Goal: Check status: Check status

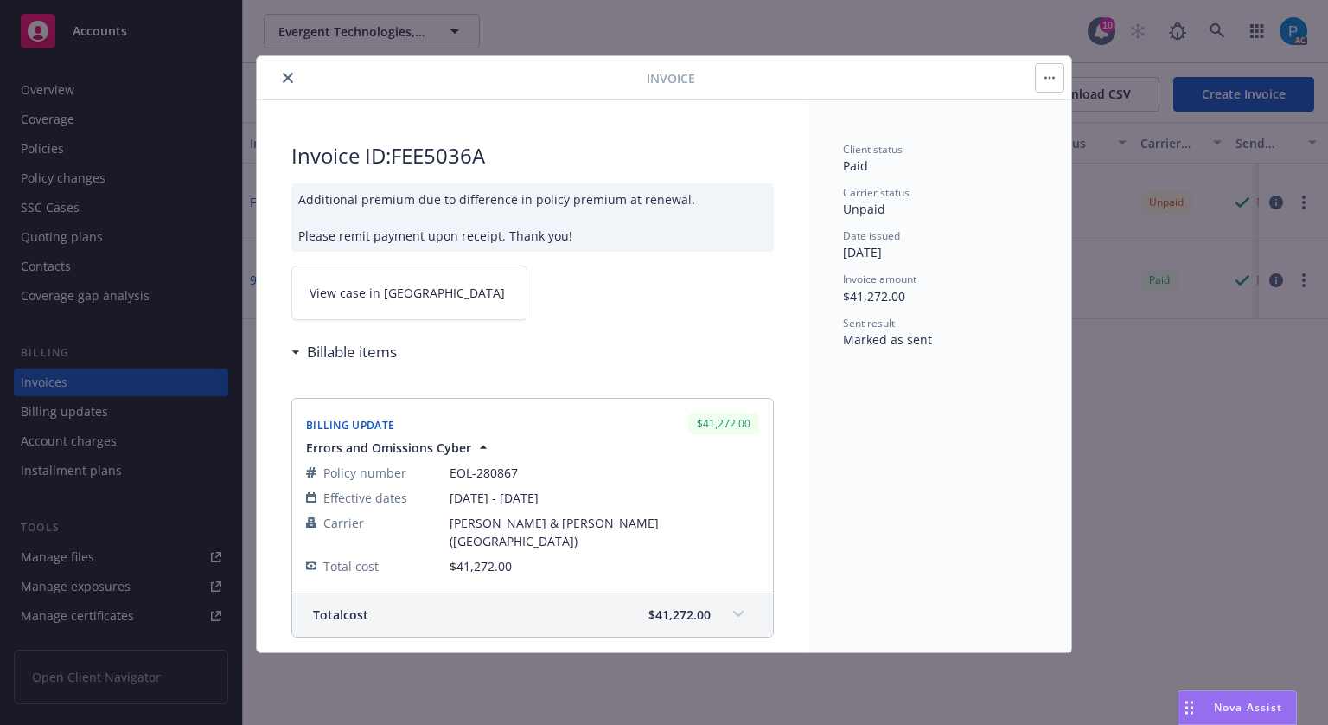
drag, startPoint x: 0, startPoint y: 0, endPoint x: 120, endPoint y: 36, distance: 125.6
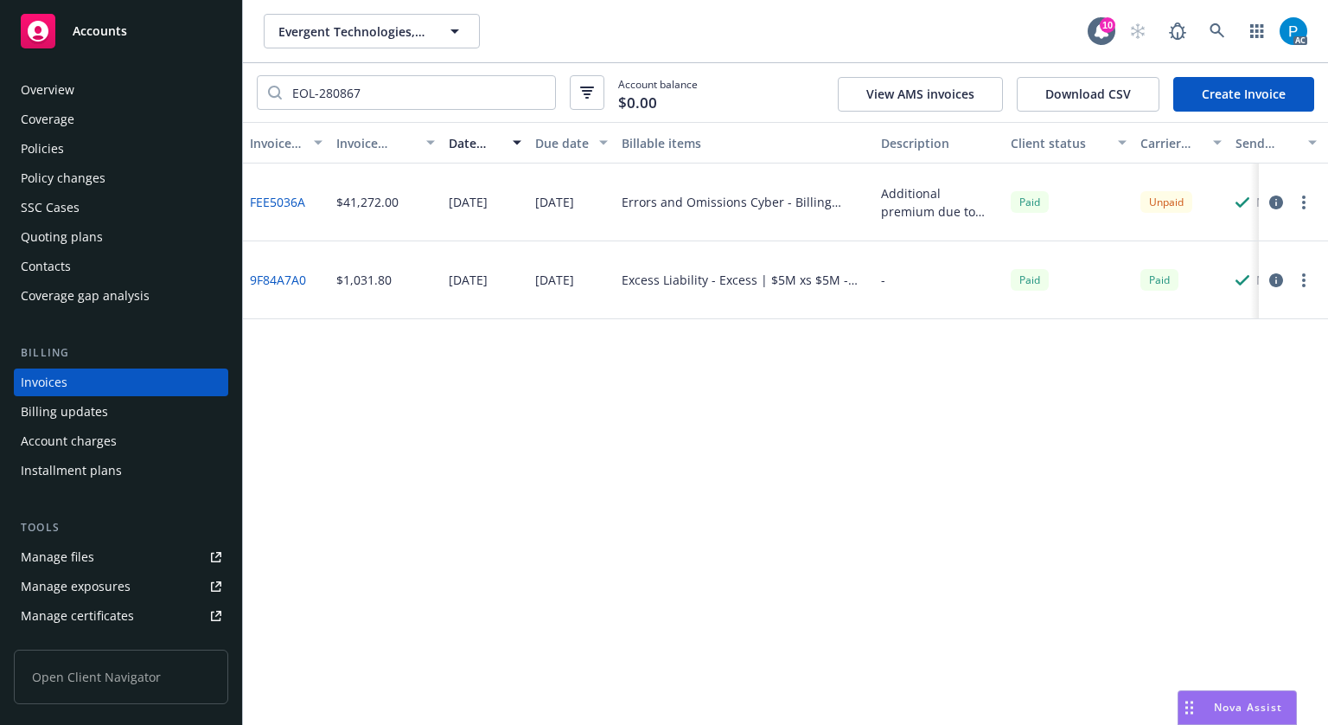
click at [120, 36] on span "Accounts" at bounding box center [100, 31] width 54 height 14
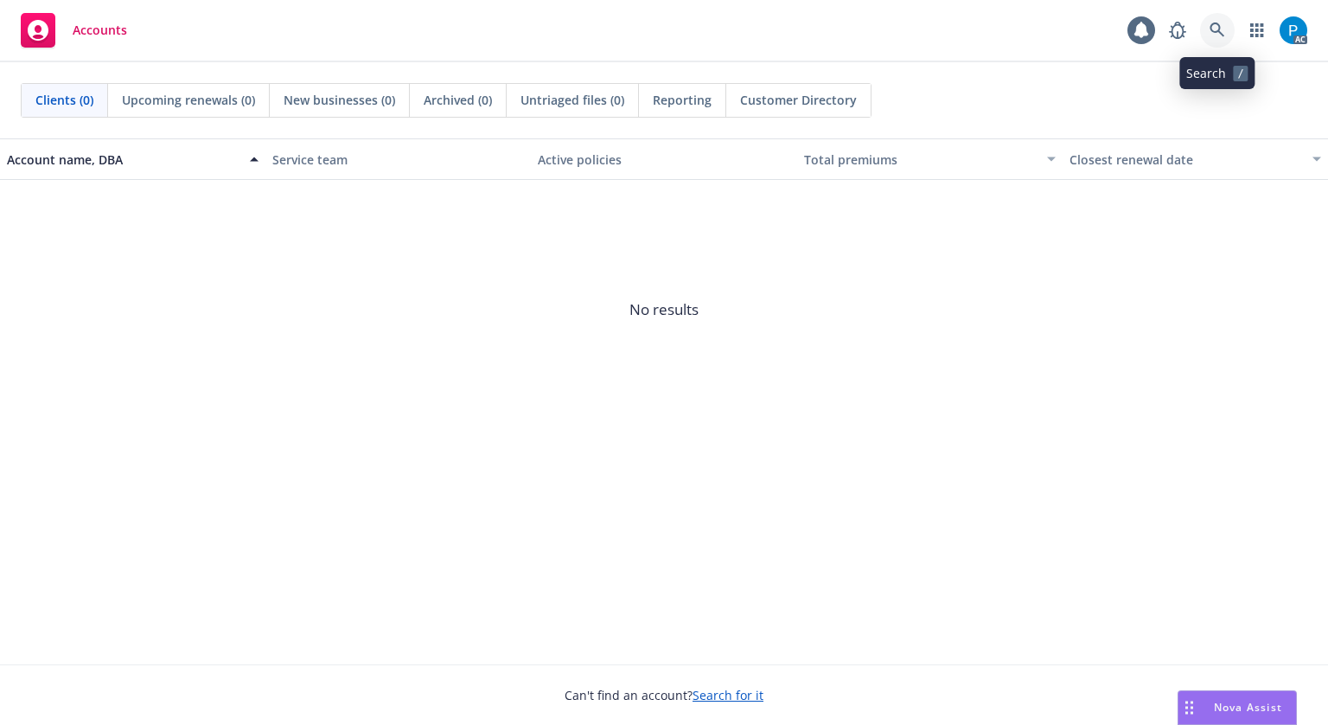
click at [1208, 37] on link at bounding box center [1217, 30] width 35 height 35
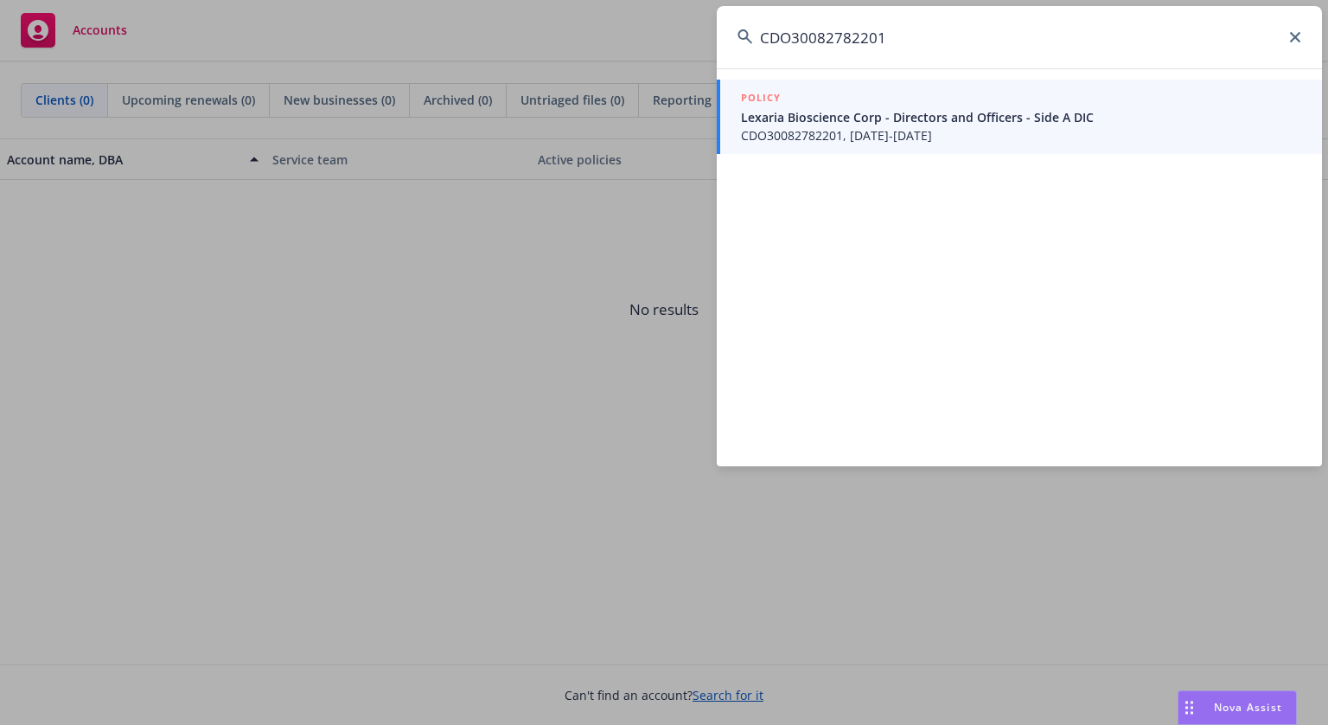
type input "CDO30082782201"
click at [899, 132] on span "CDO30082782201, [DATE]-[DATE]" at bounding box center [1021, 135] width 560 height 18
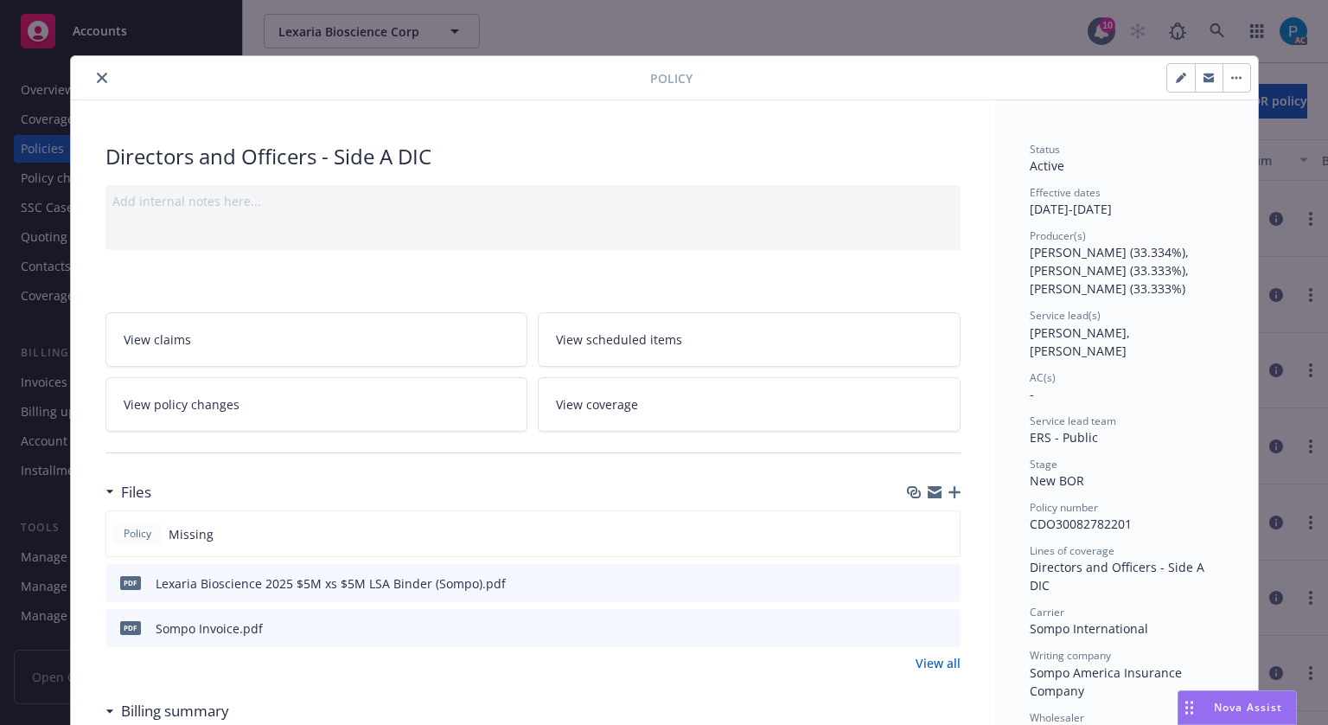
click at [97, 79] on icon "close" at bounding box center [102, 78] width 10 height 10
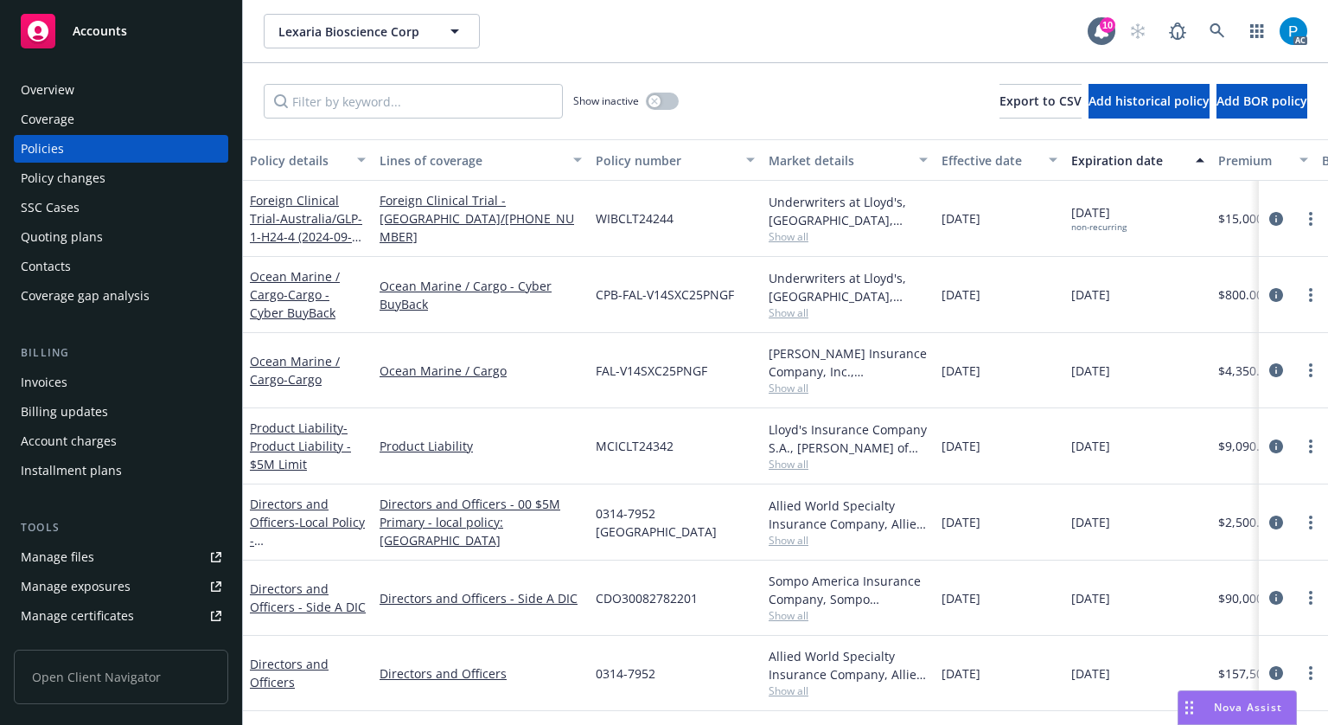
click at [103, 373] on div "Invoices" at bounding box center [121, 382] width 201 height 28
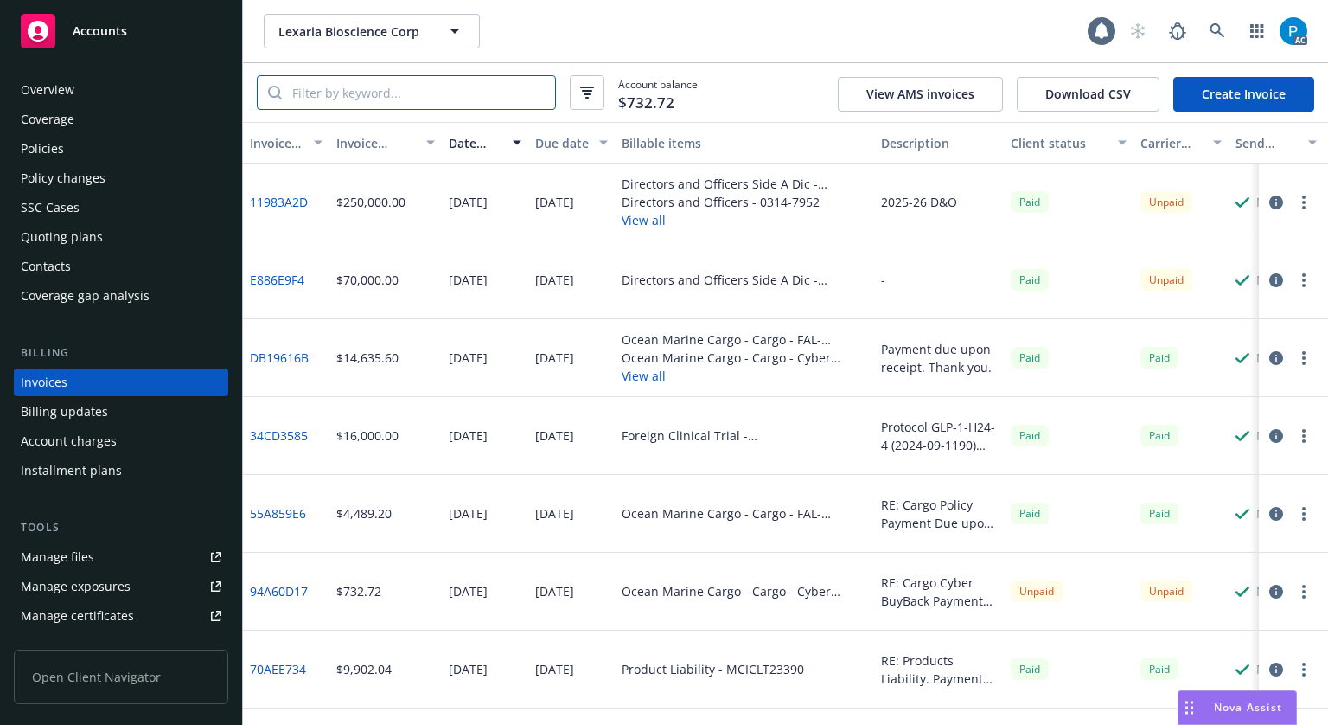
click at [407, 83] on input "search" at bounding box center [418, 92] width 273 height 33
paste input "CDO30082782201"
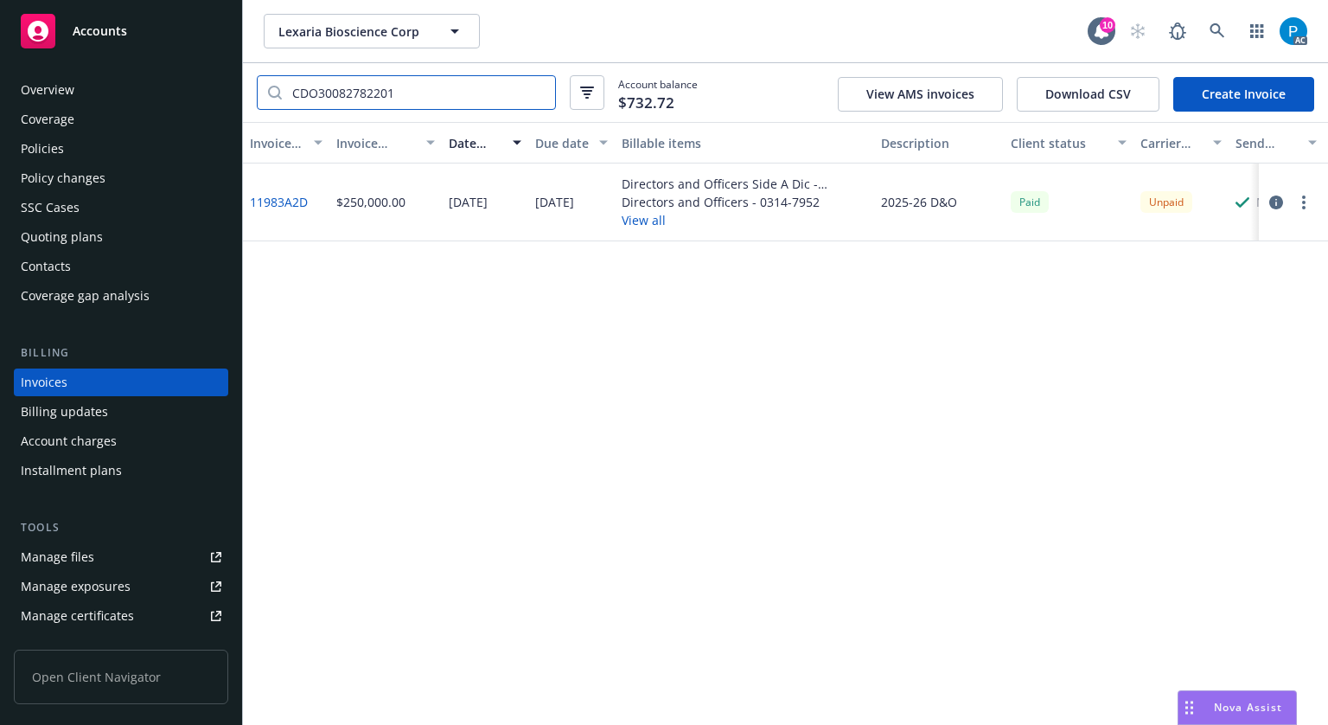
type input "CDO30082782201"
click at [1280, 200] on icon "button" at bounding box center [1277, 202] width 14 height 14
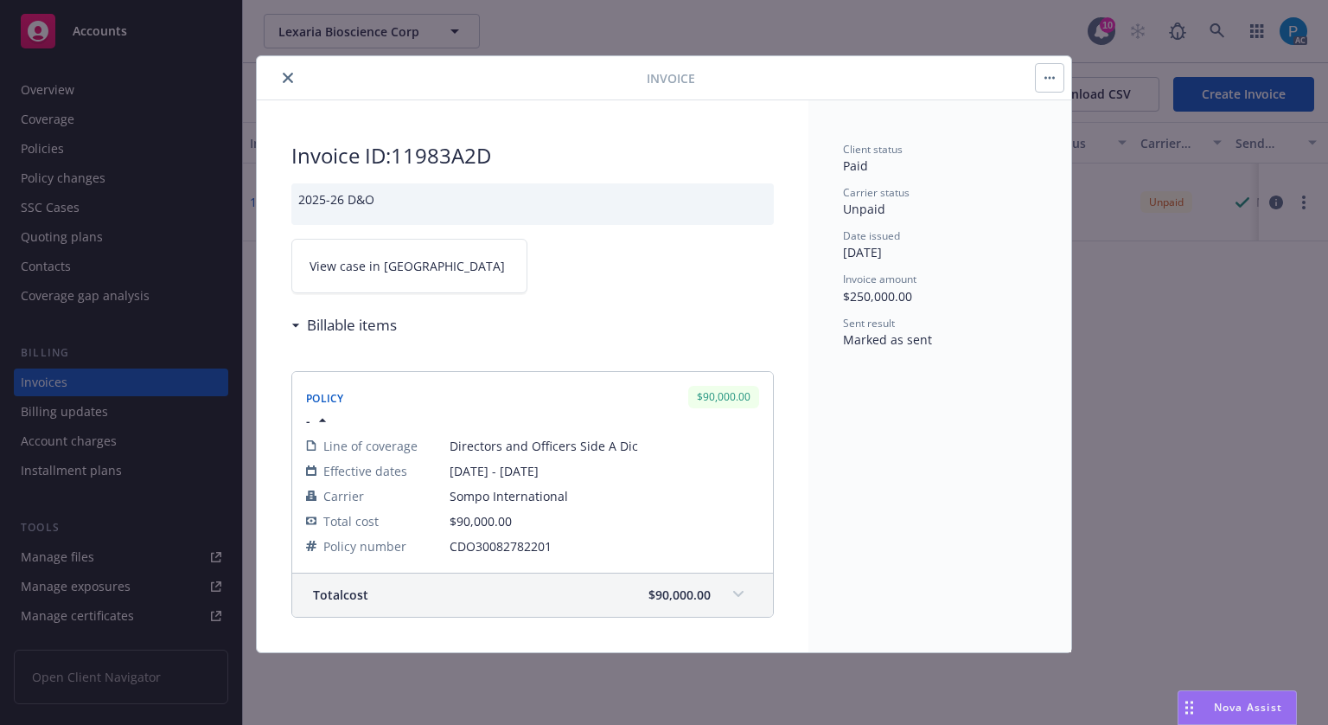
click at [393, 266] on span "View case in [GEOGRAPHIC_DATA]" at bounding box center [407, 266] width 195 height 18
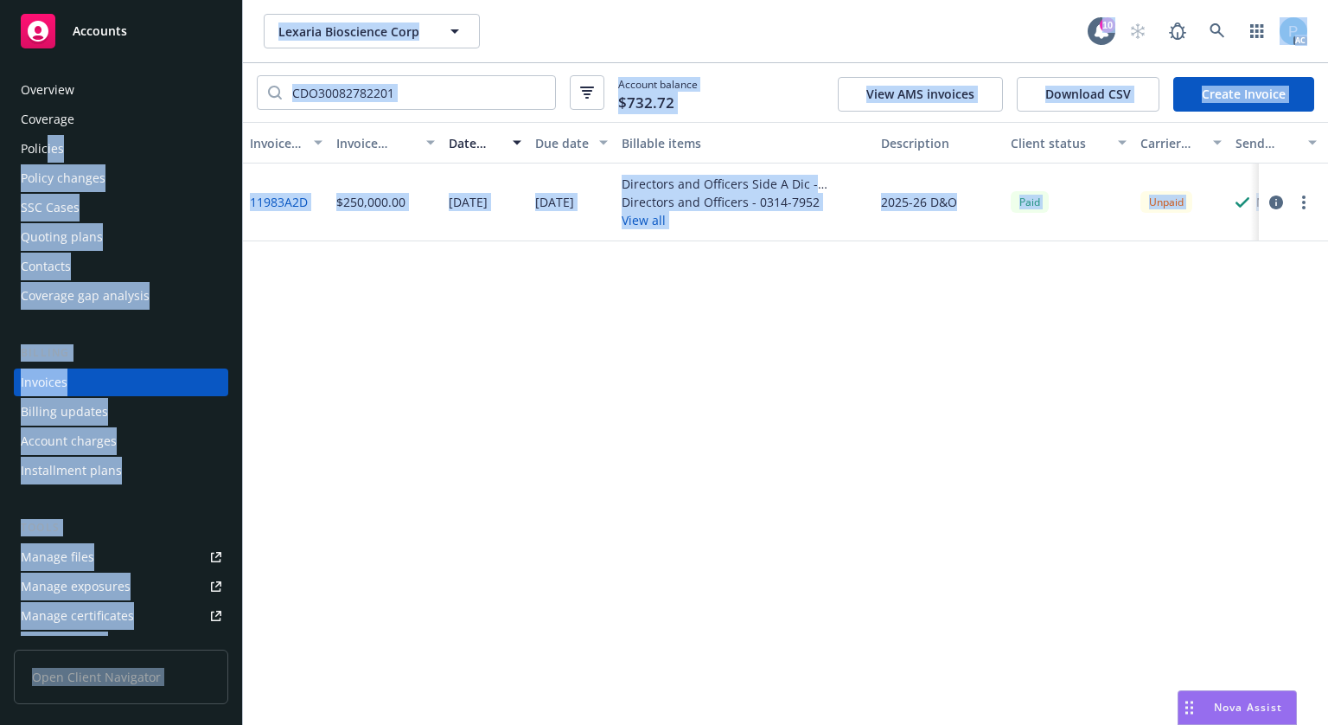
click at [46, 152] on div "Policies" at bounding box center [42, 149] width 43 height 28
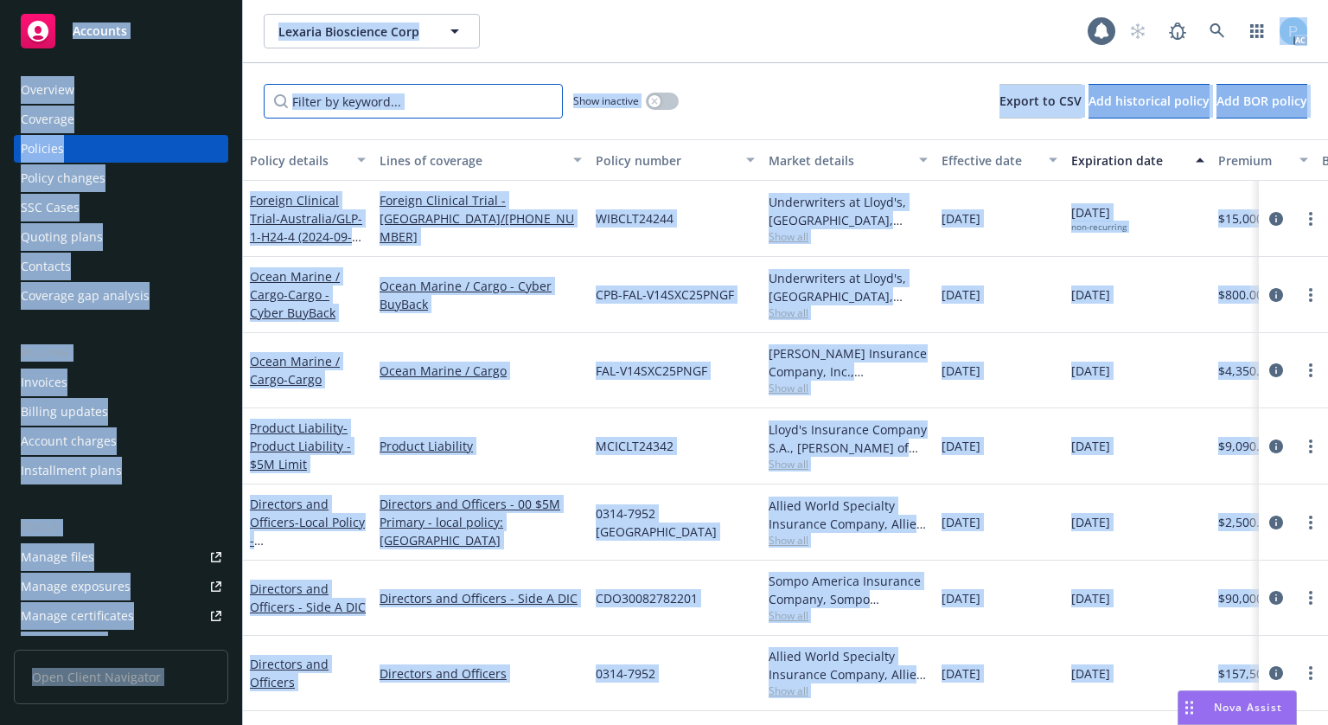
click at [458, 89] on input "Filter by keyword..." at bounding box center [413, 101] width 299 height 35
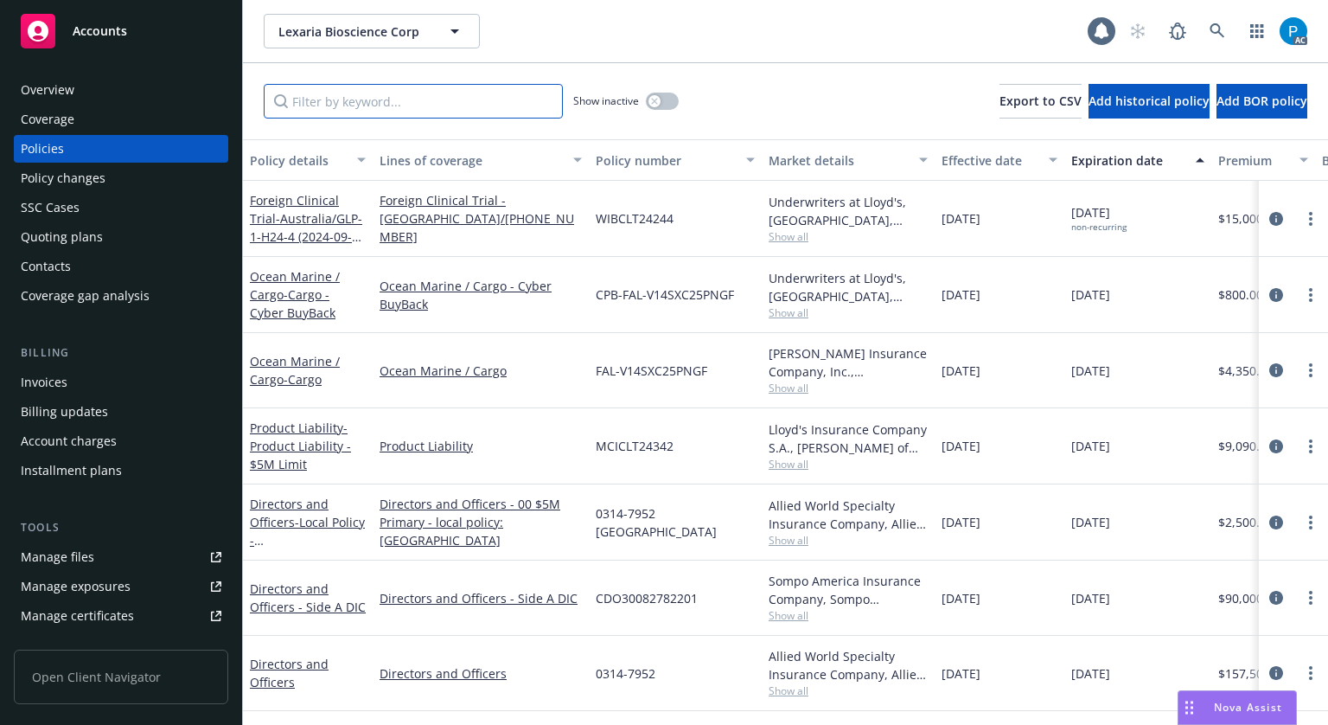
click at [458, 89] on input "Filter by keyword..." at bounding box center [413, 101] width 299 height 35
paste input "CDO30082782201"
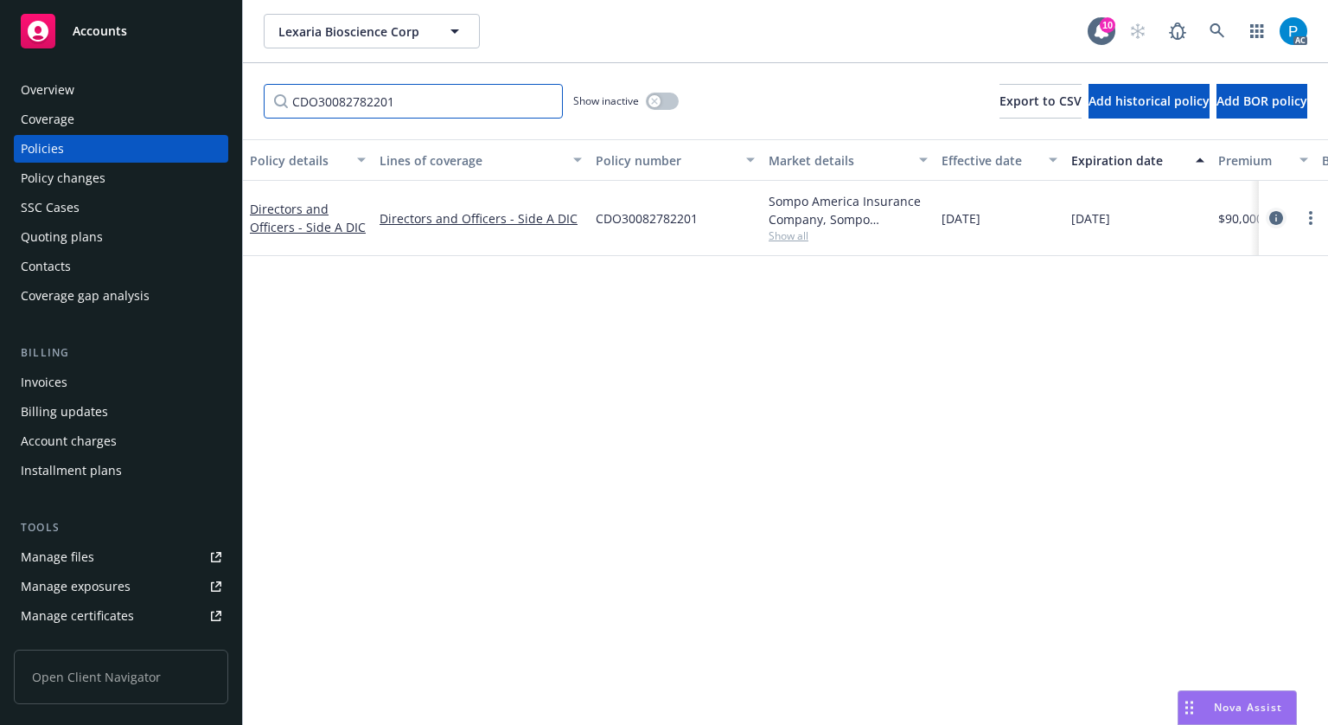
type input "CDO30082782201"
click at [1270, 214] on icon "circleInformation" at bounding box center [1277, 218] width 14 height 14
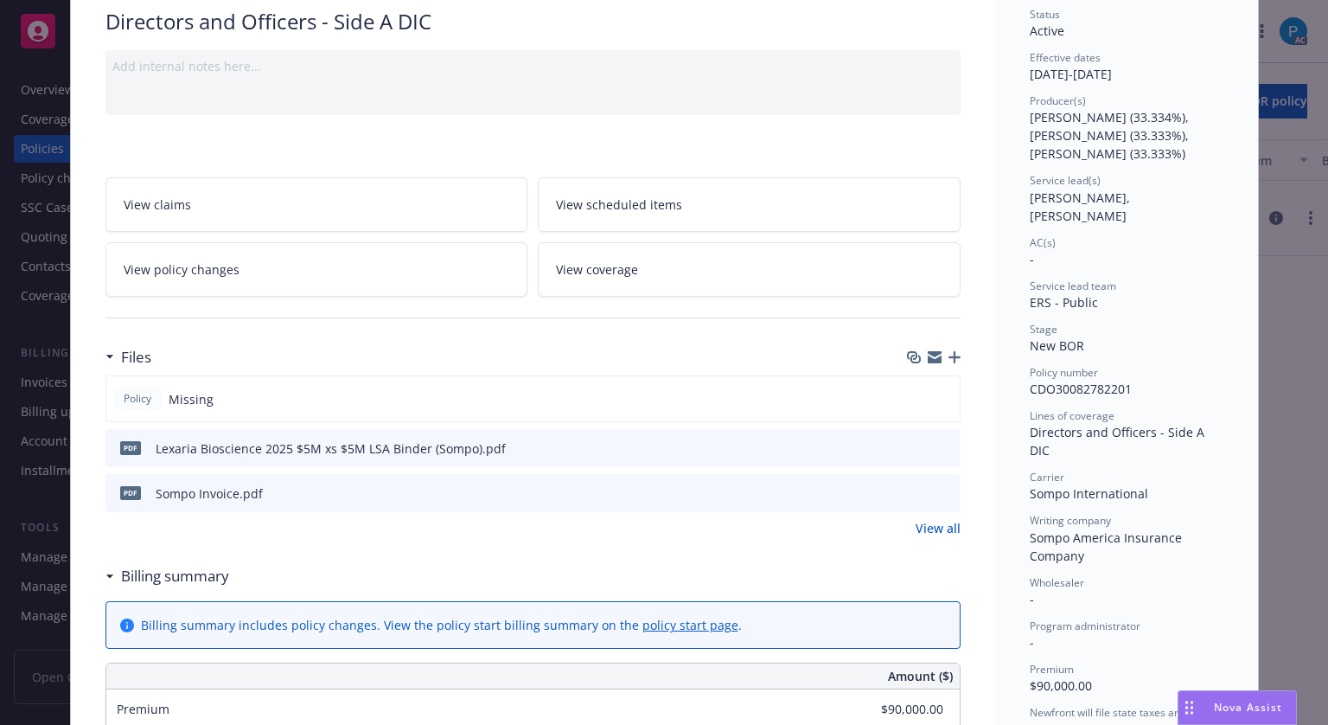
scroll to position [173, 0]
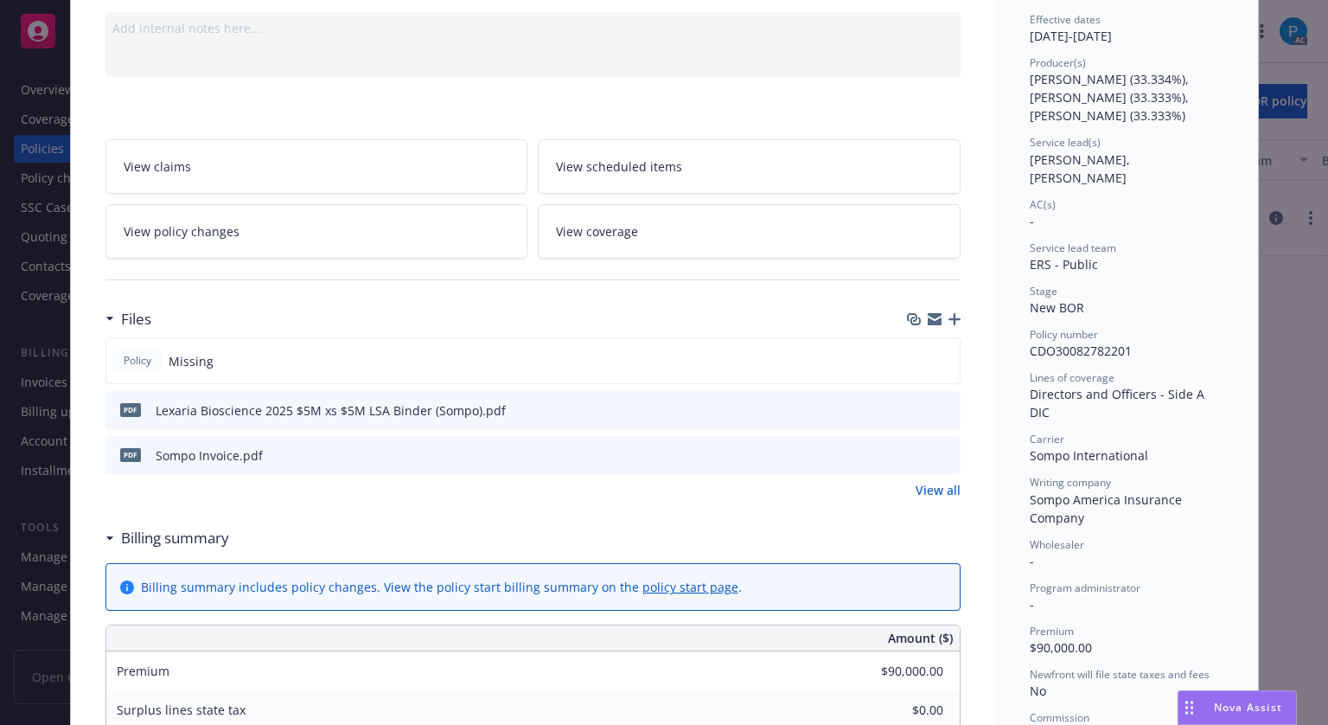
click at [910, 447] on icon "download file" at bounding box center [916, 454] width 14 height 14
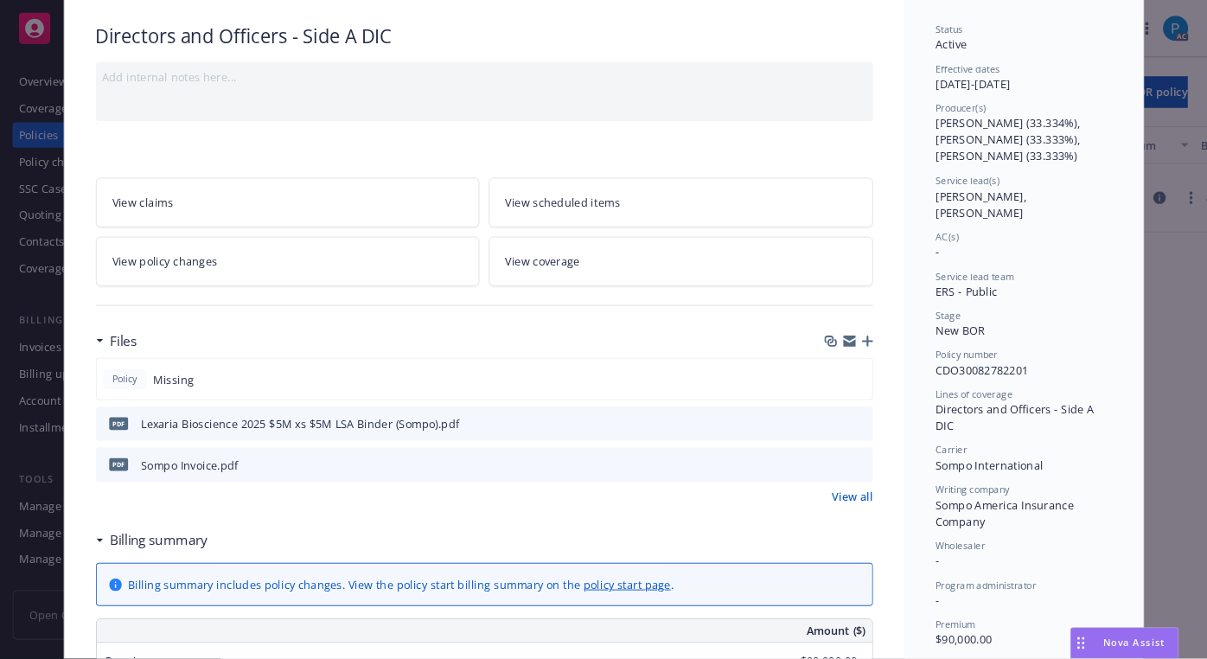
scroll to position [0, 0]
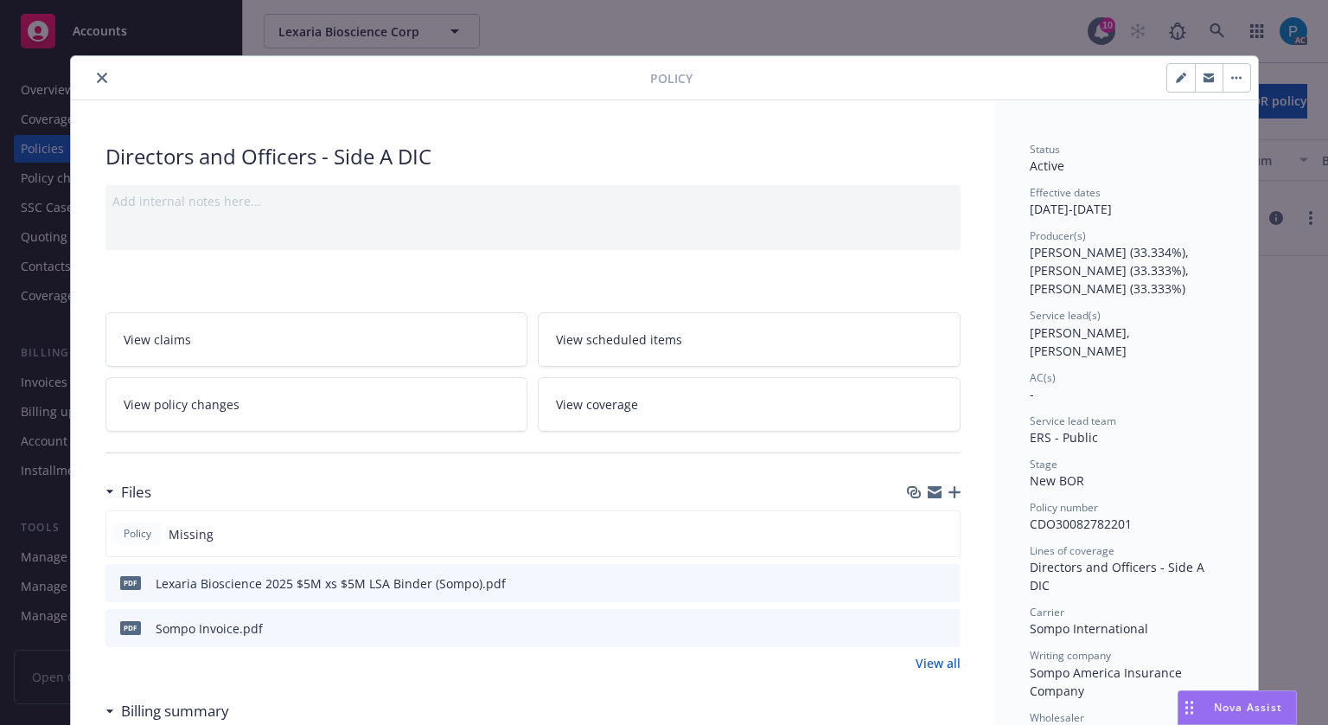
click at [98, 79] on icon "close" at bounding box center [102, 78] width 10 height 10
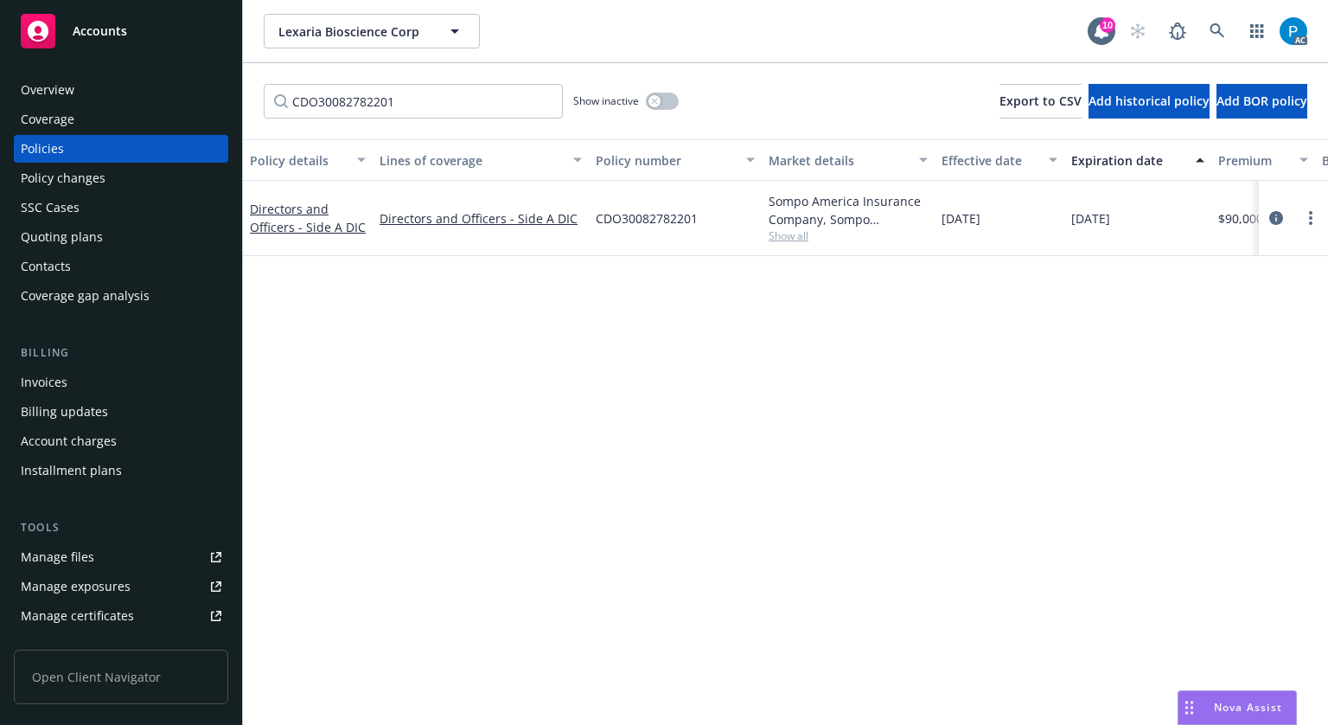
click at [113, 40] on div "Accounts" at bounding box center [121, 31] width 201 height 35
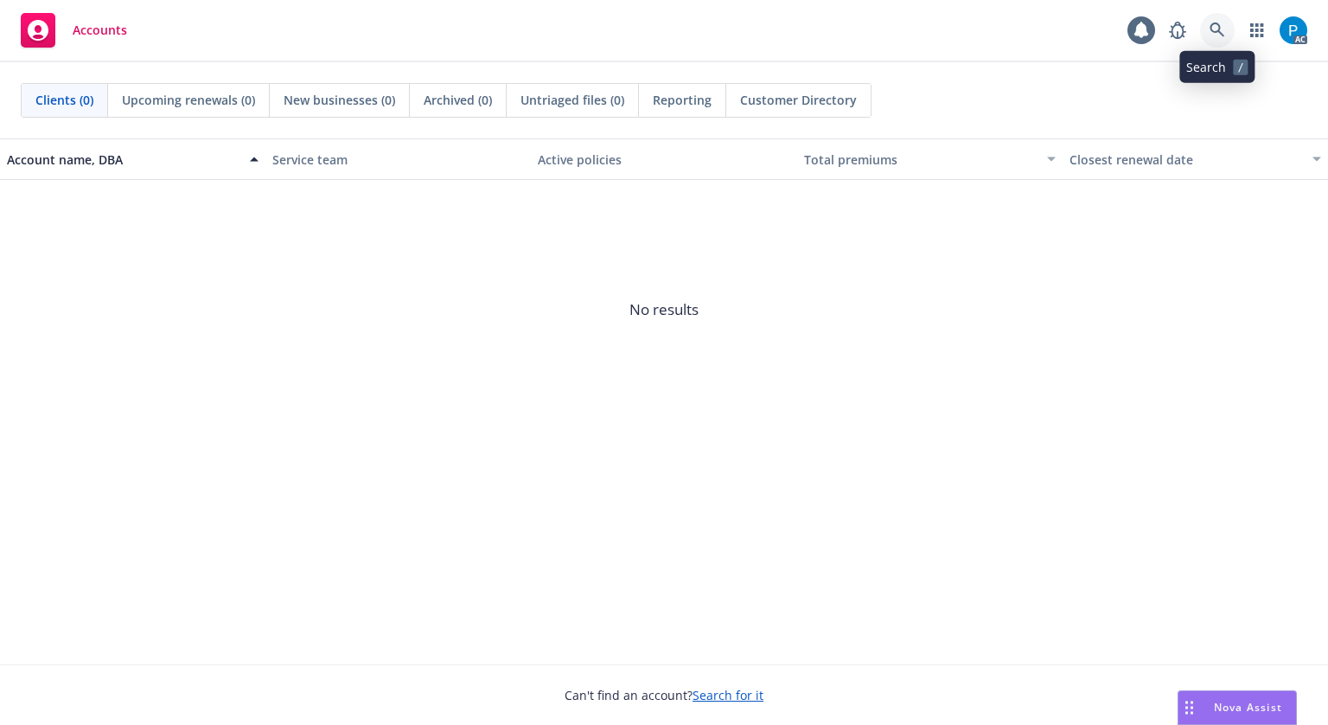
click at [1219, 24] on icon at bounding box center [1217, 29] width 15 height 15
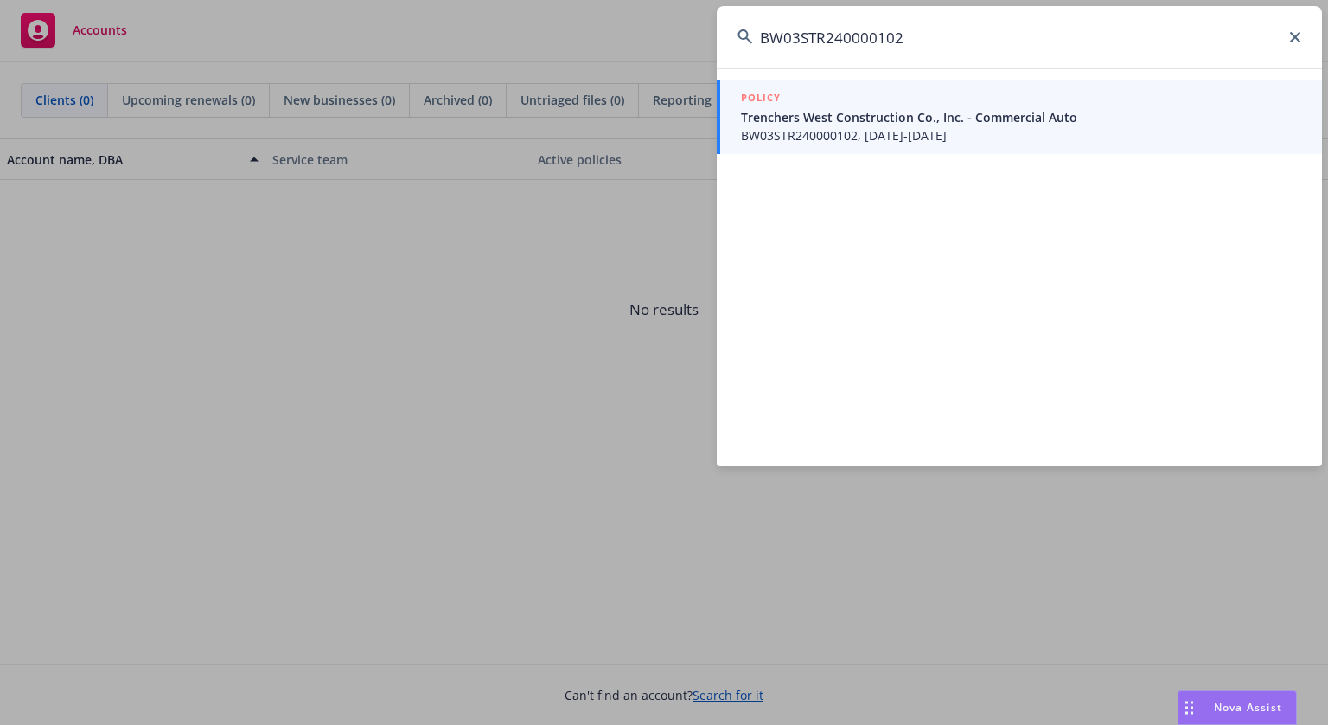
type input "BW03STR240000102"
click at [814, 120] on span "Trenchers West Construction Co., Inc. - Commercial Auto" at bounding box center [1021, 117] width 560 height 18
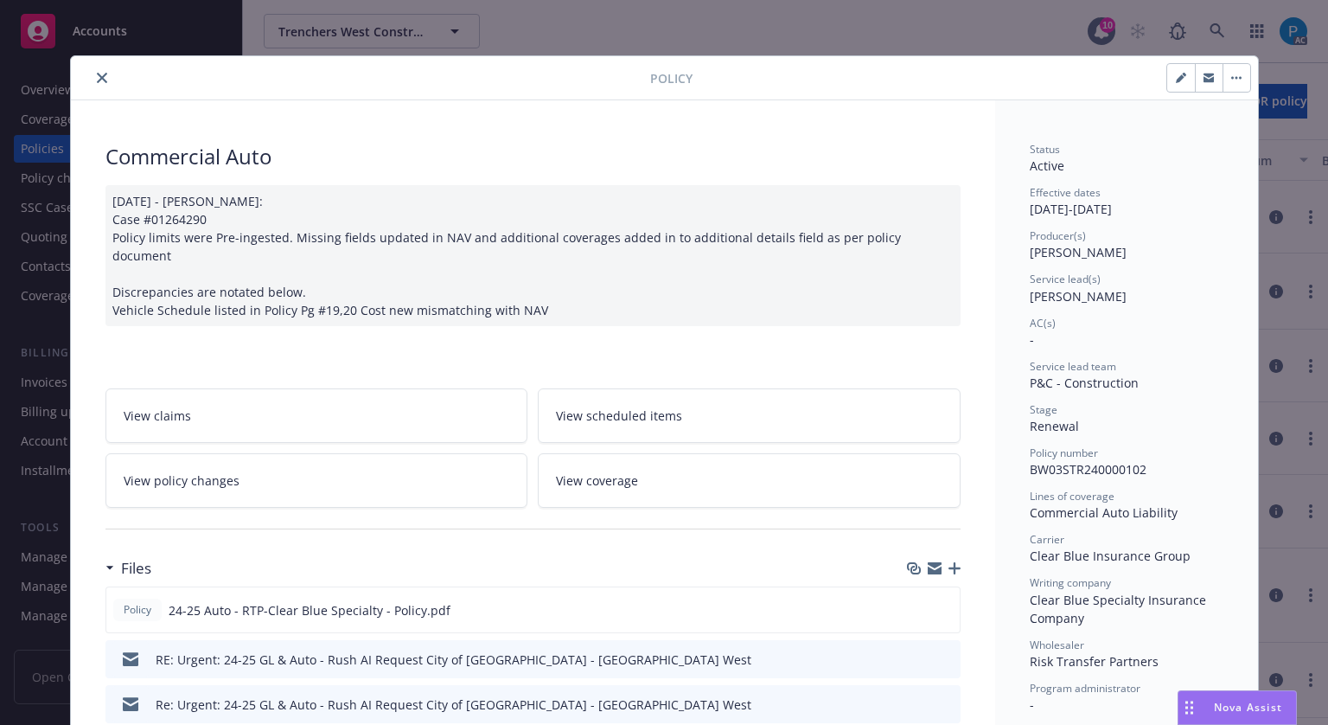
click at [97, 80] on icon "close" at bounding box center [102, 78] width 10 height 10
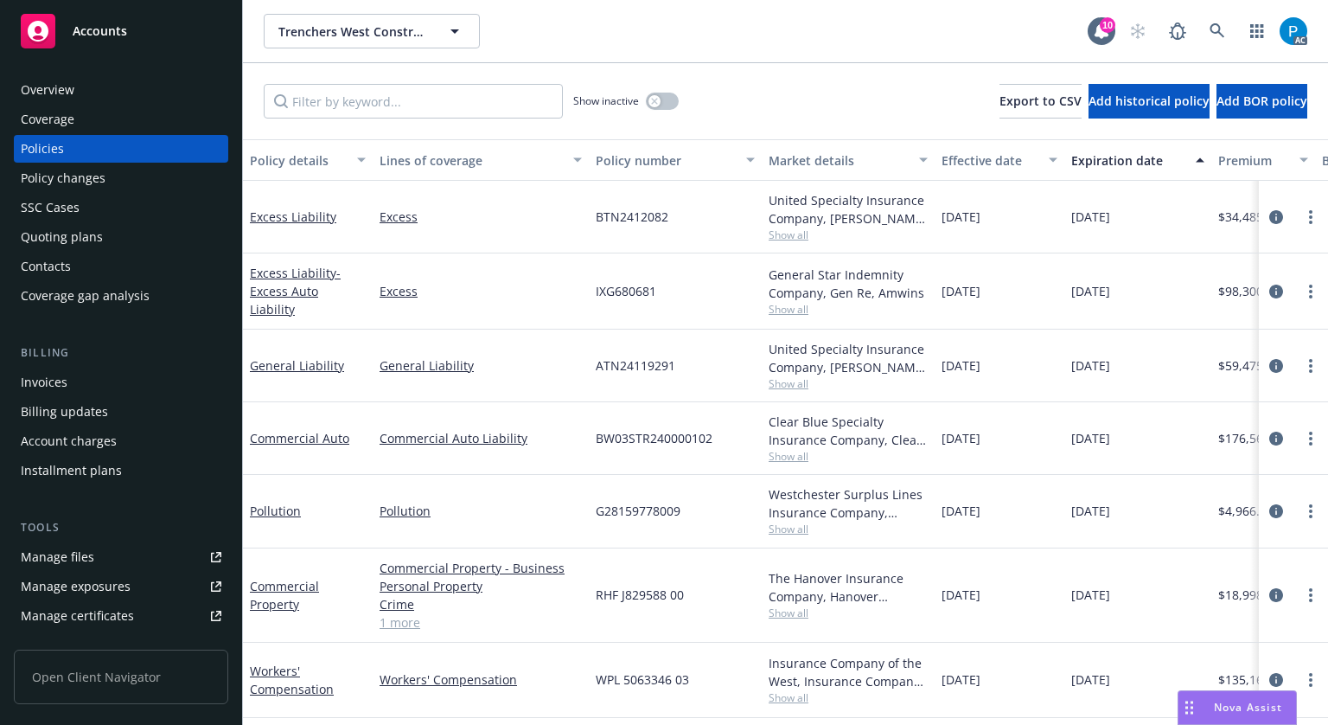
click at [48, 380] on div "Invoices" at bounding box center [44, 382] width 47 height 28
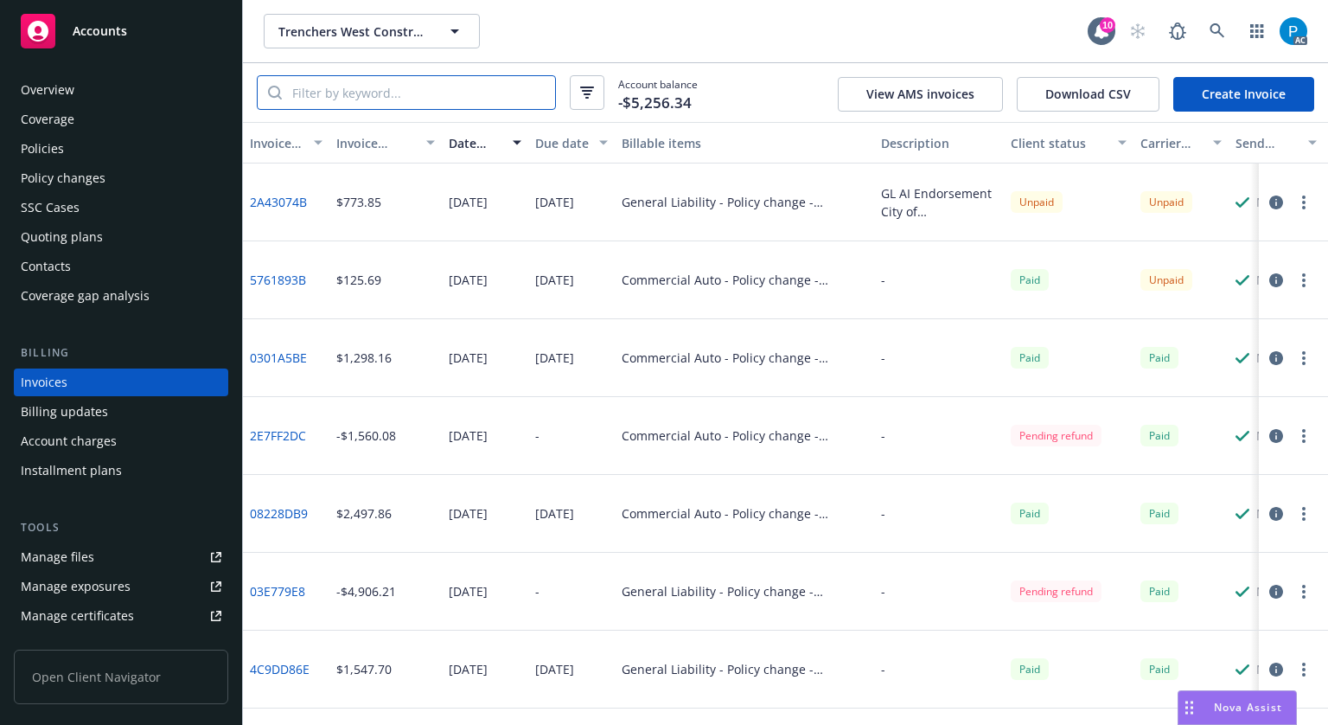
click at [353, 102] on input "search" at bounding box center [418, 92] width 273 height 33
click at [342, 97] on input "search" at bounding box center [418, 92] width 273 height 33
paste input "BW03STR240000102"
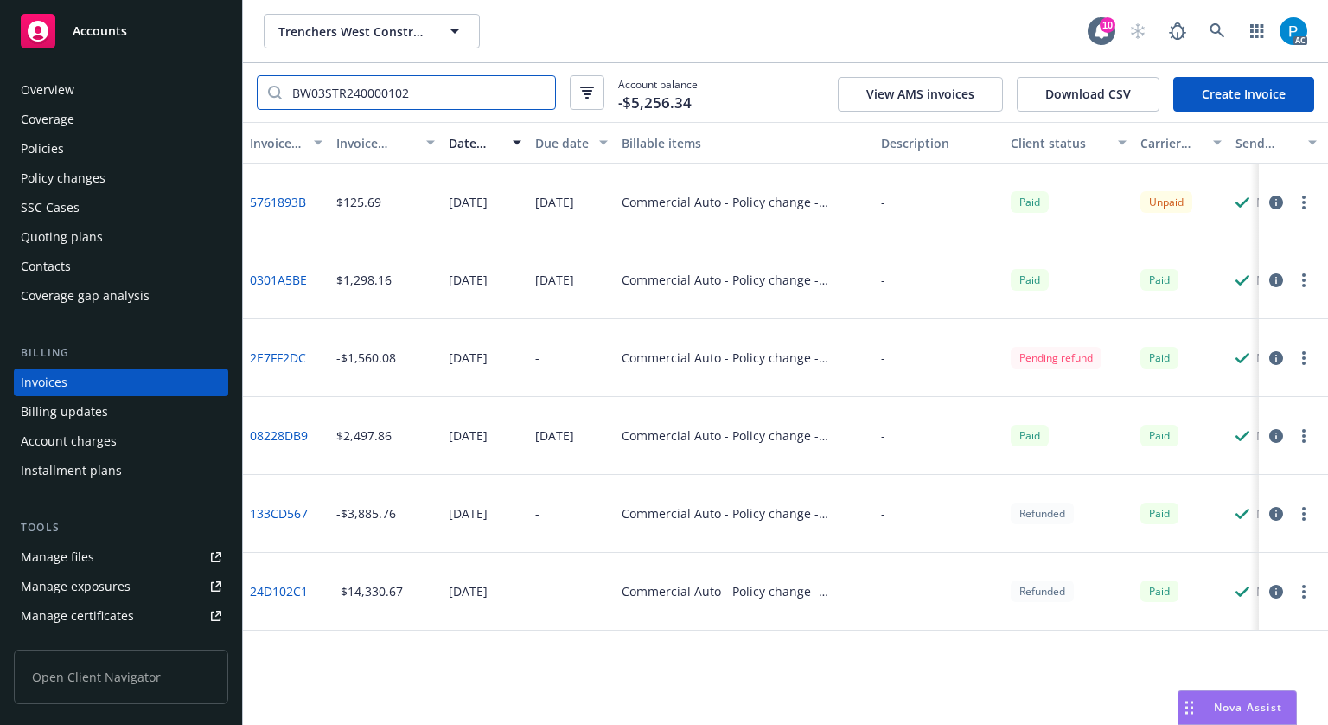
type input "BW03STR240000102"
click at [1283, 205] on icon "button" at bounding box center [1277, 202] width 14 height 14
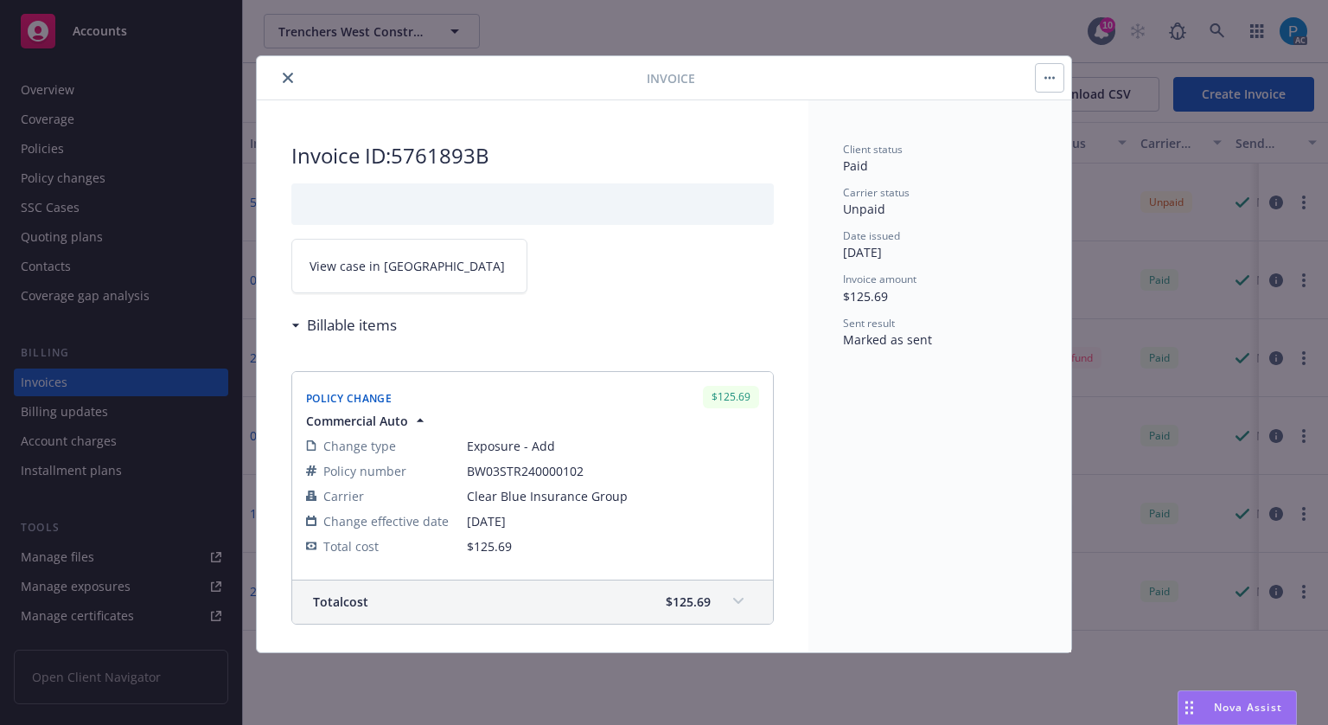
click at [405, 259] on link "View case in [GEOGRAPHIC_DATA]" at bounding box center [409, 266] width 236 height 54
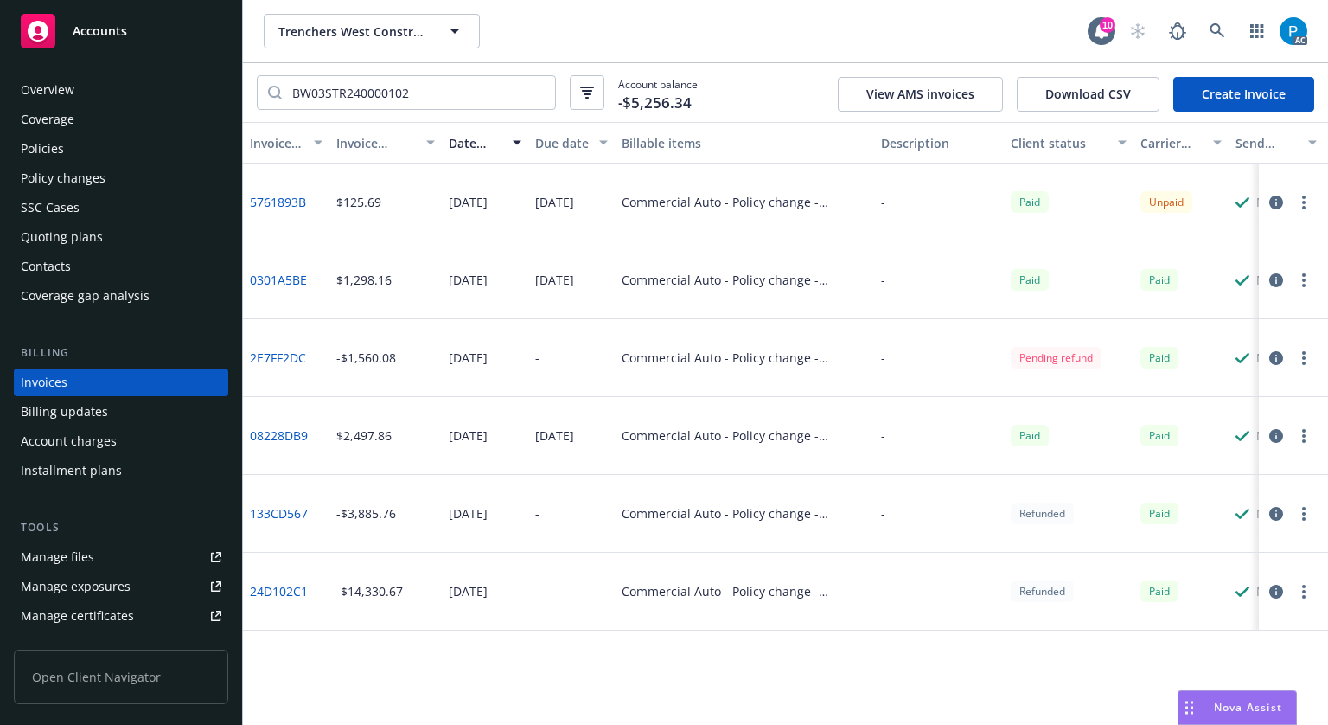
click at [112, 32] on span "Accounts" at bounding box center [100, 31] width 54 height 14
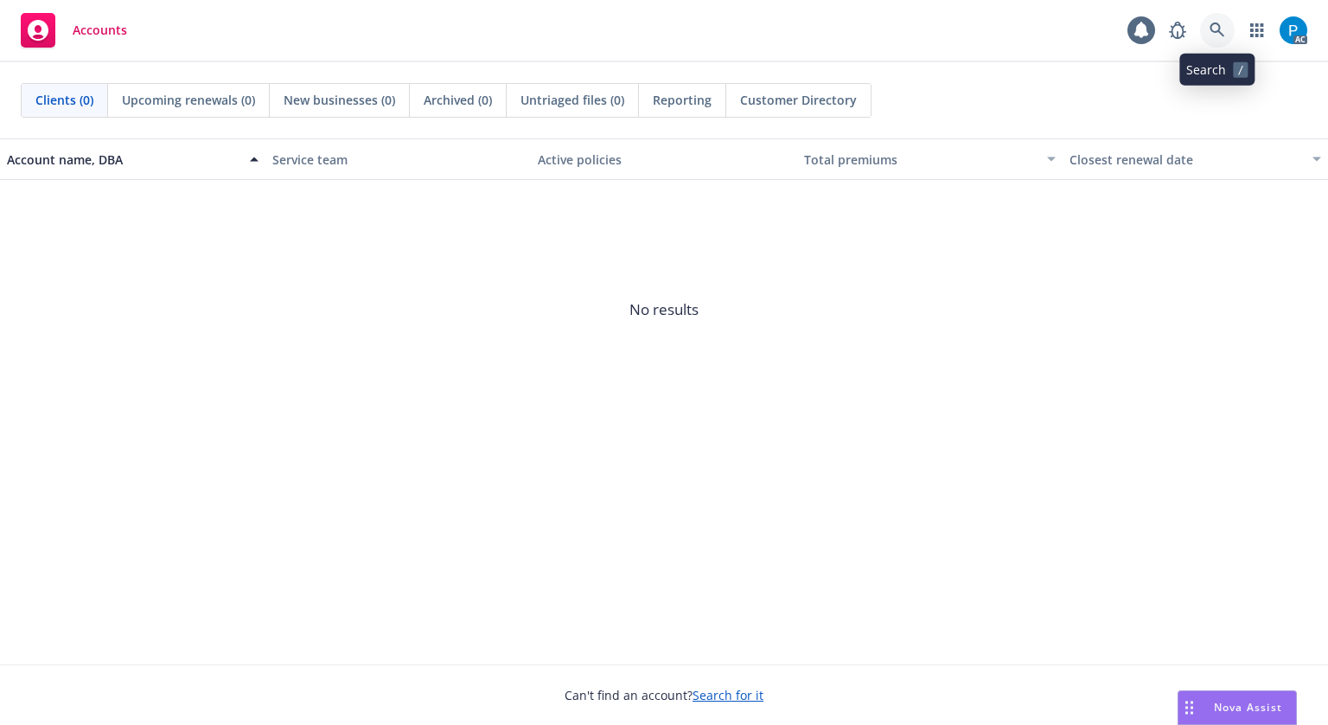
click at [1221, 30] on icon at bounding box center [1218, 30] width 16 height 16
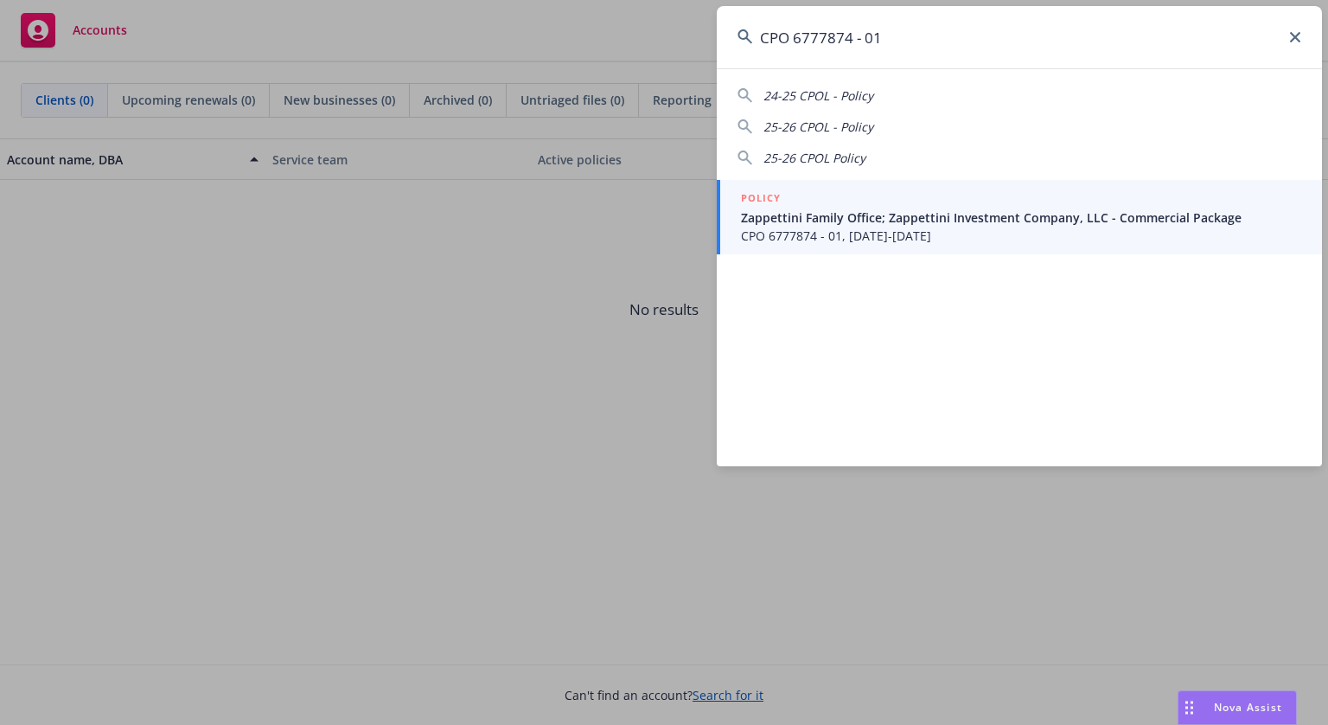
type input "CPO 6777874 - 01"
click at [797, 228] on span "CPO 6777874 - 01, [DATE]-[DATE]" at bounding box center [1021, 236] width 560 height 18
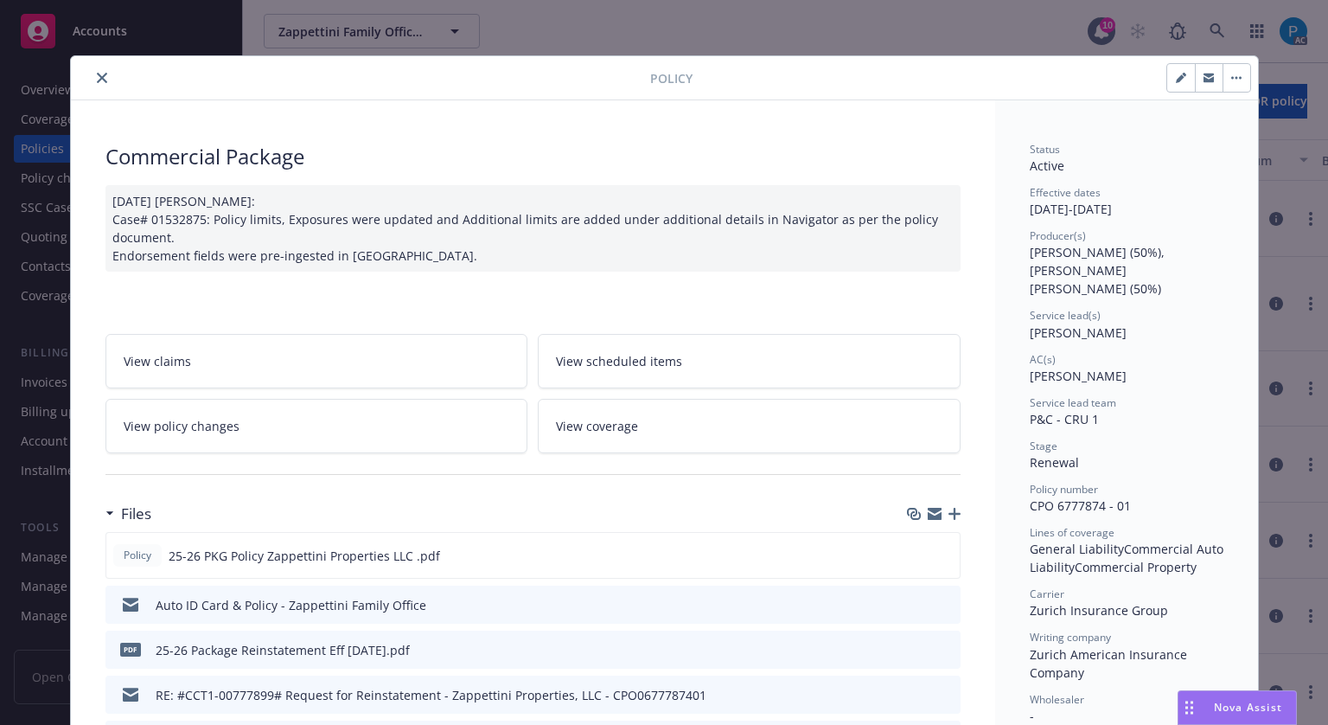
click at [97, 80] on icon "close" at bounding box center [102, 78] width 10 height 10
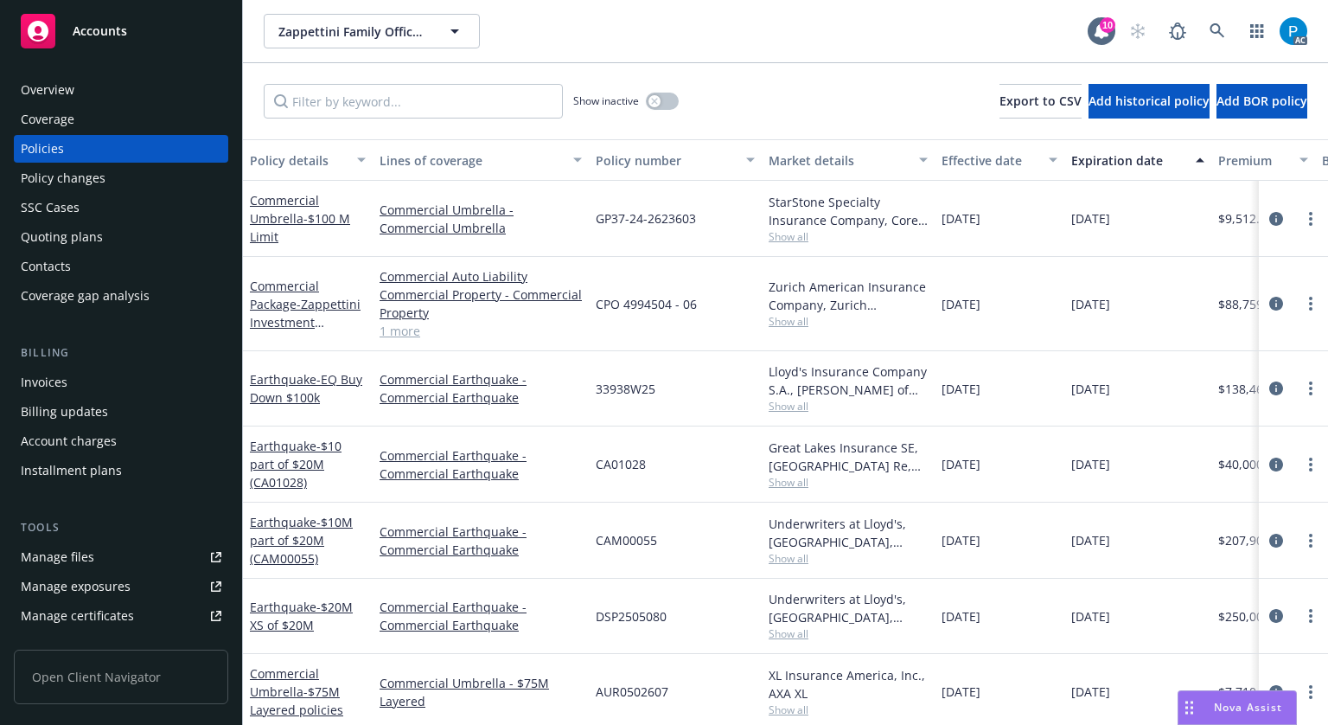
click at [61, 390] on div "Invoices" at bounding box center [44, 382] width 47 height 28
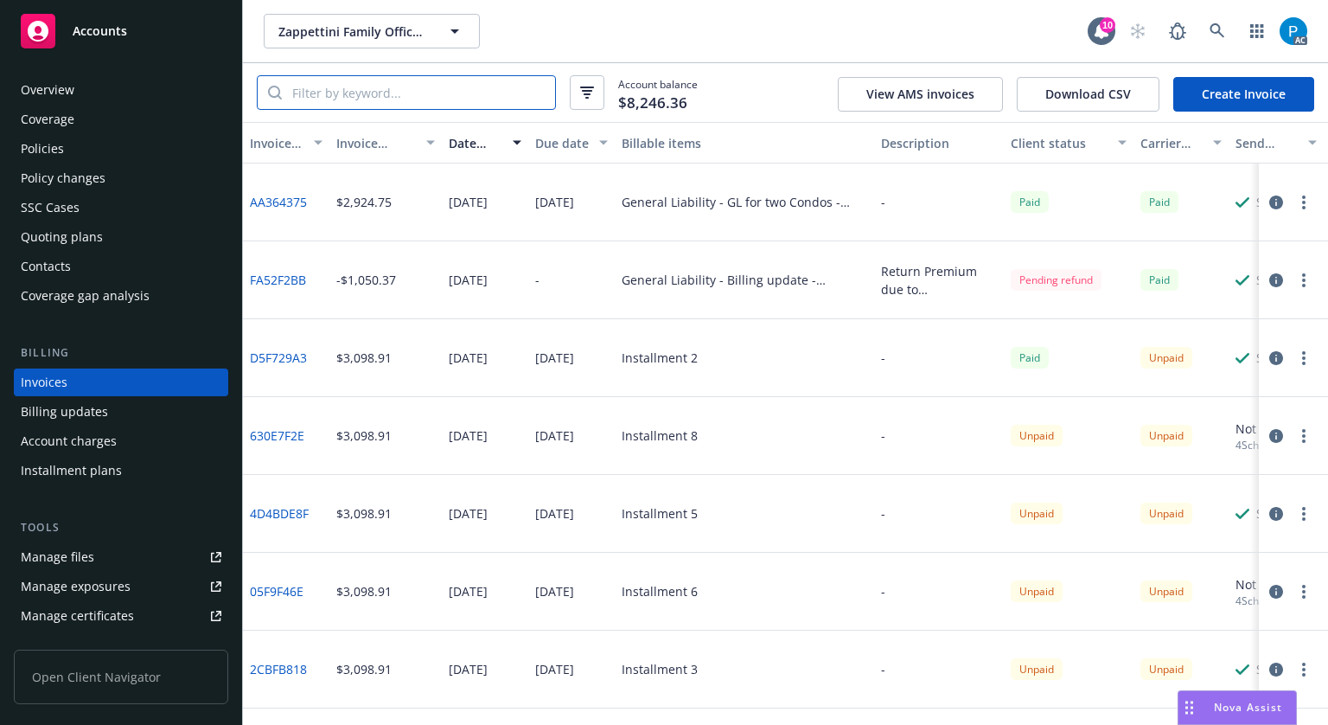
click at [387, 96] on input "search" at bounding box center [418, 92] width 273 height 33
paste input "CPO 6777874 - 01"
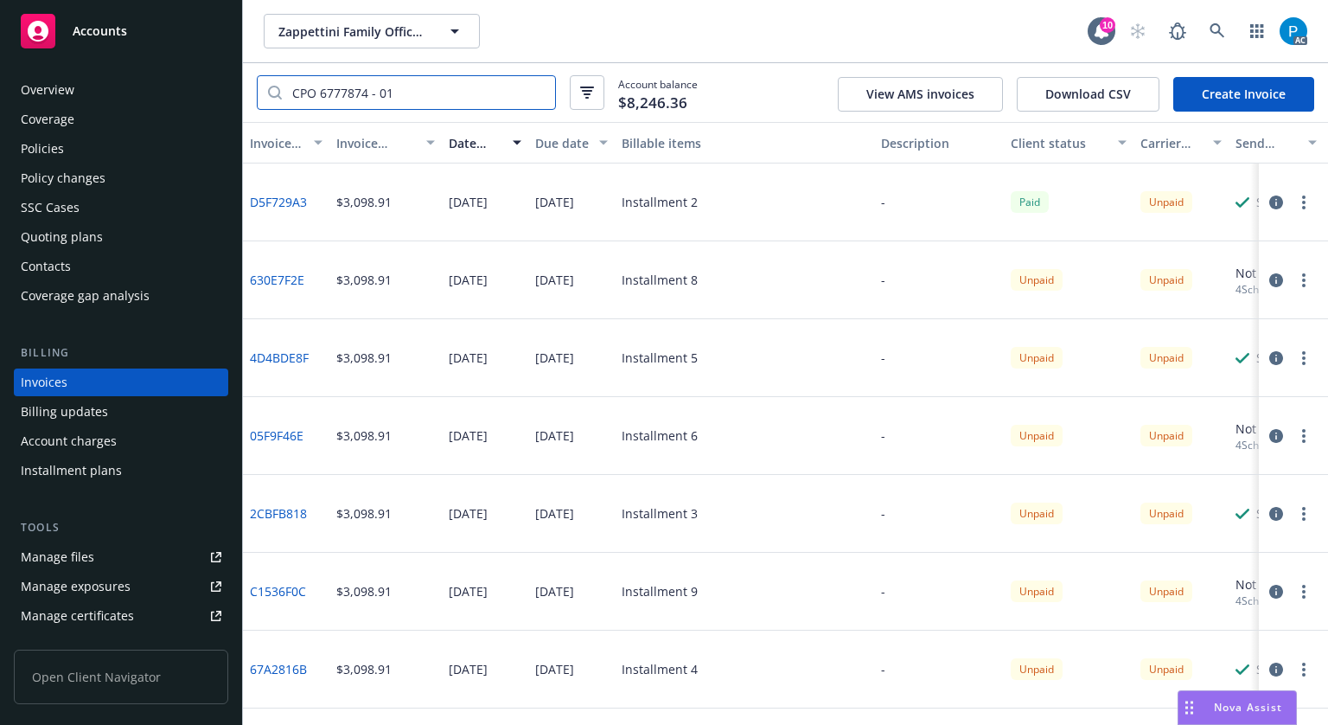
type input "CPO 6777874 - 01"
click at [1270, 203] on icon "button" at bounding box center [1277, 202] width 14 height 14
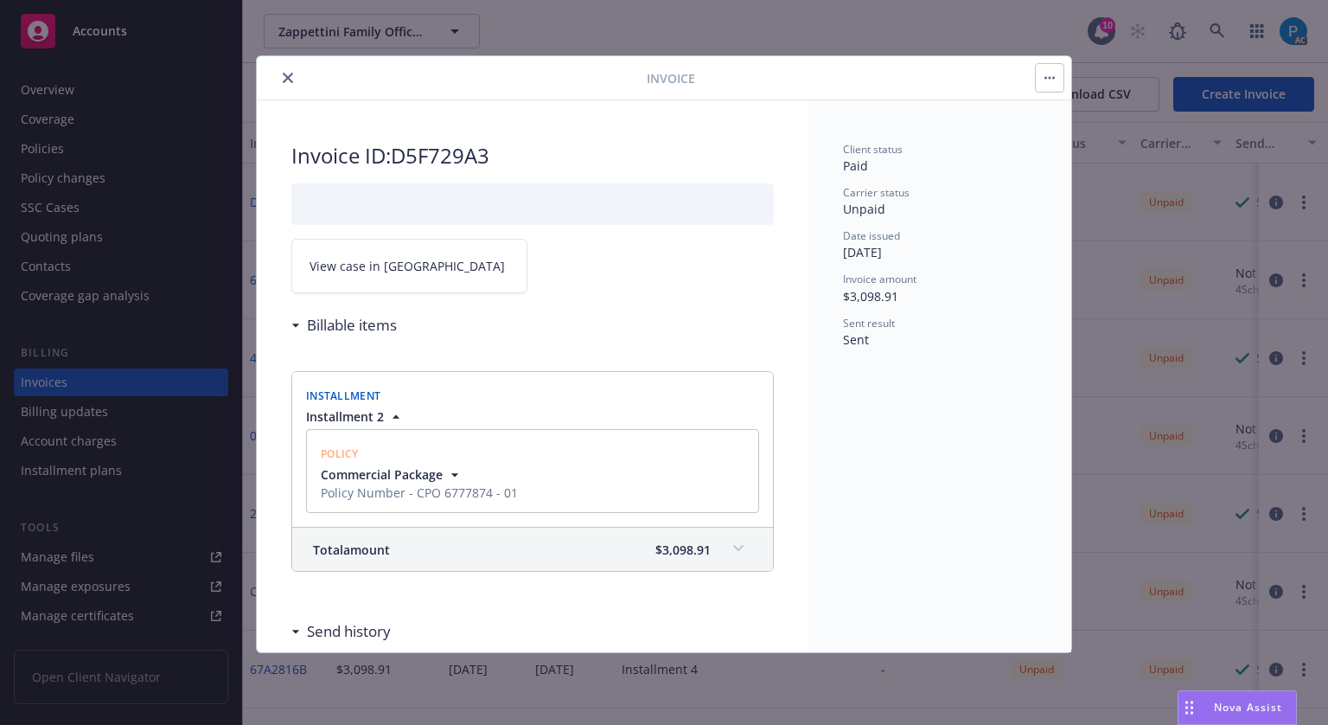
click at [409, 266] on link "View case in [GEOGRAPHIC_DATA]" at bounding box center [409, 266] width 236 height 54
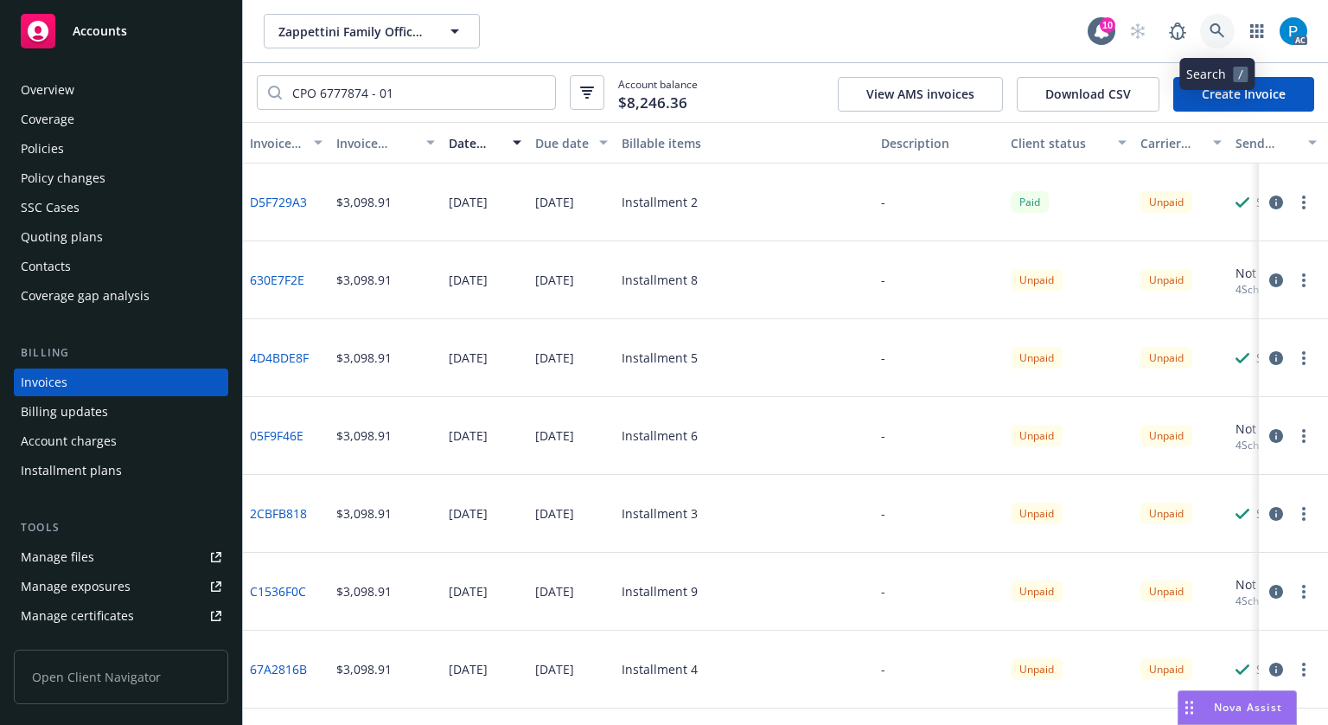
click at [1218, 35] on icon at bounding box center [1218, 31] width 16 height 16
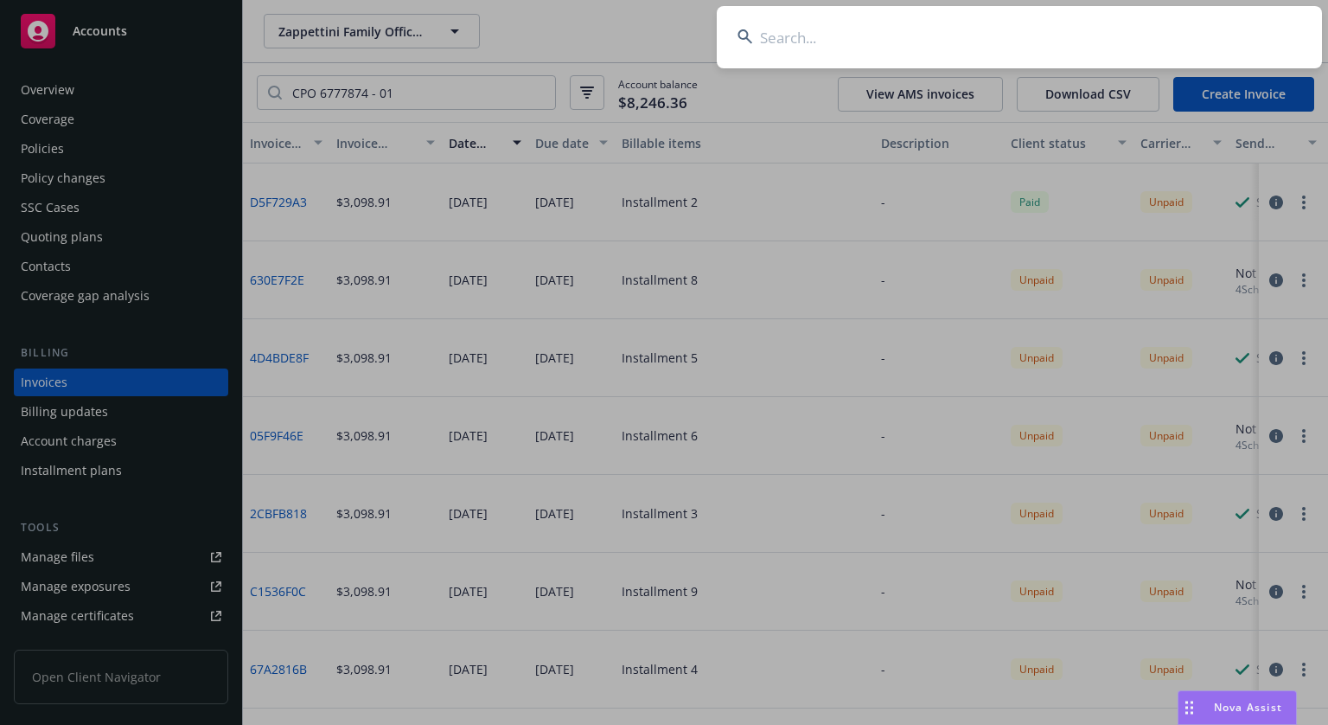
type input "57 UGA BT2RVL"
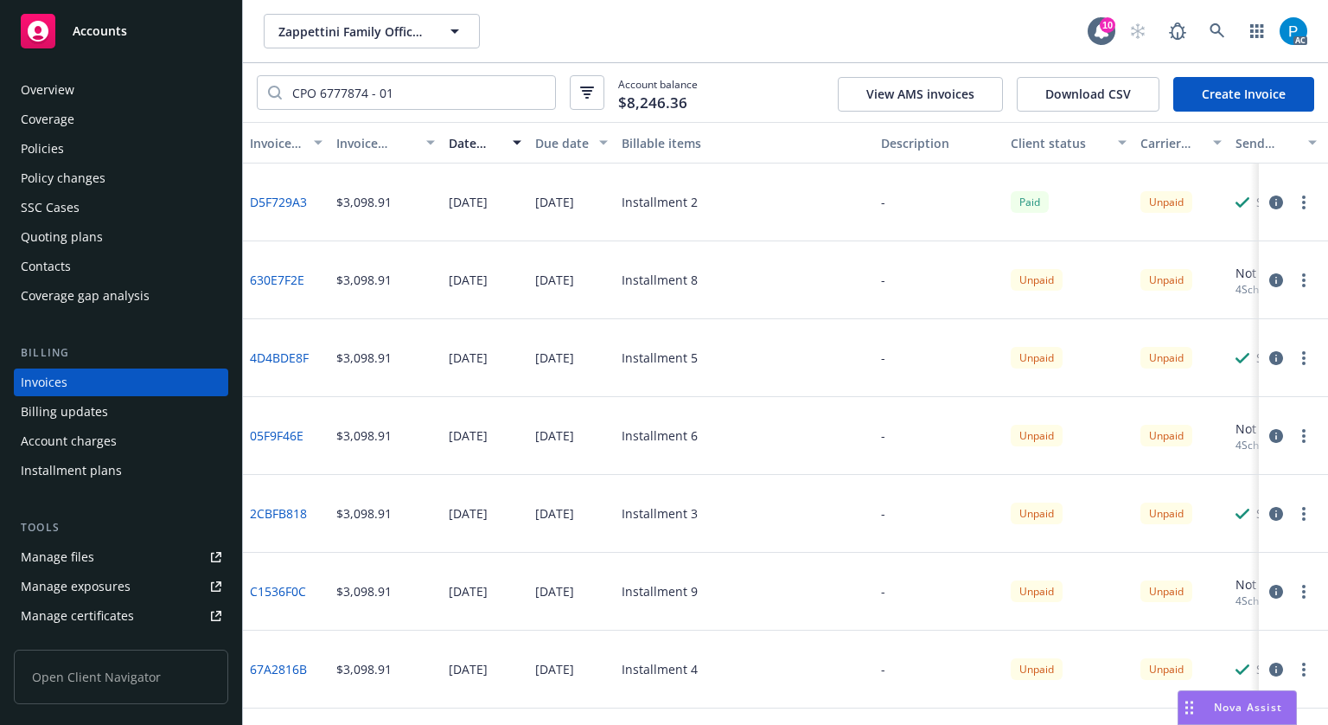
click at [1270, 196] on icon "button" at bounding box center [1277, 202] width 14 height 14
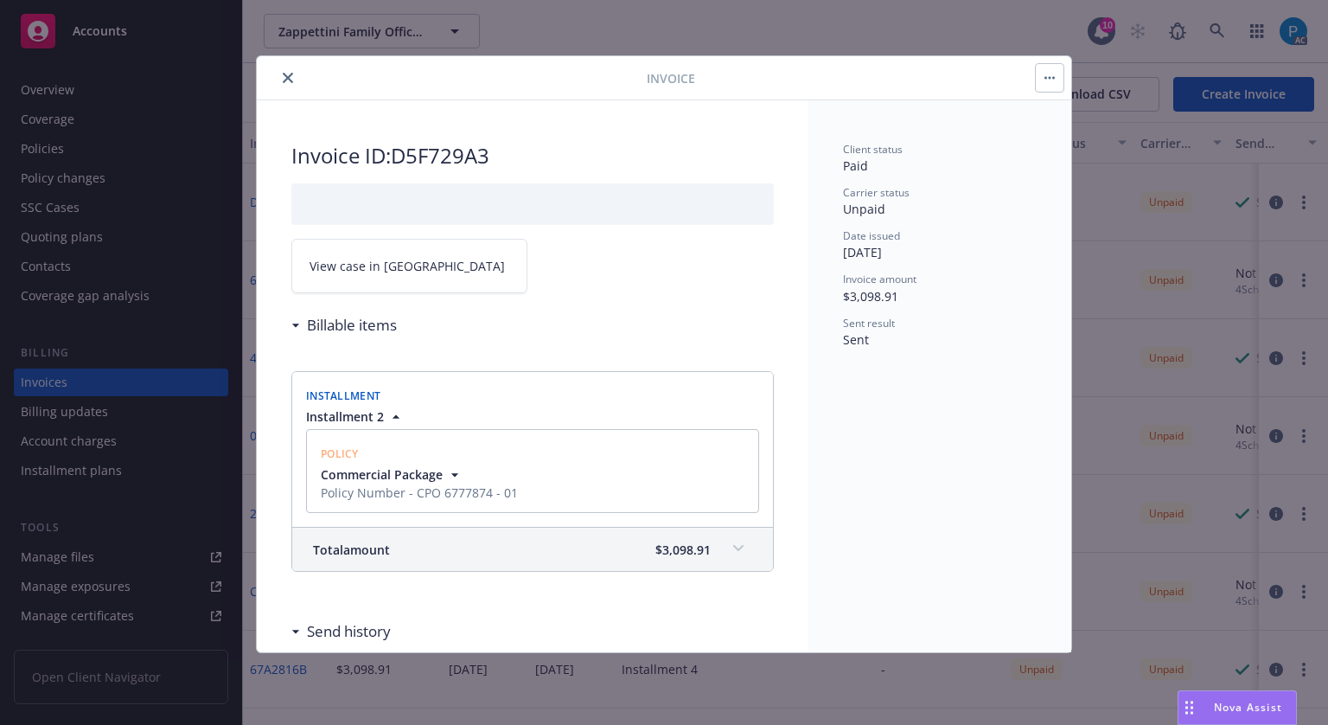
click at [405, 285] on link "View case in [GEOGRAPHIC_DATA]" at bounding box center [409, 266] width 236 height 54
click at [287, 79] on icon "close" at bounding box center [288, 78] width 10 height 10
drag, startPoint x: 135, startPoint y: 34, endPoint x: 227, endPoint y: 52, distance: 93.5
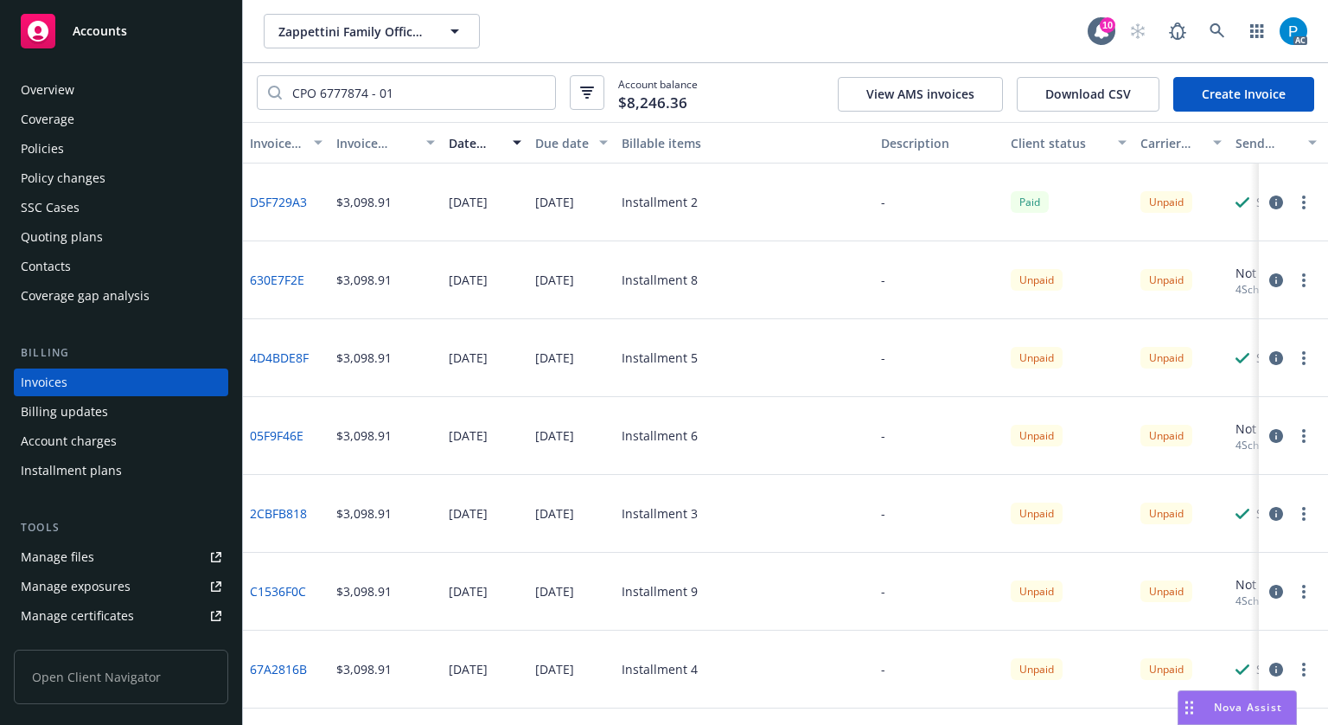
click at [55, 36] on div "Accounts" at bounding box center [121, 31] width 201 height 35
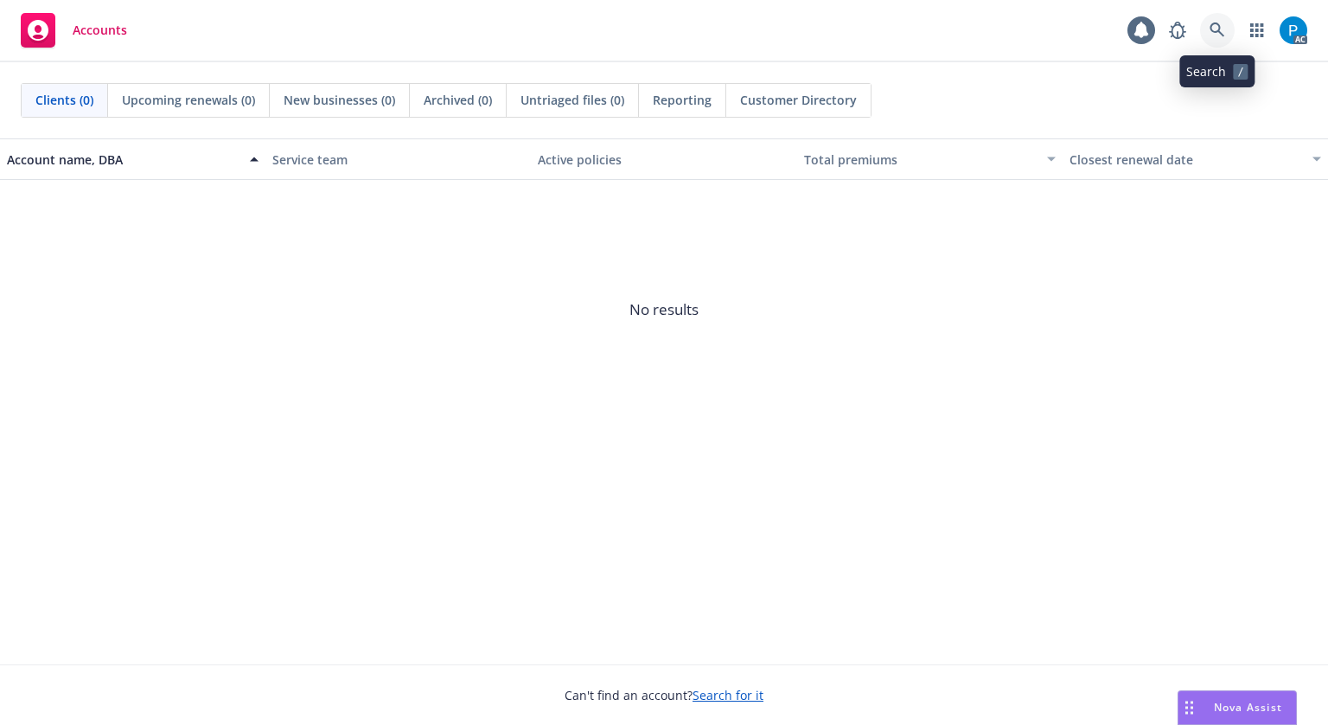
click at [1212, 33] on icon at bounding box center [1218, 30] width 16 height 16
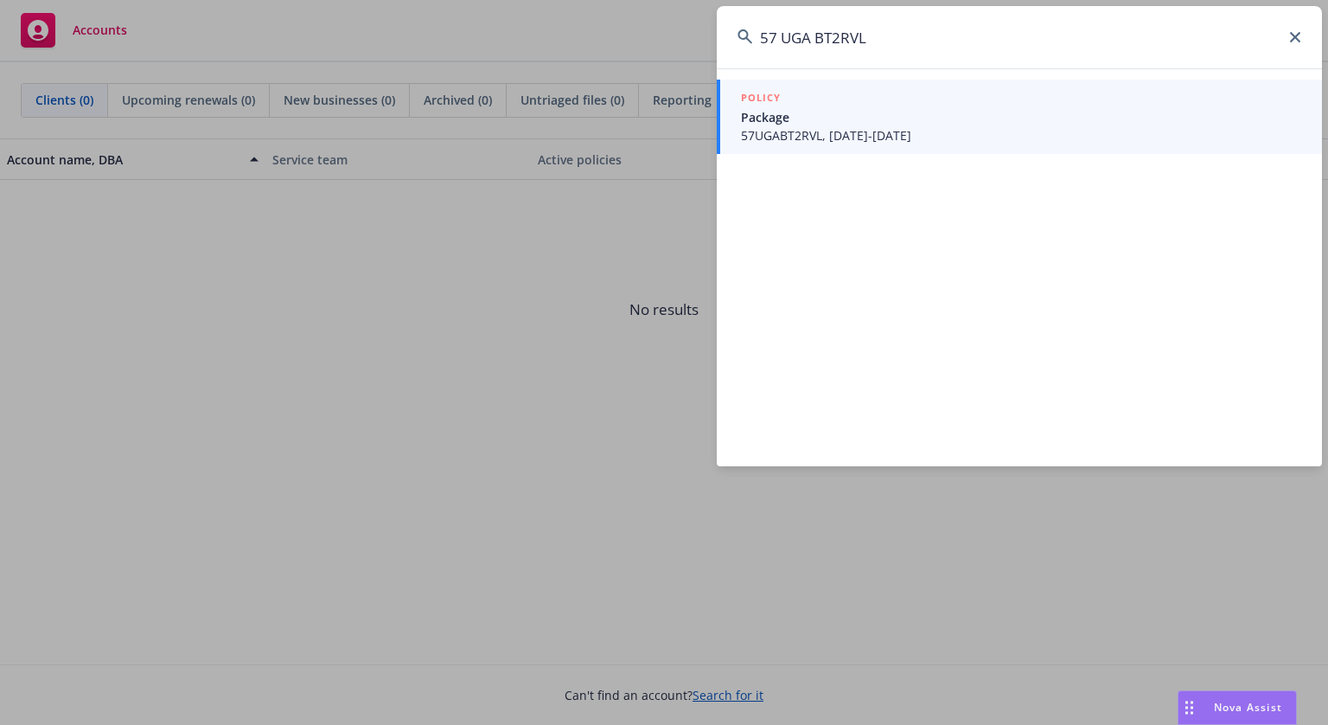
click at [782, 29] on input "57 UGA BT2RVL" at bounding box center [1019, 37] width 605 height 62
type input "57UGABT2RVL"
click at [813, 111] on span "Package" at bounding box center [1021, 117] width 560 height 18
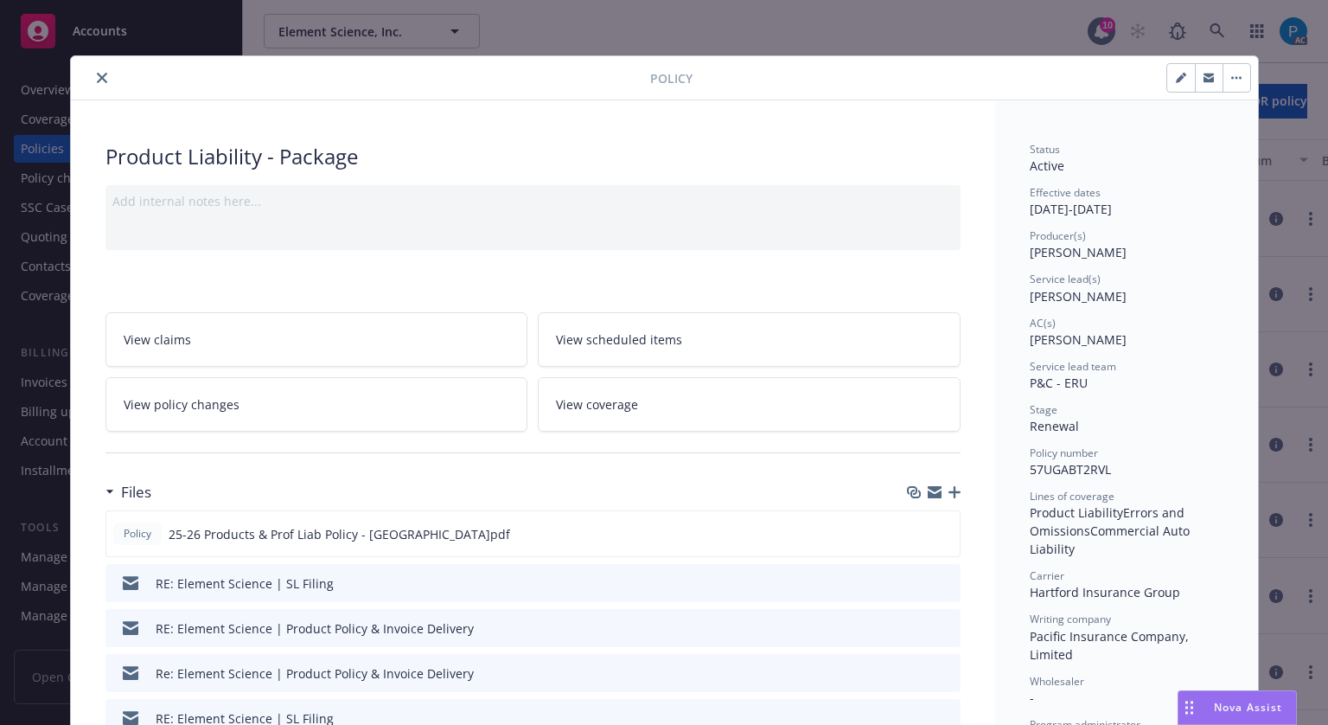
click at [97, 75] on icon "close" at bounding box center [102, 78] width 10 height 10
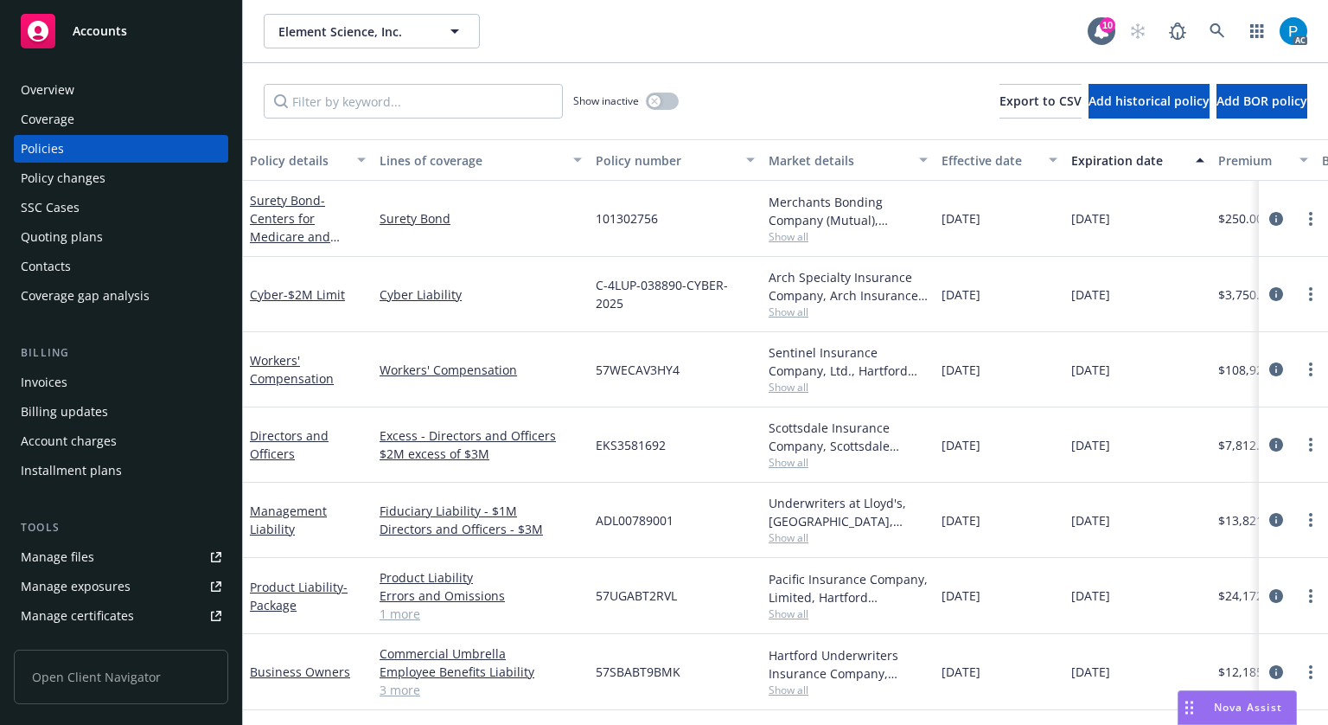
click at [88, 390] on div "Invoices" at bounding box center [121, 382] width 201 height 28
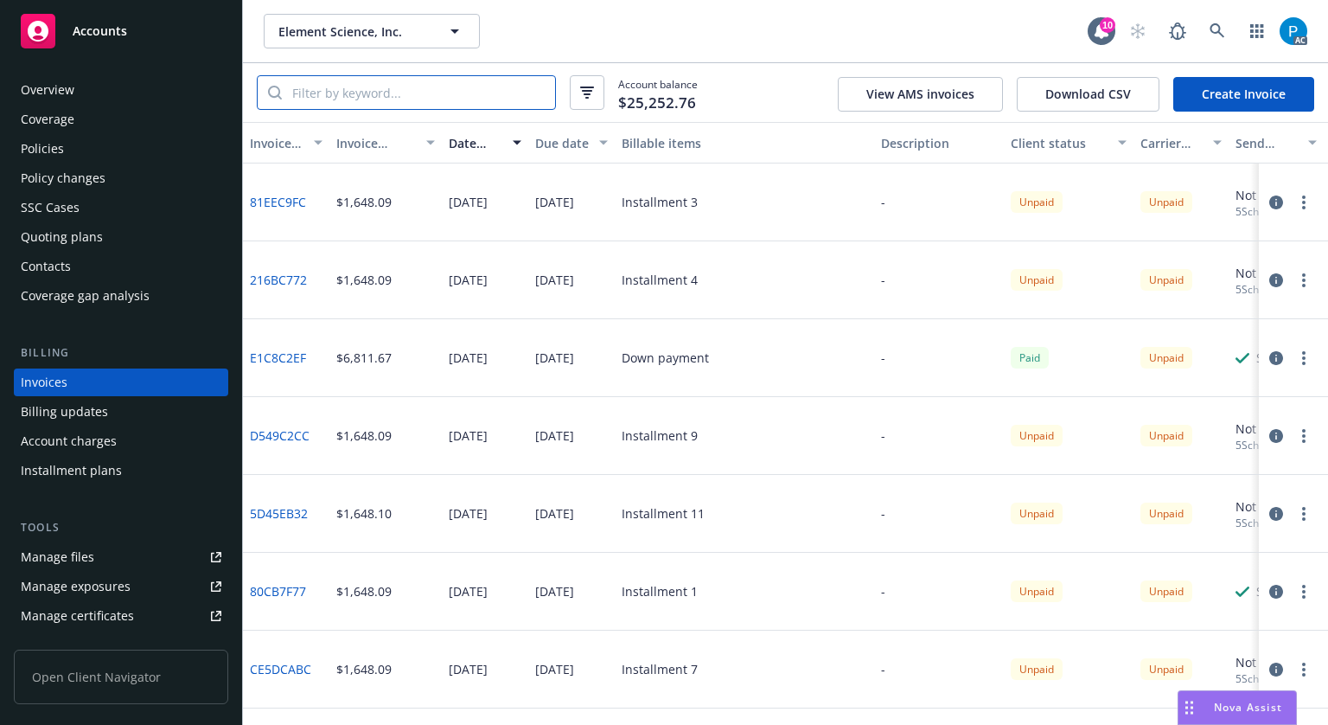
click at [400, 93] on input "search" at bounding box center [418, 92] width 273 height 33
paste input "57UGABT2RVL"
type input "57UGABT2RVL"
click at [1270, 360] on icon "button" at bounding box center [1277, 358] width 14 height 14
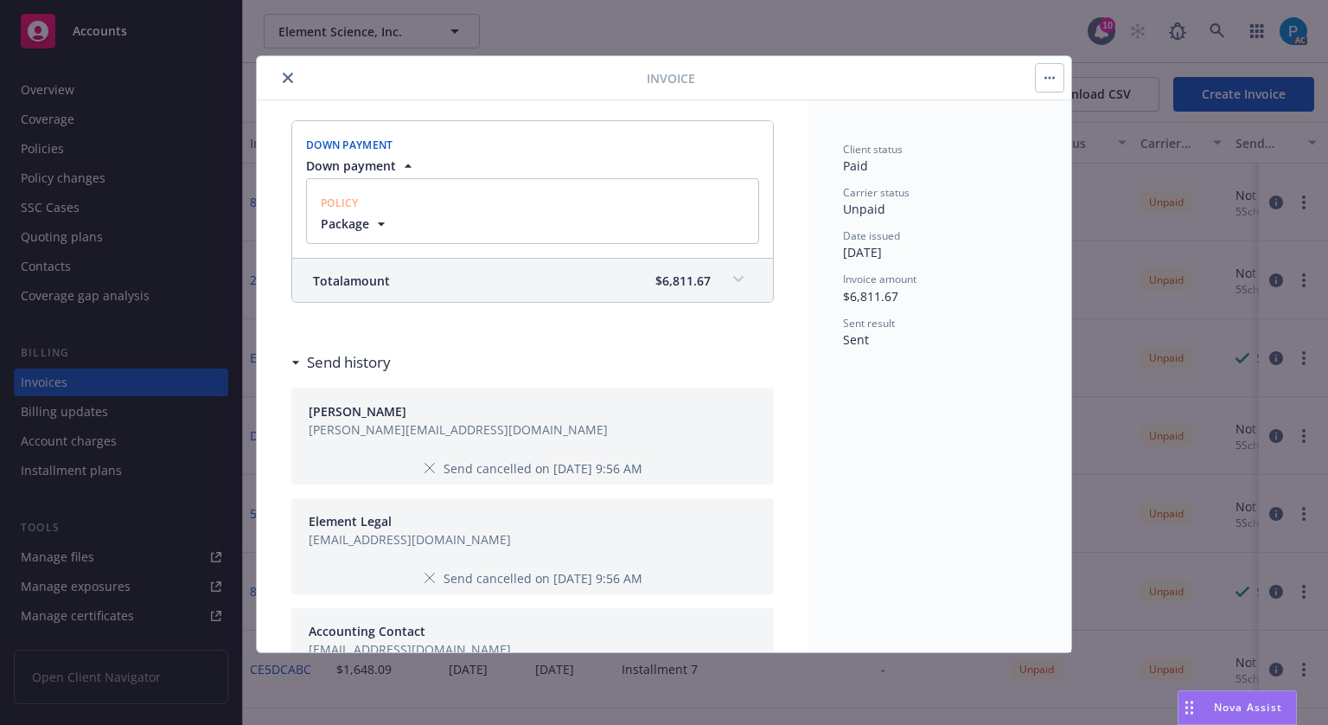
scroll to position [259, 0]
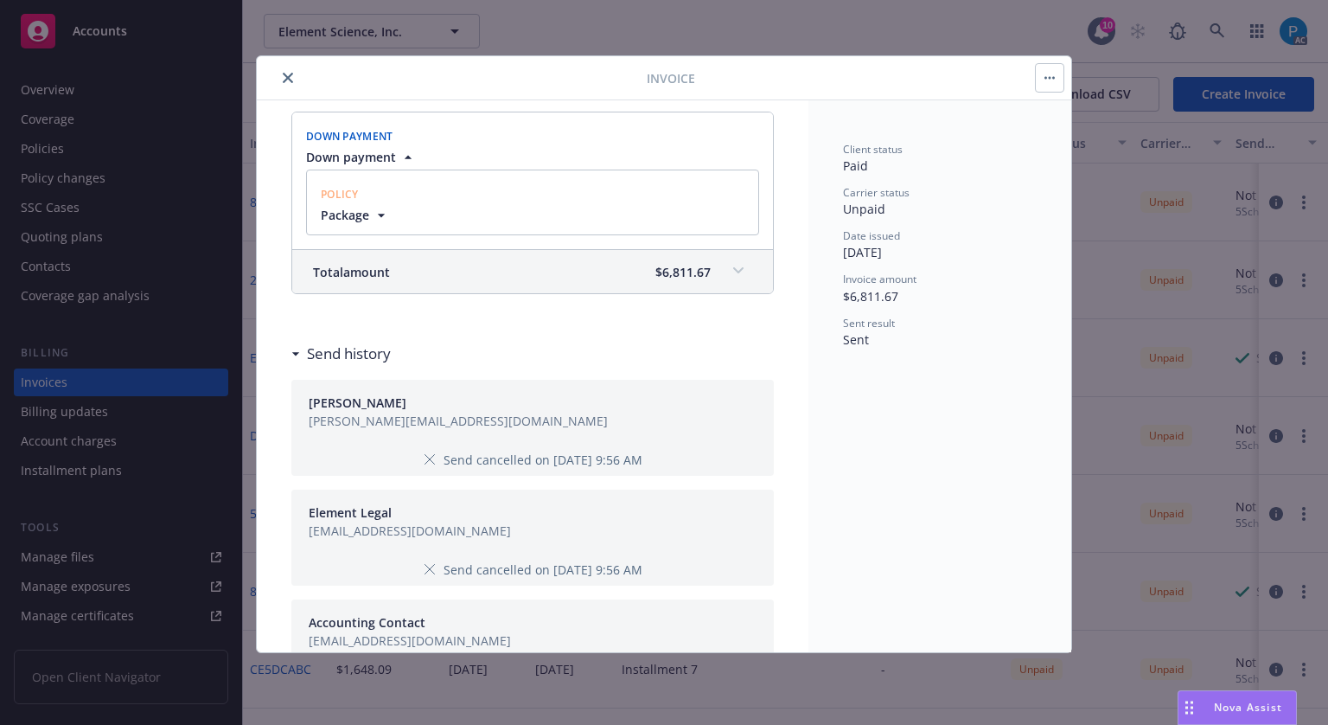
click at [733, 269] on icon at bounding box center [738, 270] width 10 height 7
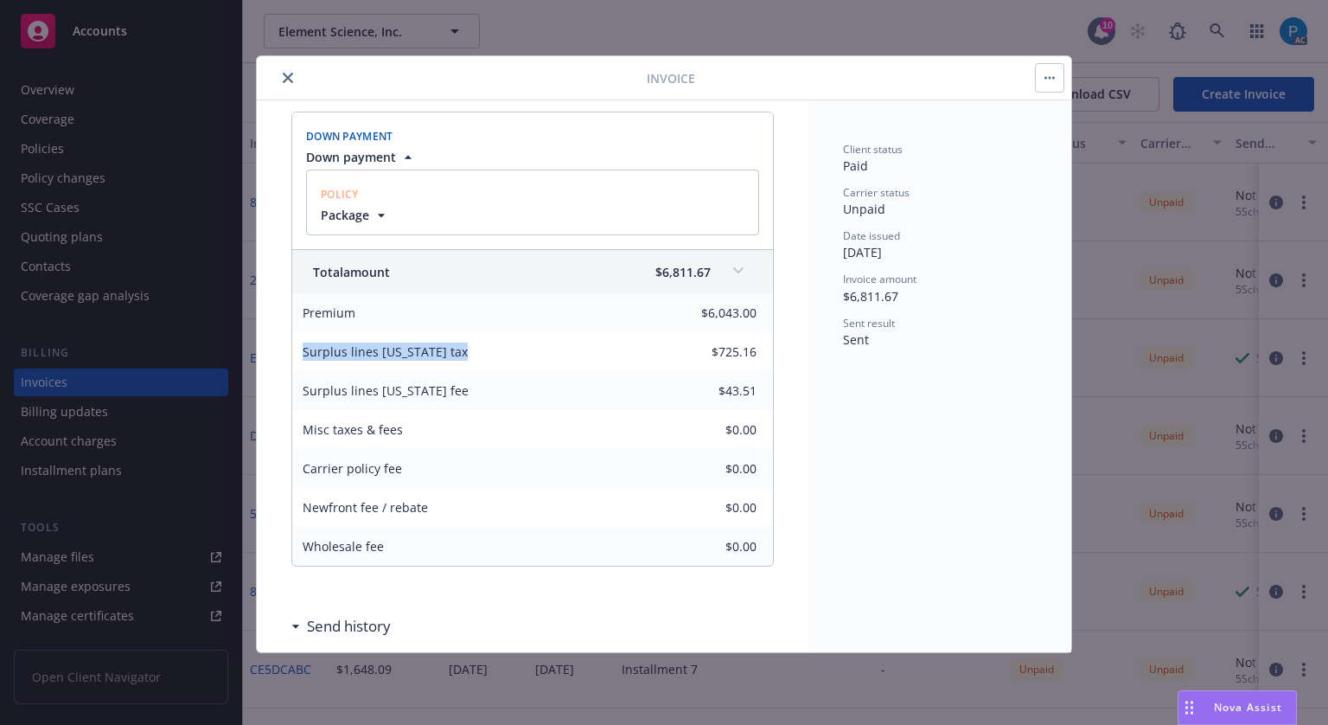
drag, startPoint x: 453, startPoint y: 352, endPoint x: 265, endPoint y: 356, distance: 188.6
copy span "Surplus lines [US_STATE] tax"
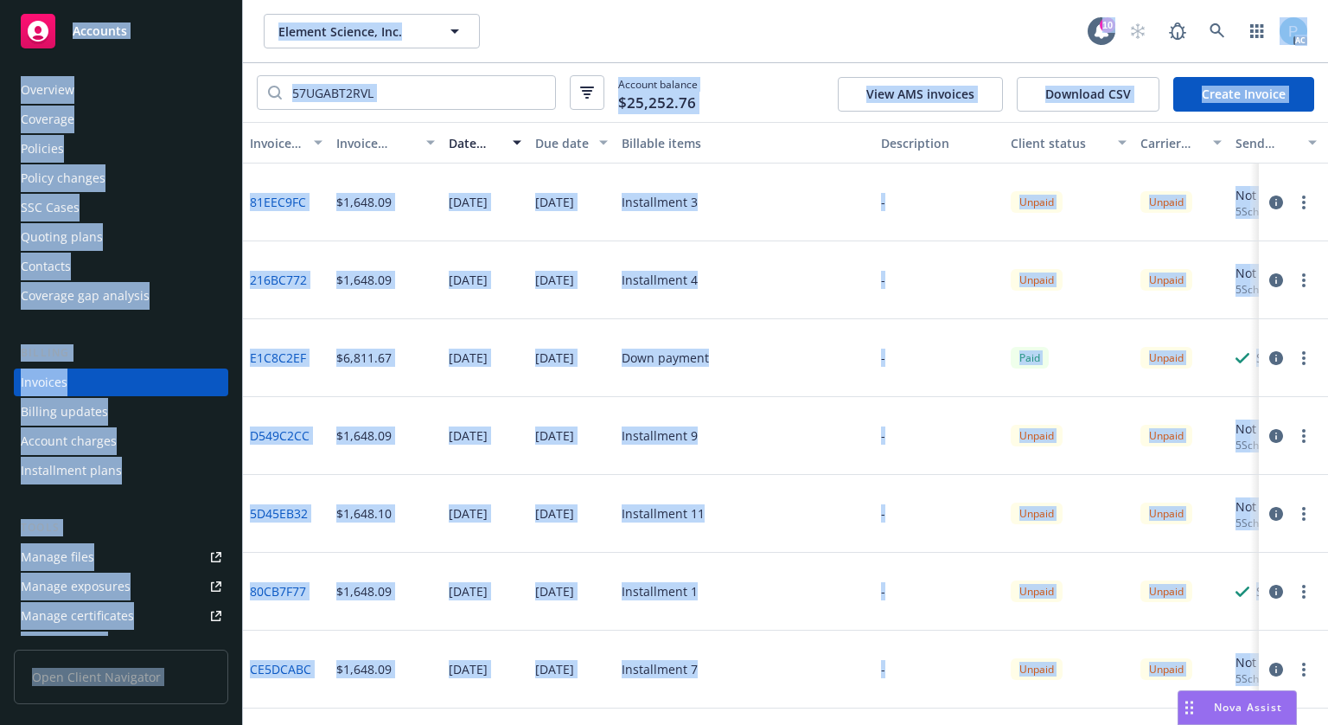
click at [97, 29] on span "Accounts" at bounding box center [100, 31] width 54 height 14
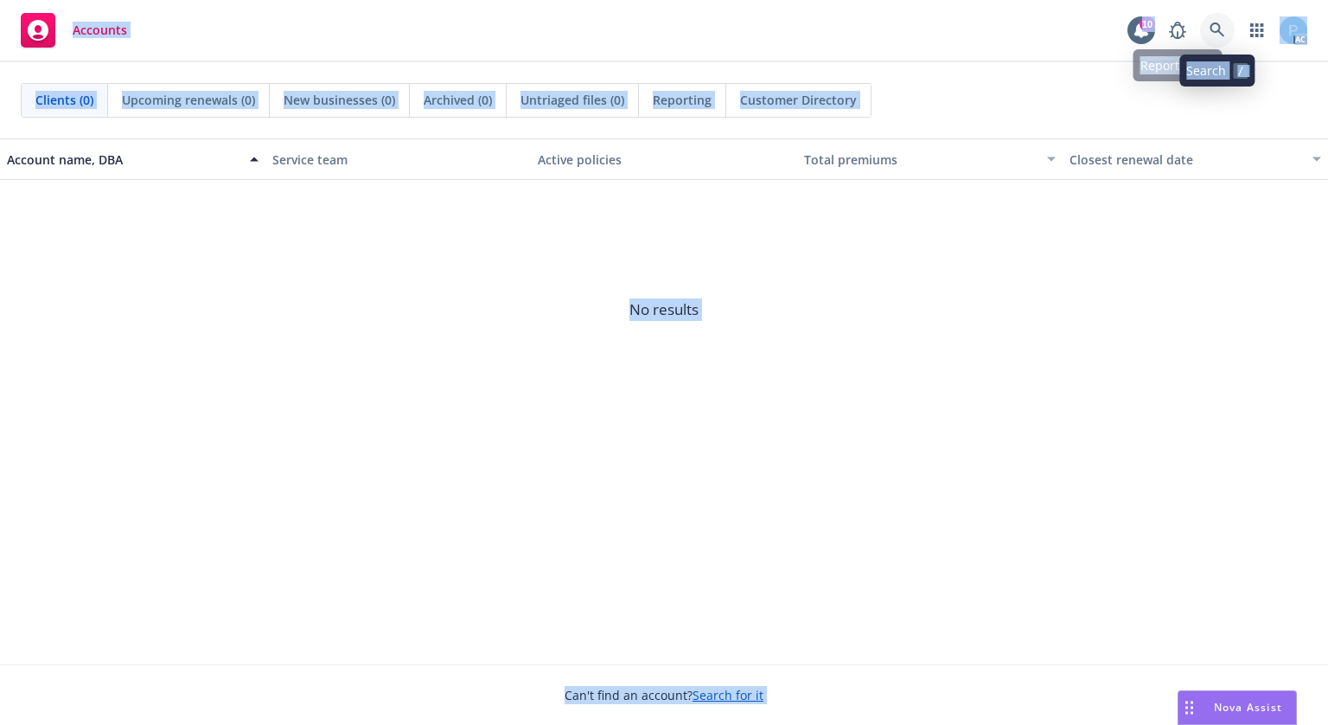
click at [1214, 20] on link at bounding box center [1217, 30] width 35 height 35
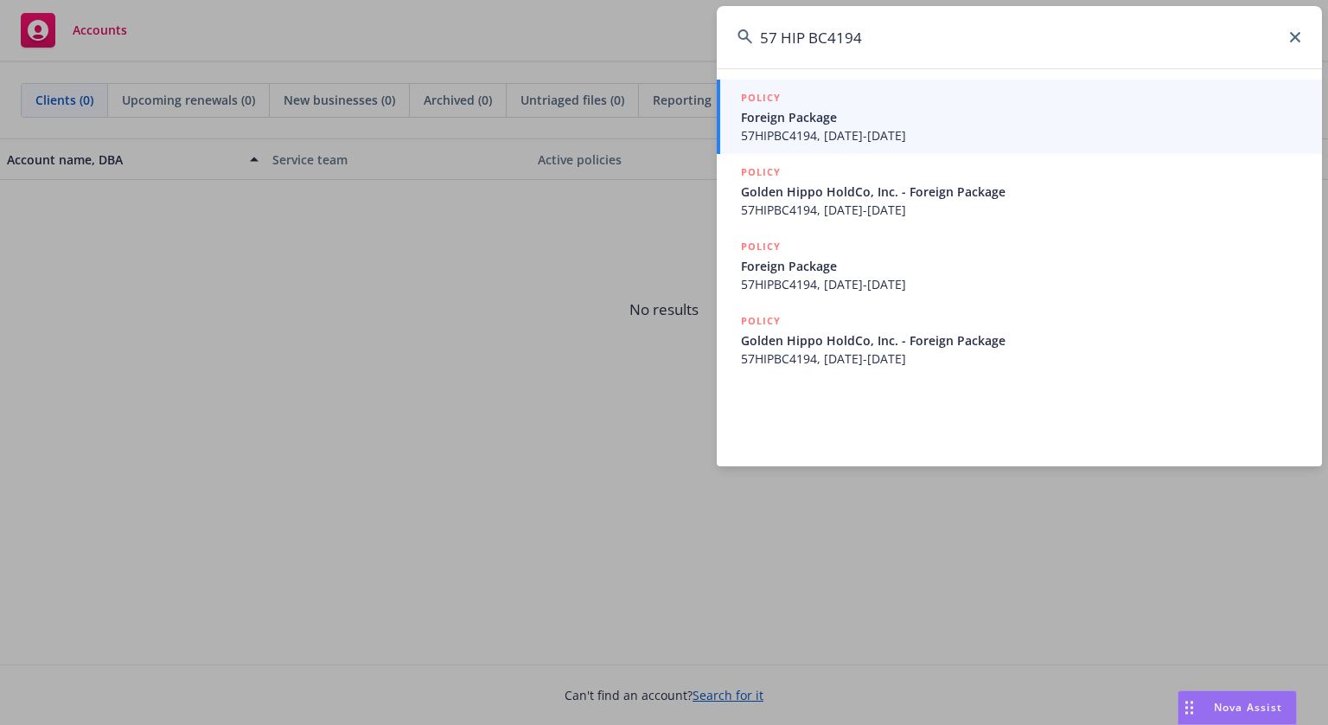
click at [785, 30] on input "57 HIP BC4194" at bounding box center [1019, 37] width 605 height 62
type input "57HIPBC4194"
click at [951, 126] on span "57HIPBC4194, [DATE]-[DATE]" at bounding box center [1021, 135] width 560 height 18
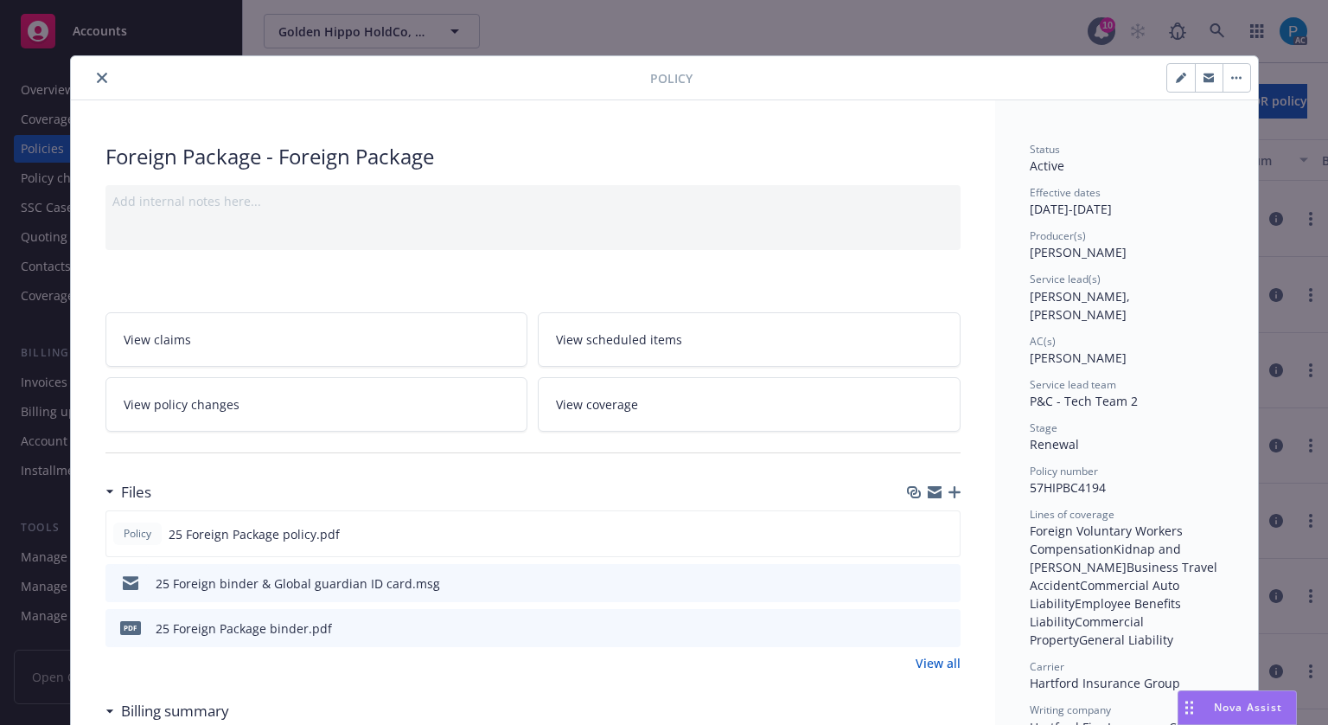
click at [98, 71] on button "close" at bounding box center [102, 77] width 21 height 21
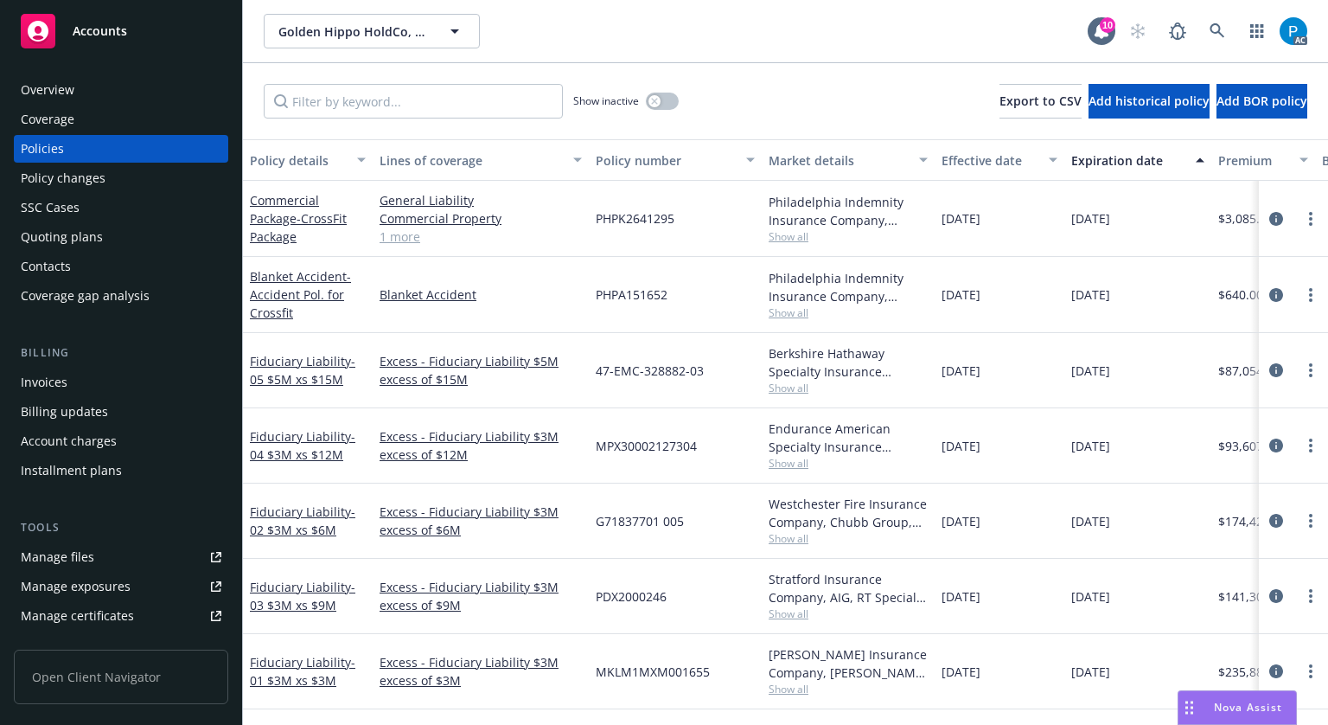
click at [67, 381] on div "Invoices" at bounding box center [121, 382] width 201 height 28
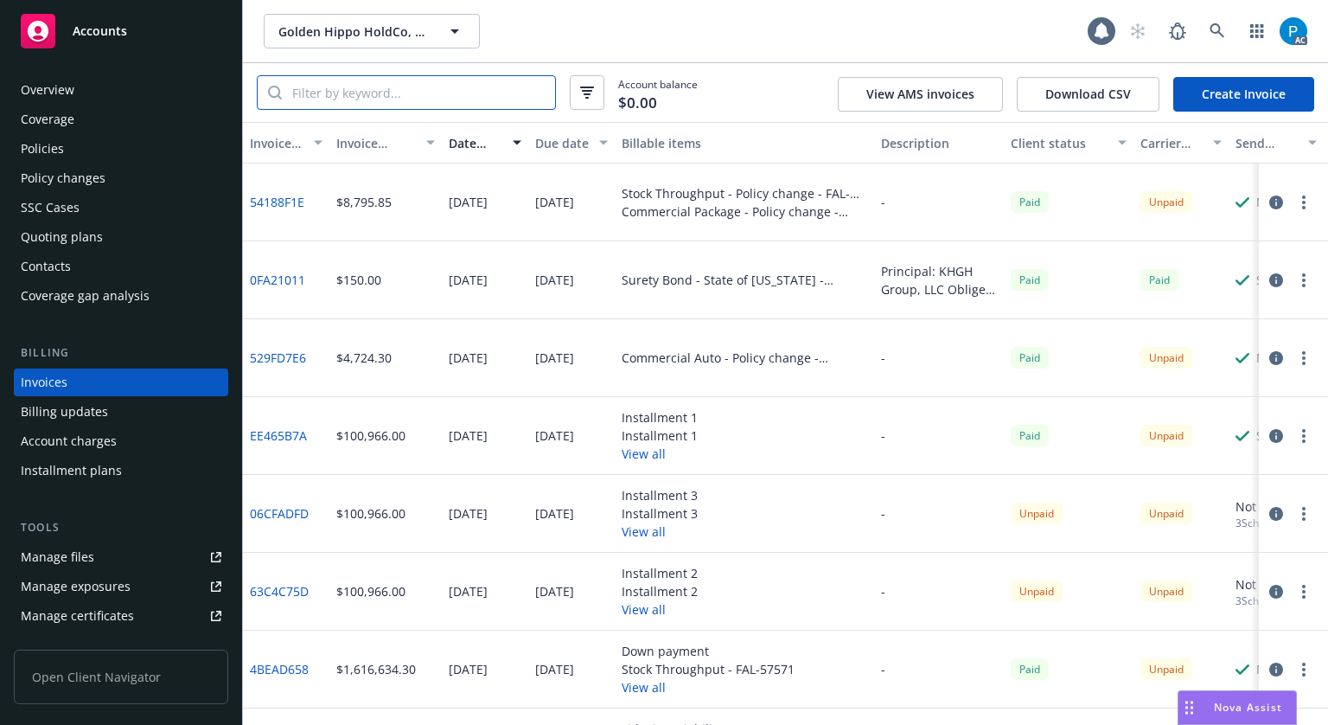
click at [443, 96] on input "search" at bounding box center [418, 92] width 273 height 33
paste input "57HIPBC4194"
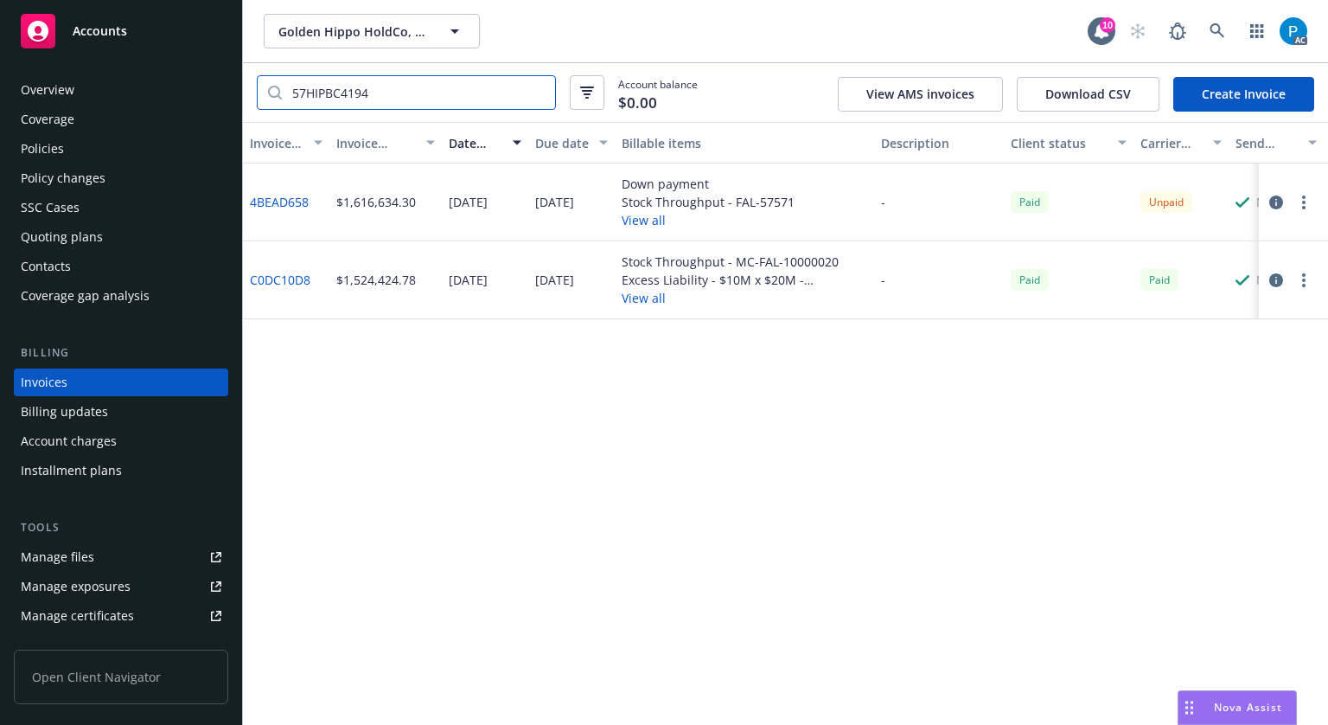
type input "57HIPBC4194"
click at [1273, 204] on icon "button" at bounding box center [1277, 202] width 14 height 14
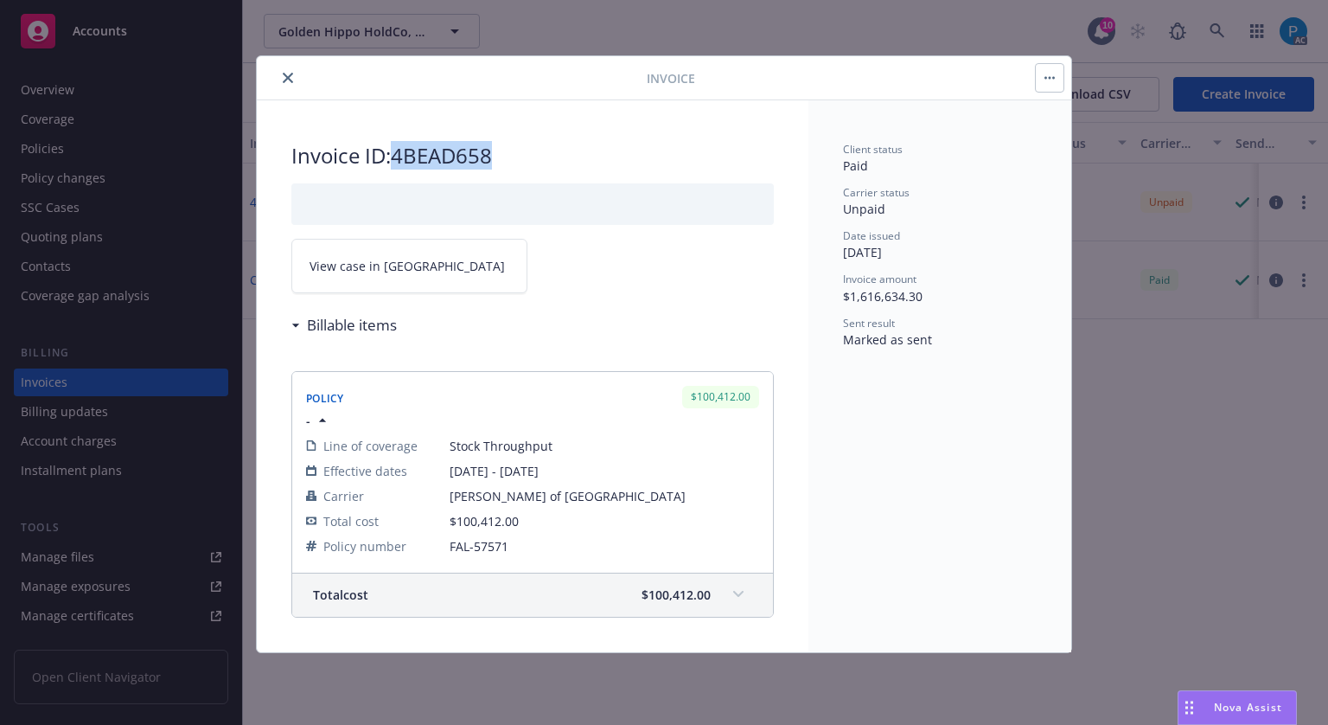
drag, startPoint x: 501, startPoint y: 158, endPoint x: 398, endPoint y: 148, distance: 103.4
click at [398, 148] on h2 "Invoice ID: 4BEAD658" at bounding box center [532, 156] width 483 height 28
copy h2 "4BEAD658"
click at [387, 276] on link "View case in [GEOGRAPHIC_DATA]" at bounding box center [409, 266] width 236 height 54
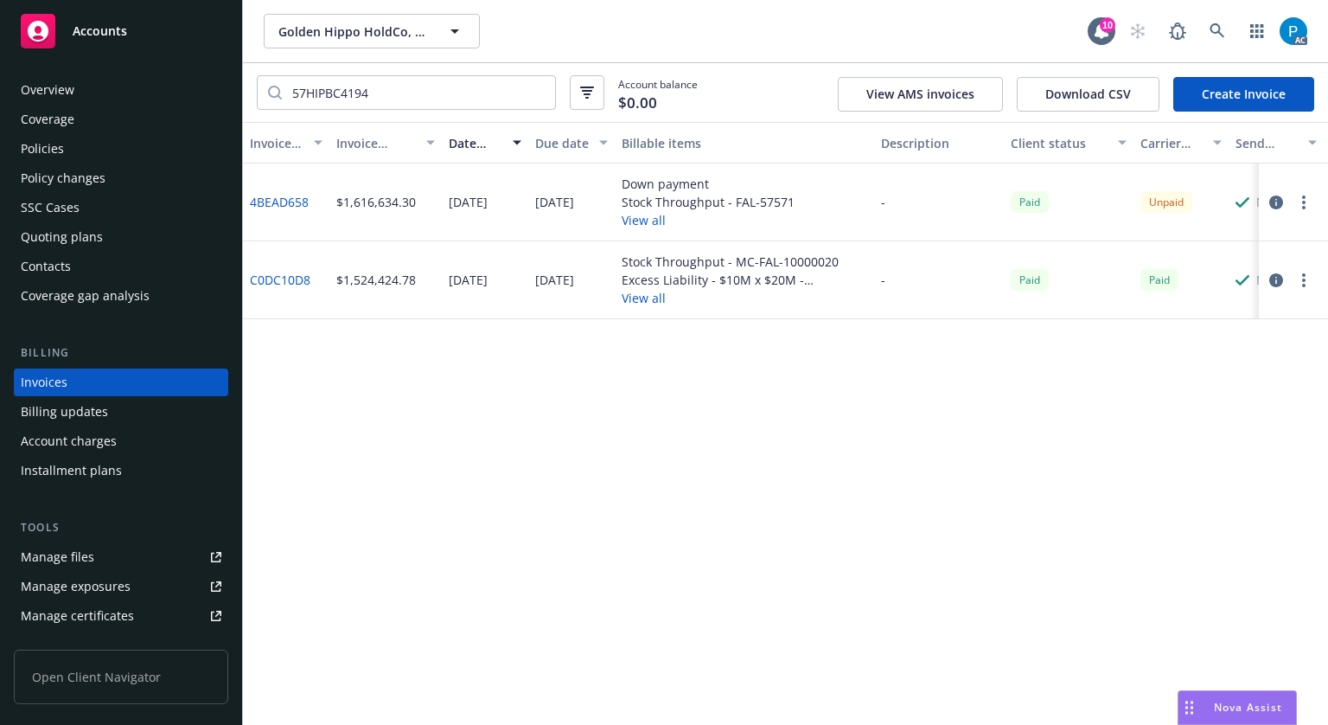
click at [128, 35] on div "Accounts" at bounding box center [121, 31] width 201 height 35
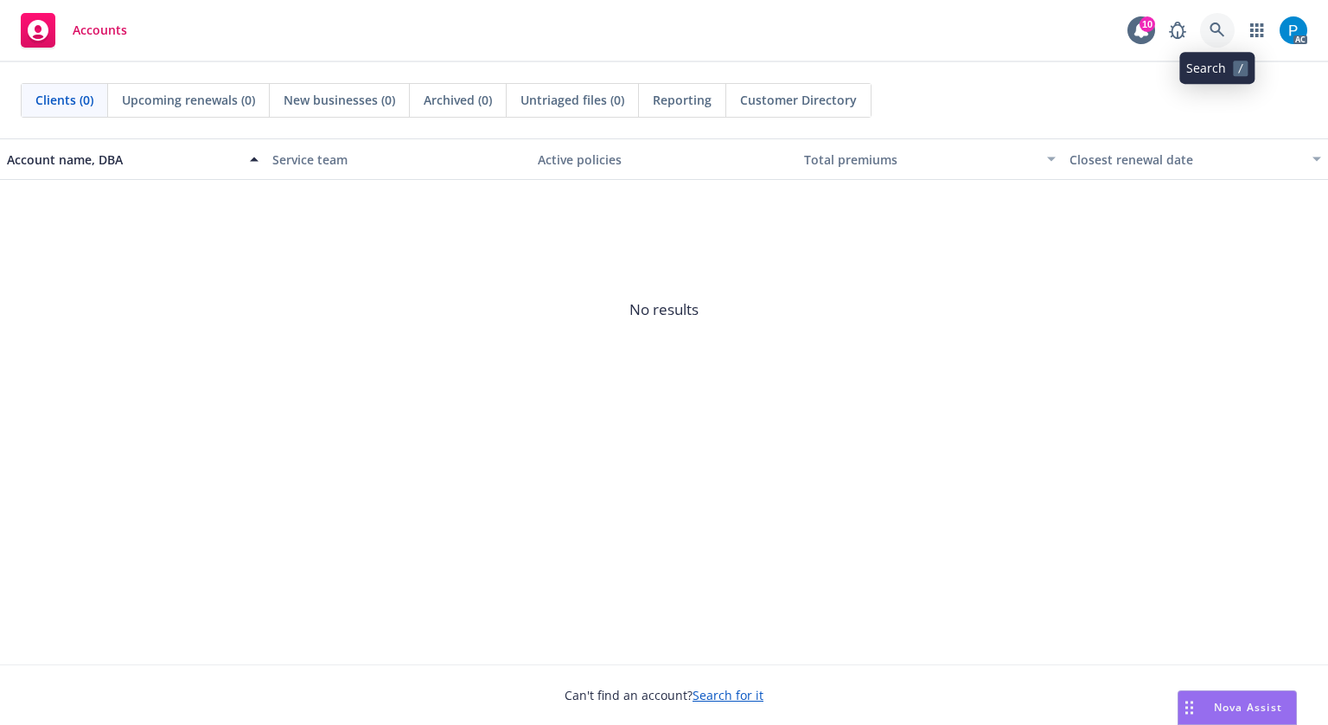
click at [1214, 20] on link at bounding box center [1217, 30] width 35 height 35
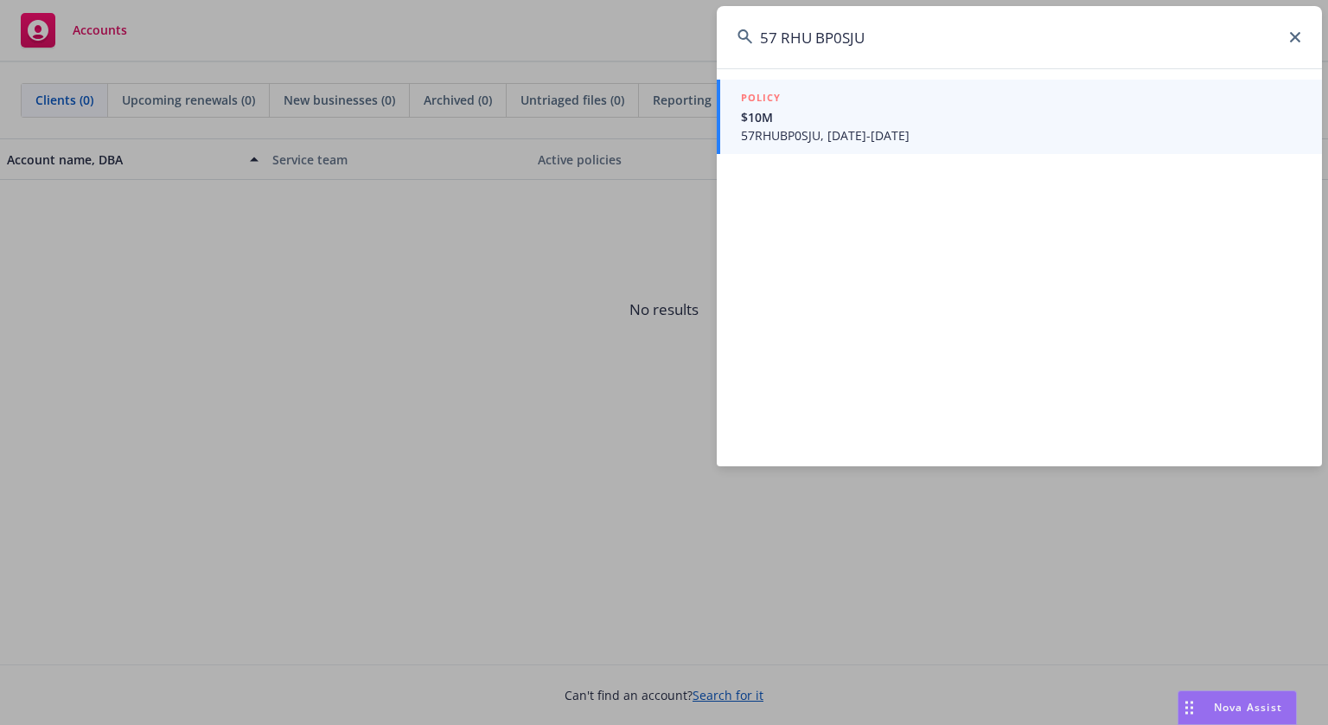
click at [785, 34] on input "57 RHU BP0SJU" at bounding box center [1019, 37] width 605 height 62
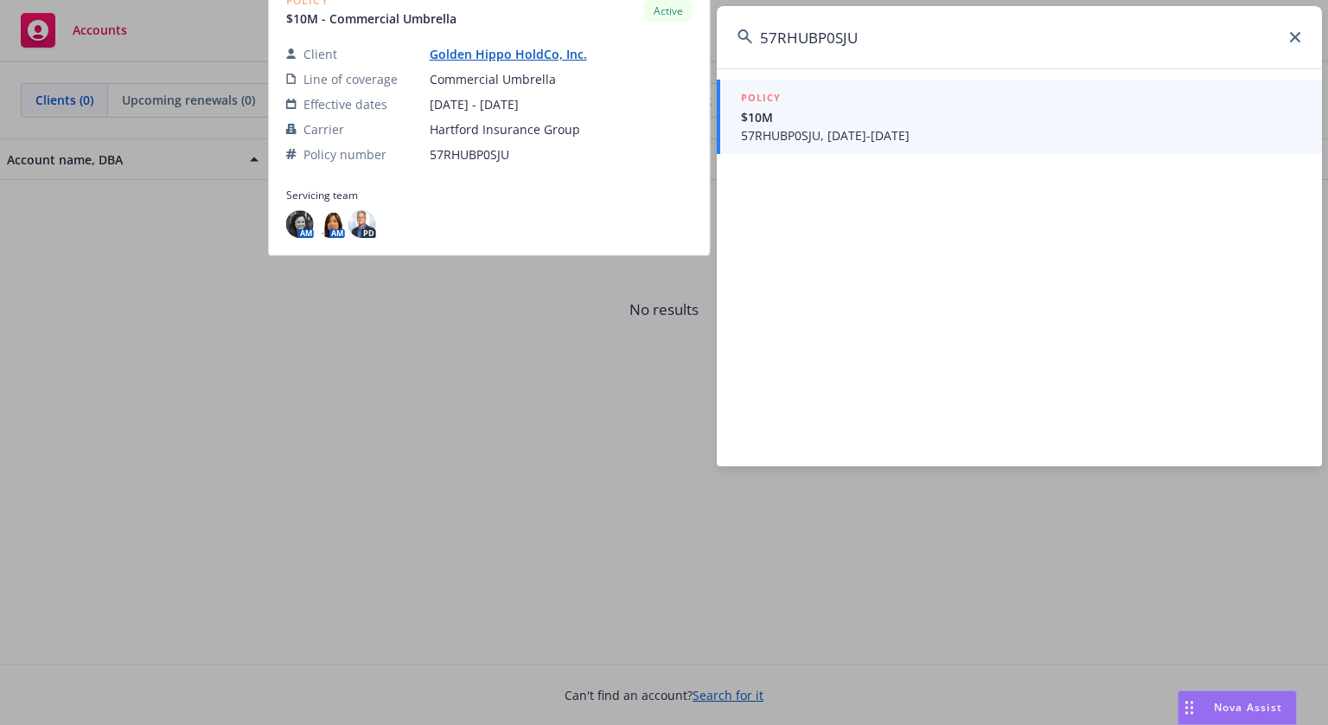
type input "57RHUBP0SJU"
click at [809, 131] on span "57RHUBP0SJU, [DATE]-[DATE]" at bounding box center [1021, 135] width 560 height 18
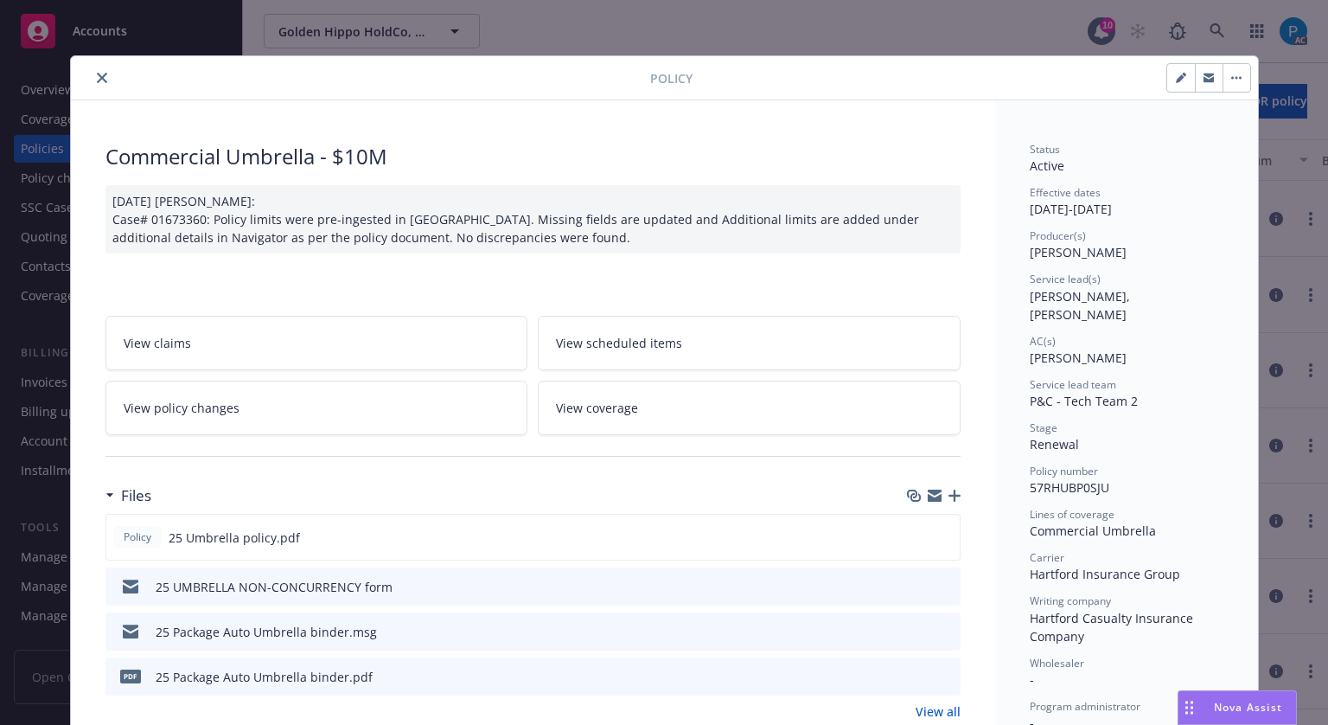
click at [97, 77] on icon "close" at bounding box center [102, 78] width 10 height 10
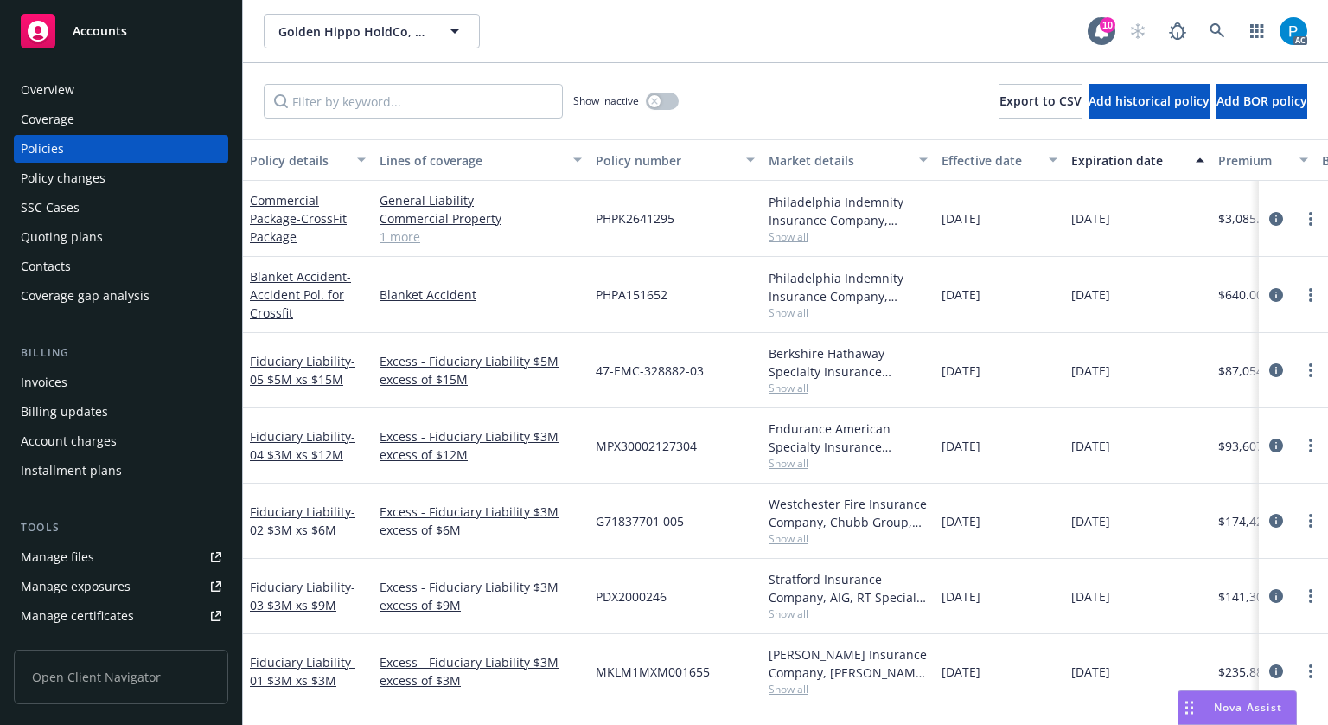
click at [54, 380] on div "Invoices" at bounding box center [44, 382] width 47 height 28
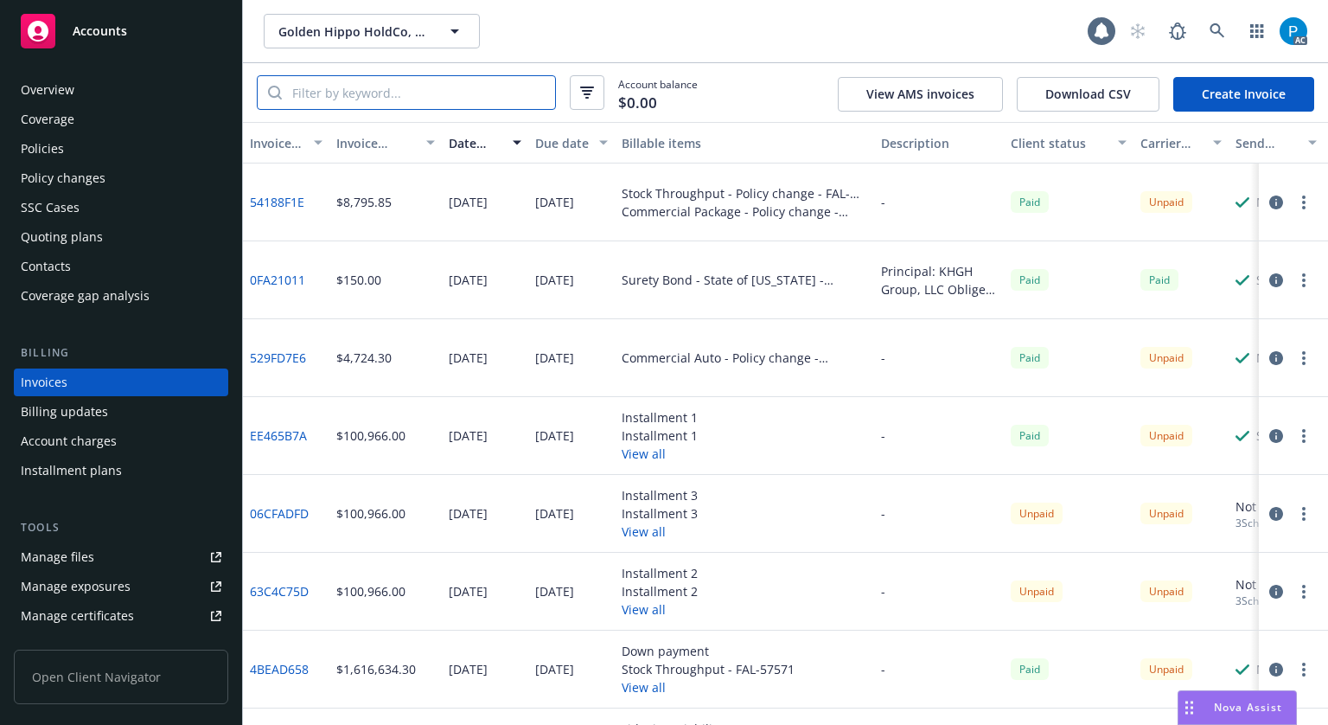
click at [477, 86] on input "search" at bounding box center [418, 92] width 273 height 33
paste input "57RHUBP0SJU"
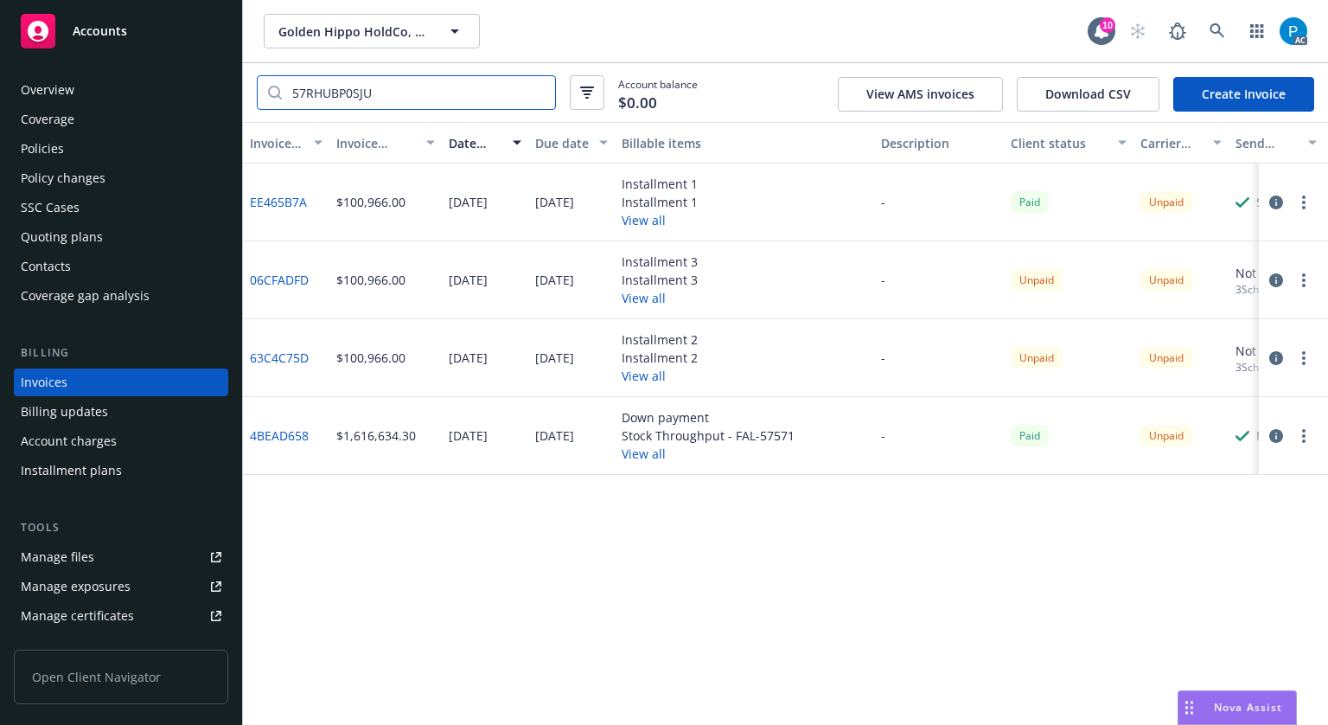
type input "57RHUBP0SJU"
click at [1273, 438] on icon "button" at bounding box center [1277, 436] width 14 height 14
click at [124, 18] on div "Accounts" at bounding box center [121, 31] width 201 height 35
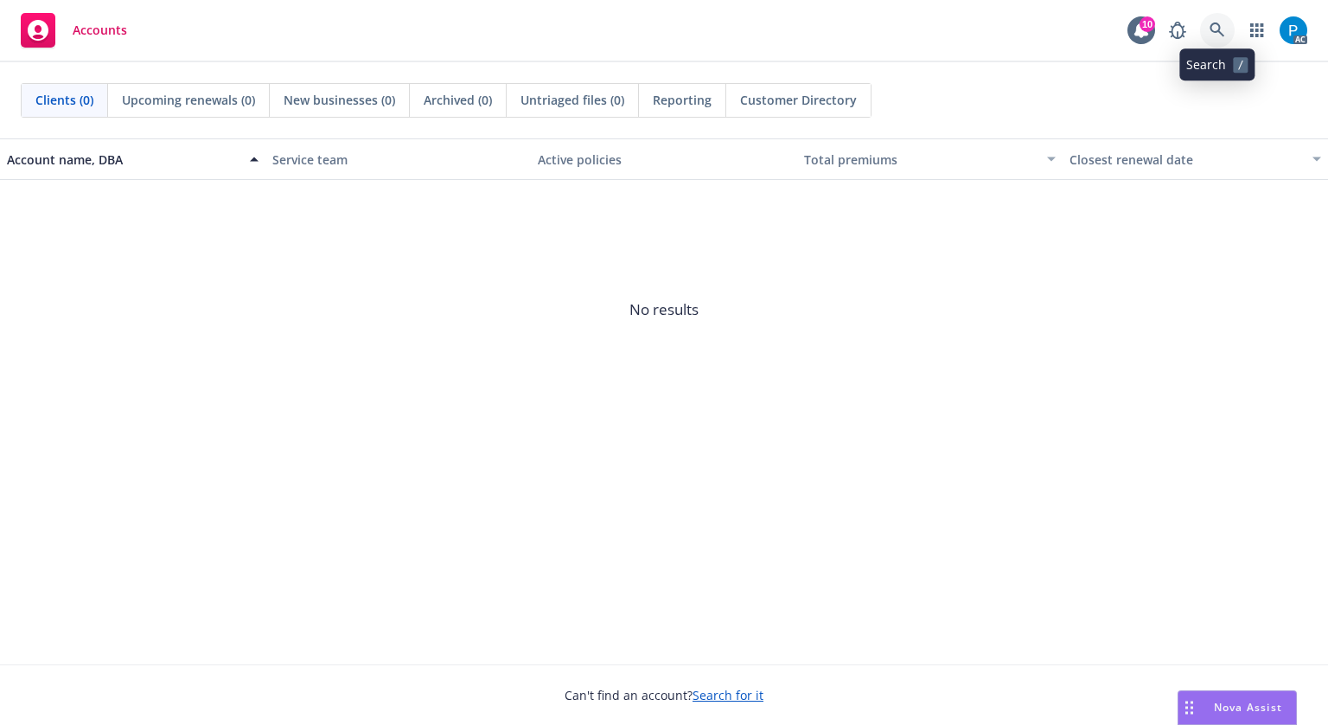
click at [1210, 30] on icon at bounding box center [1218, 30] width 16 height 16
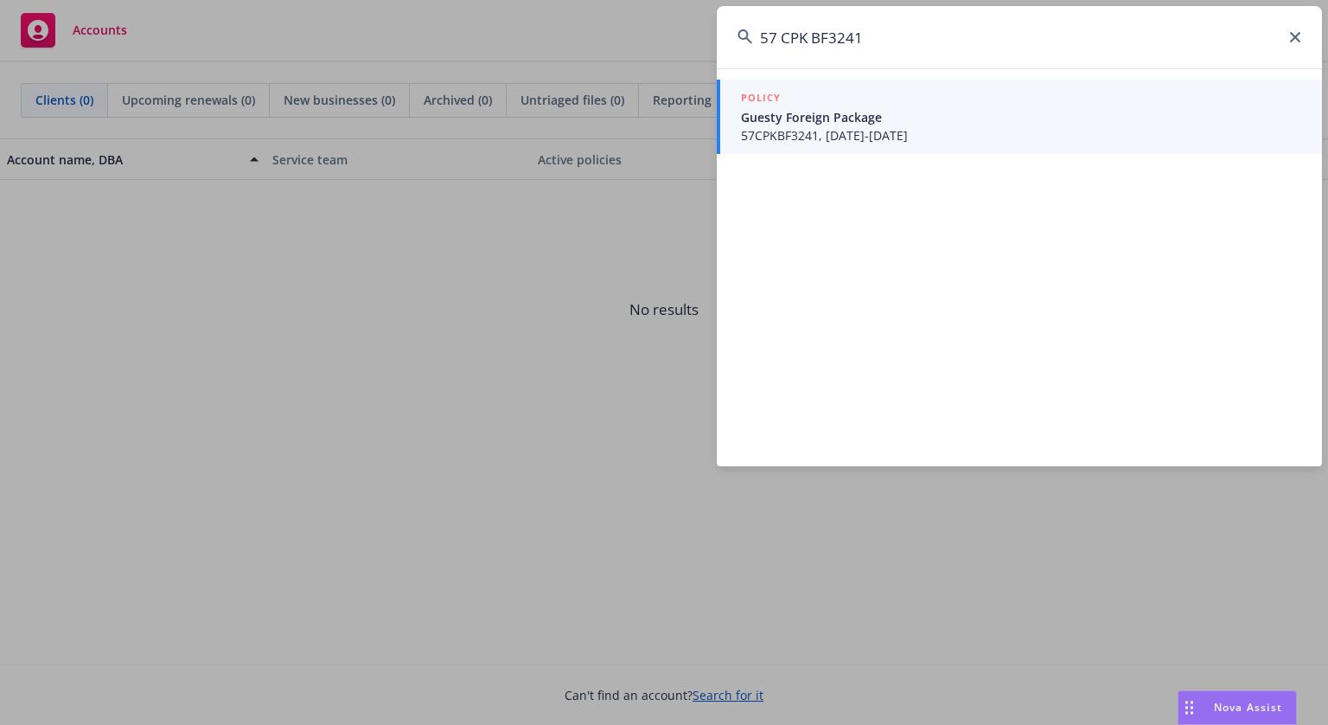
click at [783, 30] on input "57 CPK BF3241" at bounding box center [1019, 37] width 605 height 62
type input "57CPKBF3241"
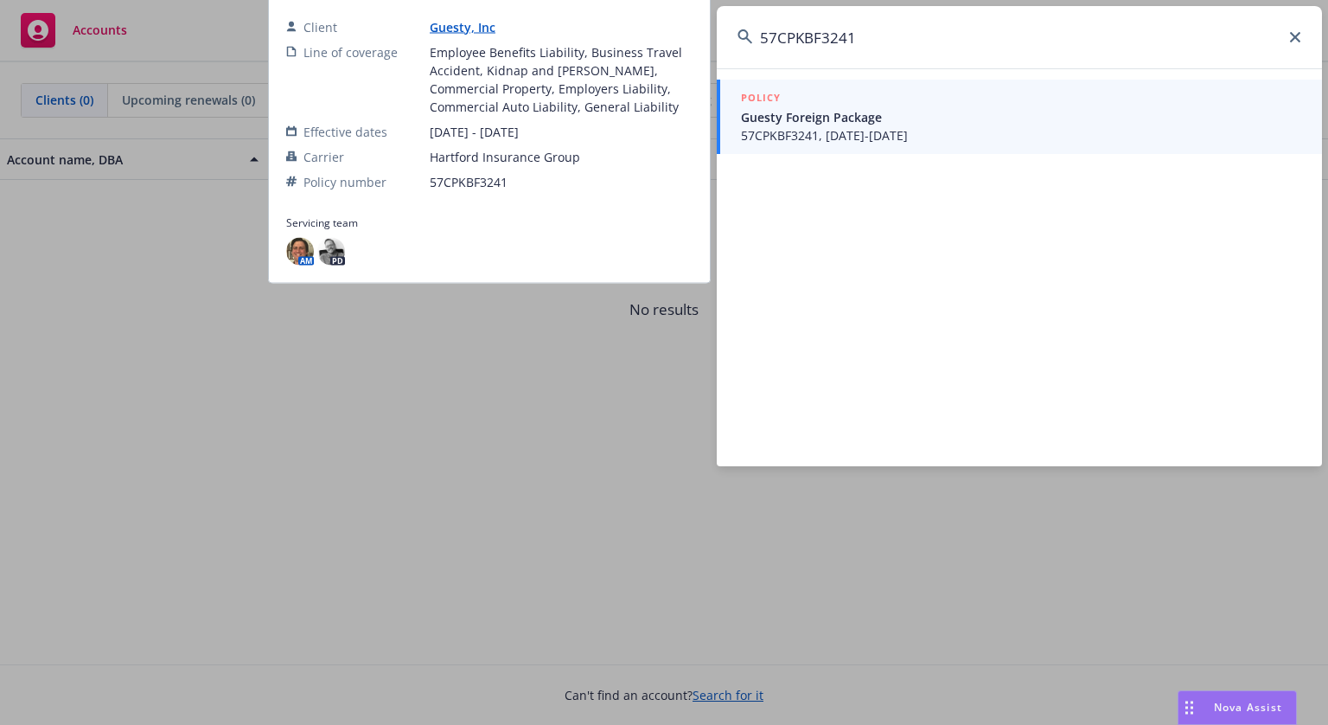
click at [837, 125] on span "Guesty Foreign Package" at bounding box center [1021, 117] width 560 height 18
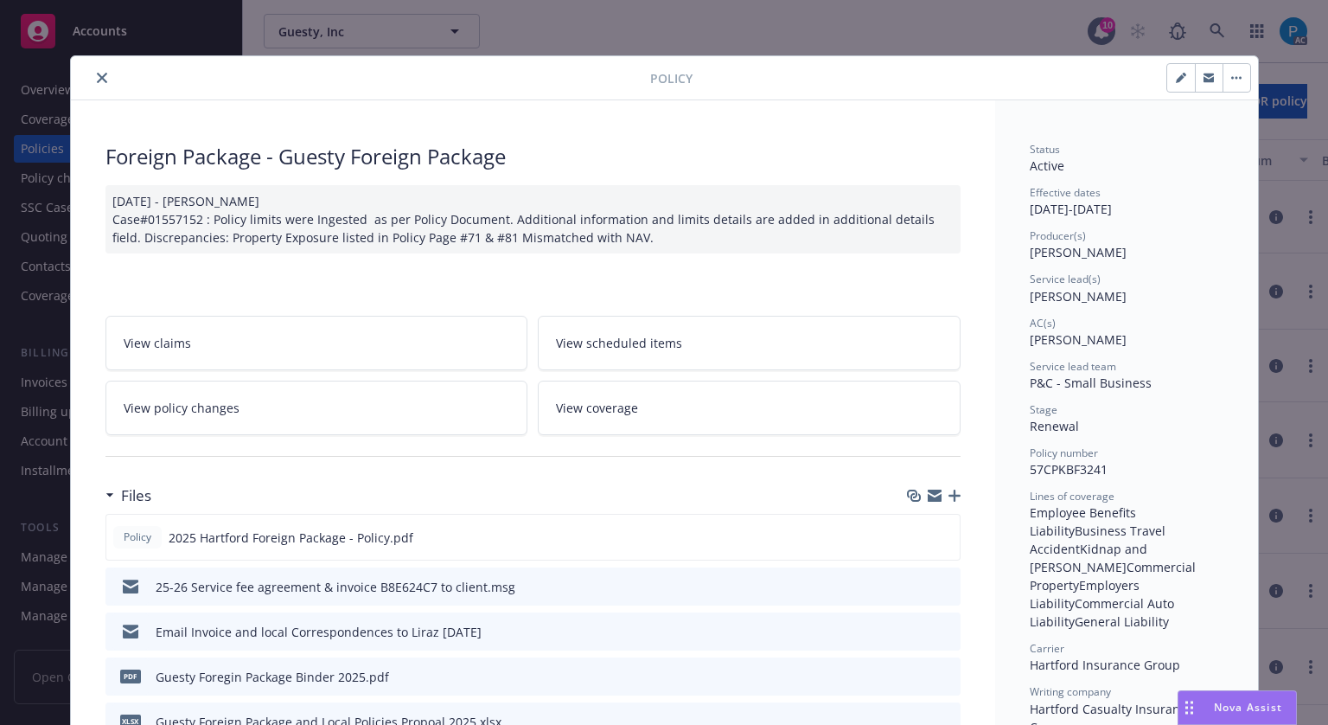
click at [97, 74] on icon "close" at bounding box center [102, 78] width 10 height 10
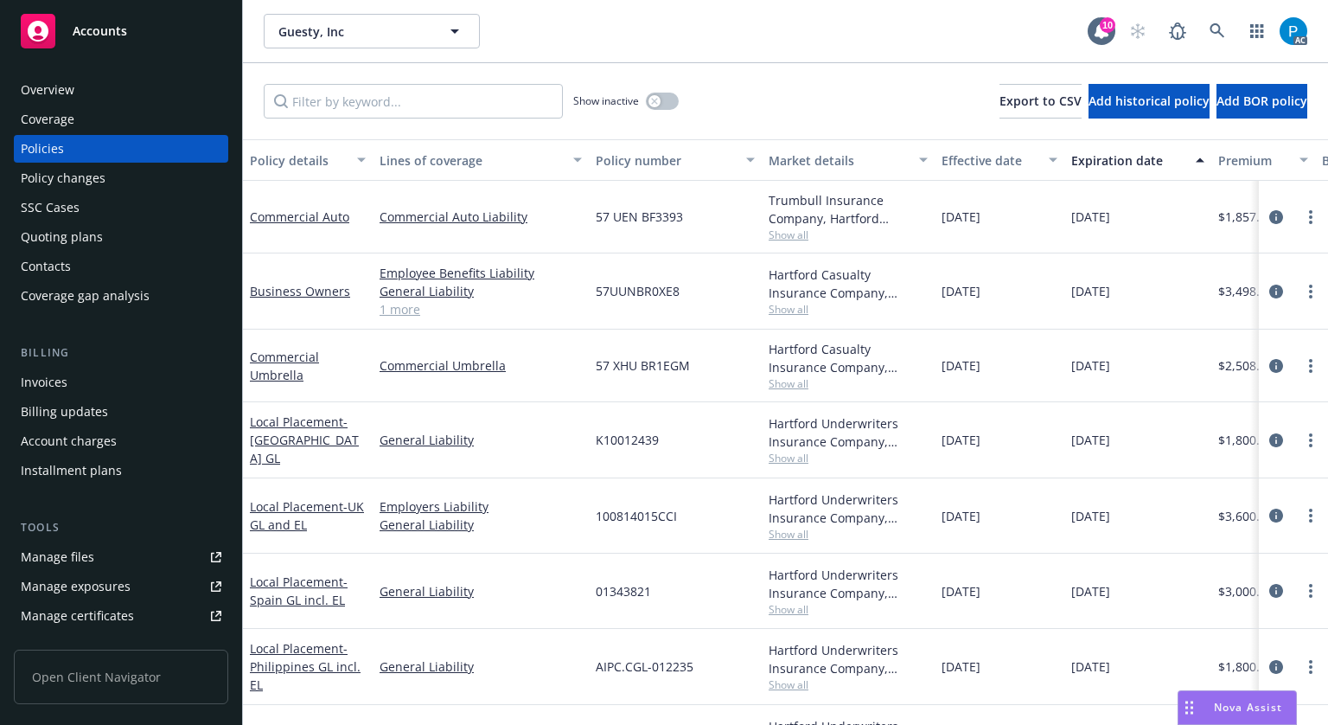
click at [77, 377] on div "Invoices" at bounding box center [121, 382] width 201 height 28
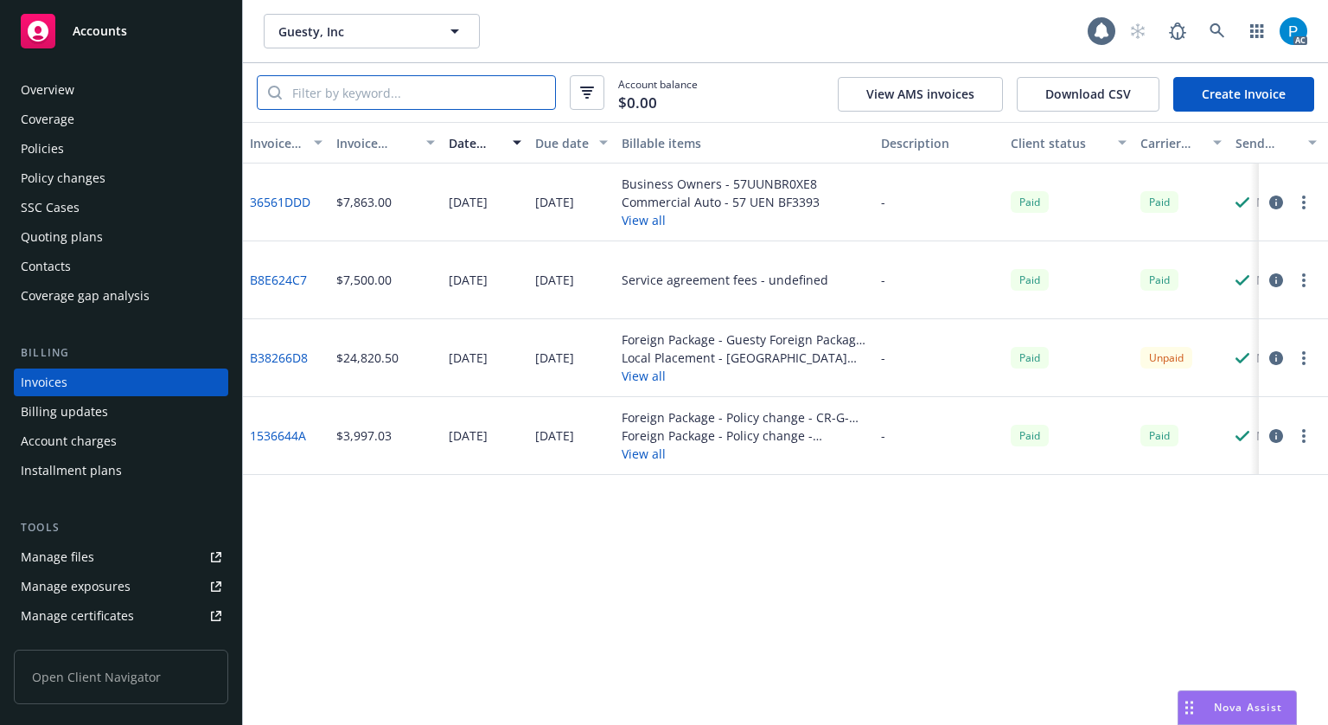
click at [346, 93] on input "search" at bounding box center [418, 92] width 273 height 33
paste input "57CPKBF3241"
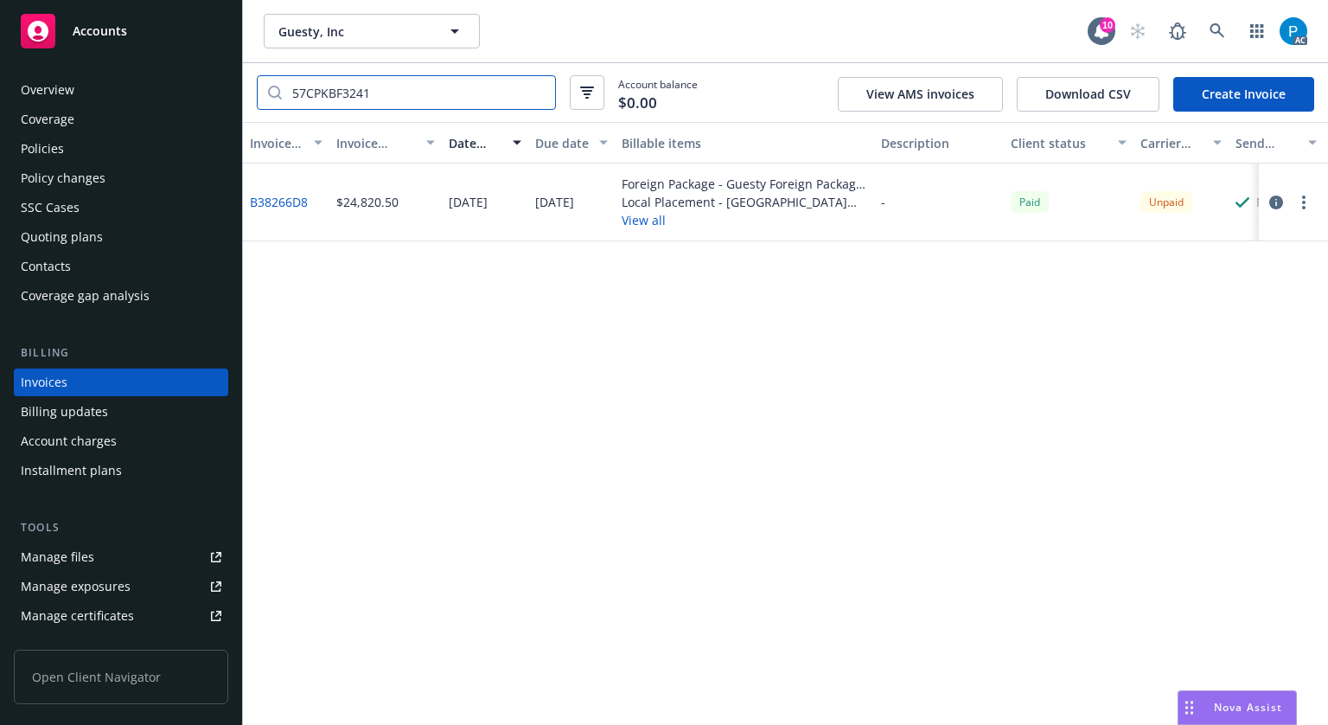
type input "57CPKBF3241"
click at [1275, 201] on icon "button" at bounding box center [1277, 202] width 14 height 14
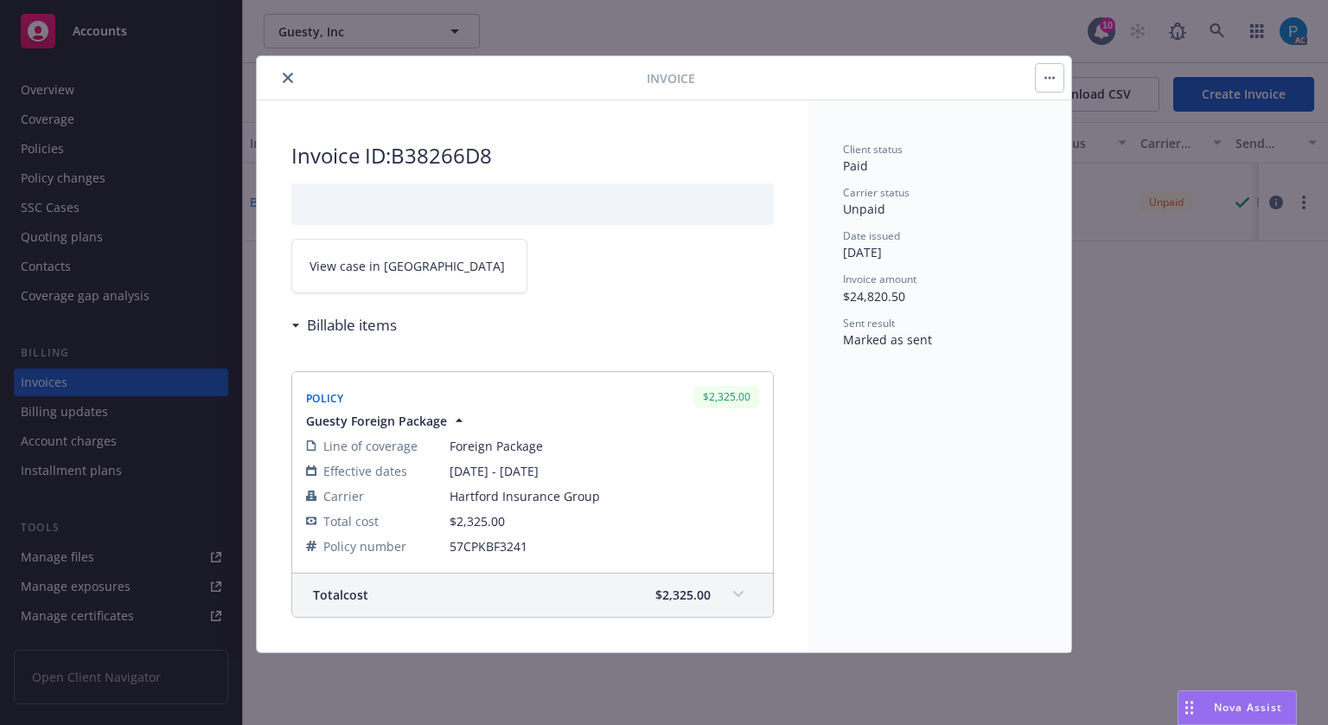
click at [395, 274] on link "View case in [GEOGRAPHIC_DATA]" at bounding box center [409, 266] width 236 height 54
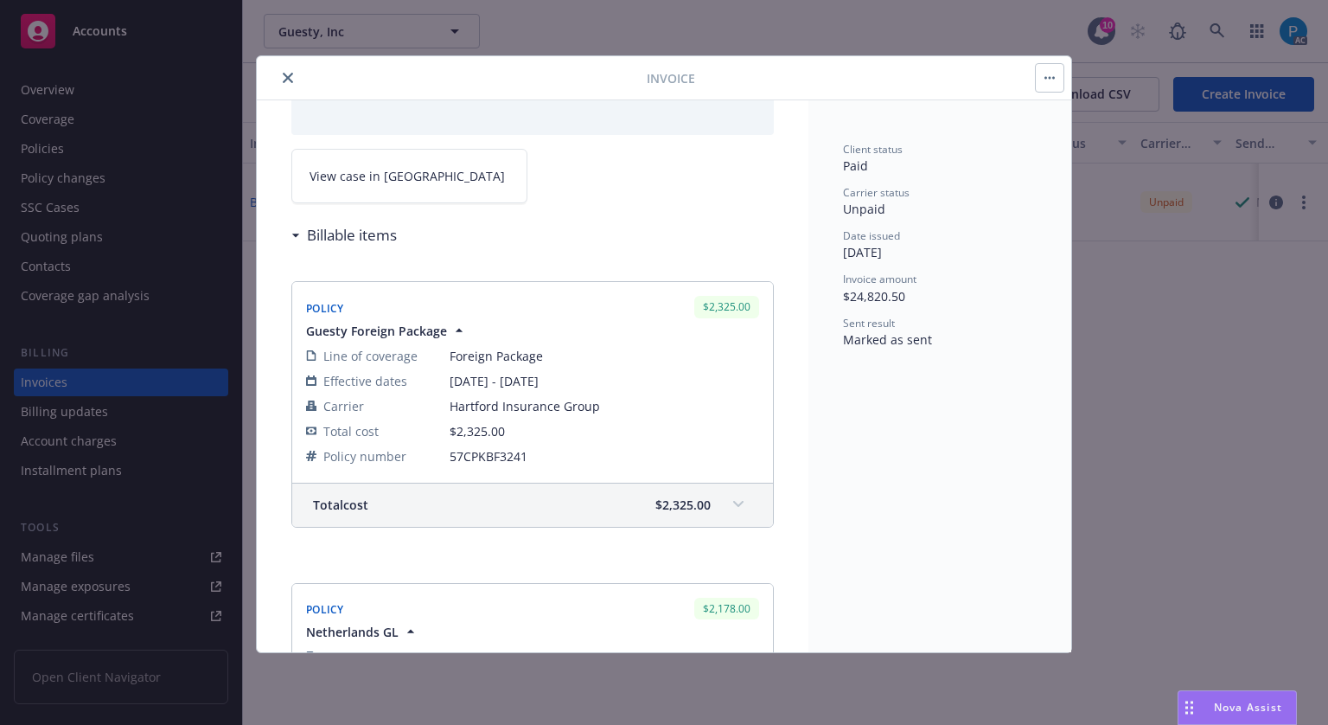
scroll to position [86, 0]
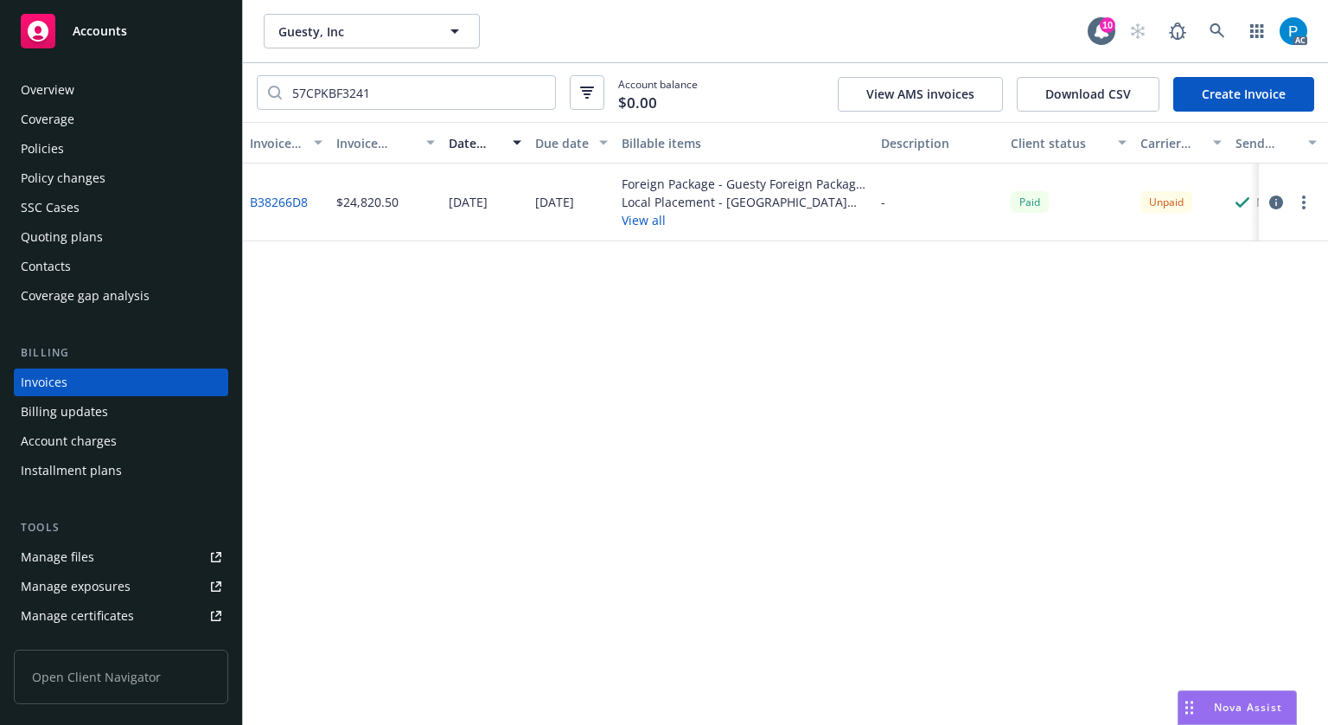
click at [150, 29] on div "Accounts" at bounding box center [121, 31] width 201 height 35
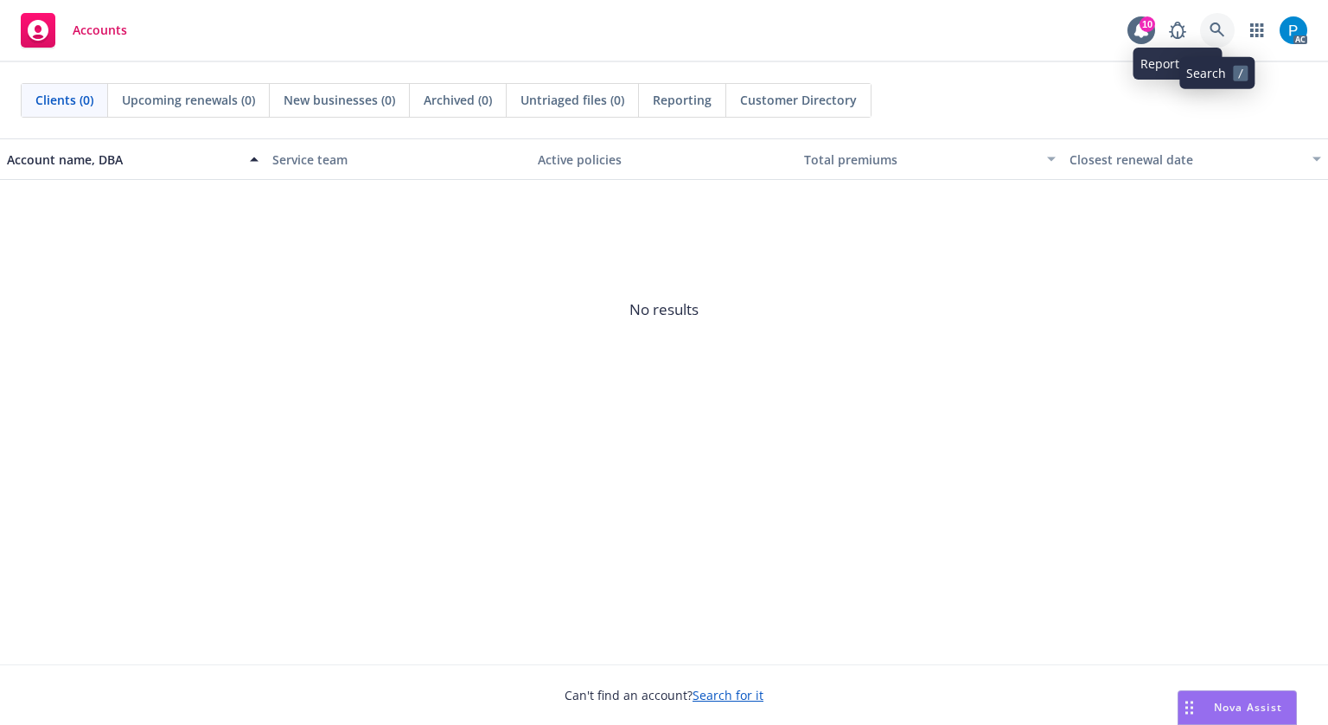
click at [1207, 32] on link at bounding box center [1217, 30] width 35 height 35
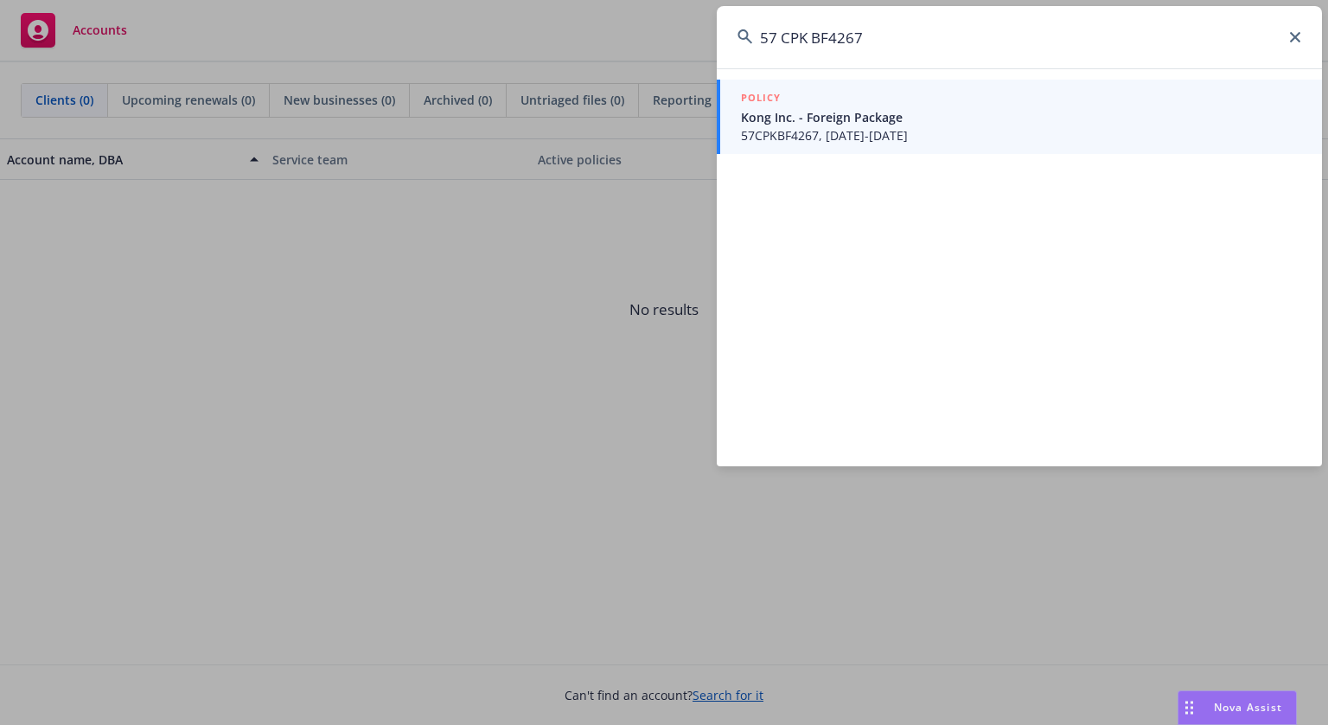
click at [788, 36] on input "57 CPK BF4267" at bounding box center [1019, 37] width 605 height 62
type input "57CPKBF4267"
click at [855, 96] on div "POLICY" at bounding box center [1021, 98] width 560 height 19
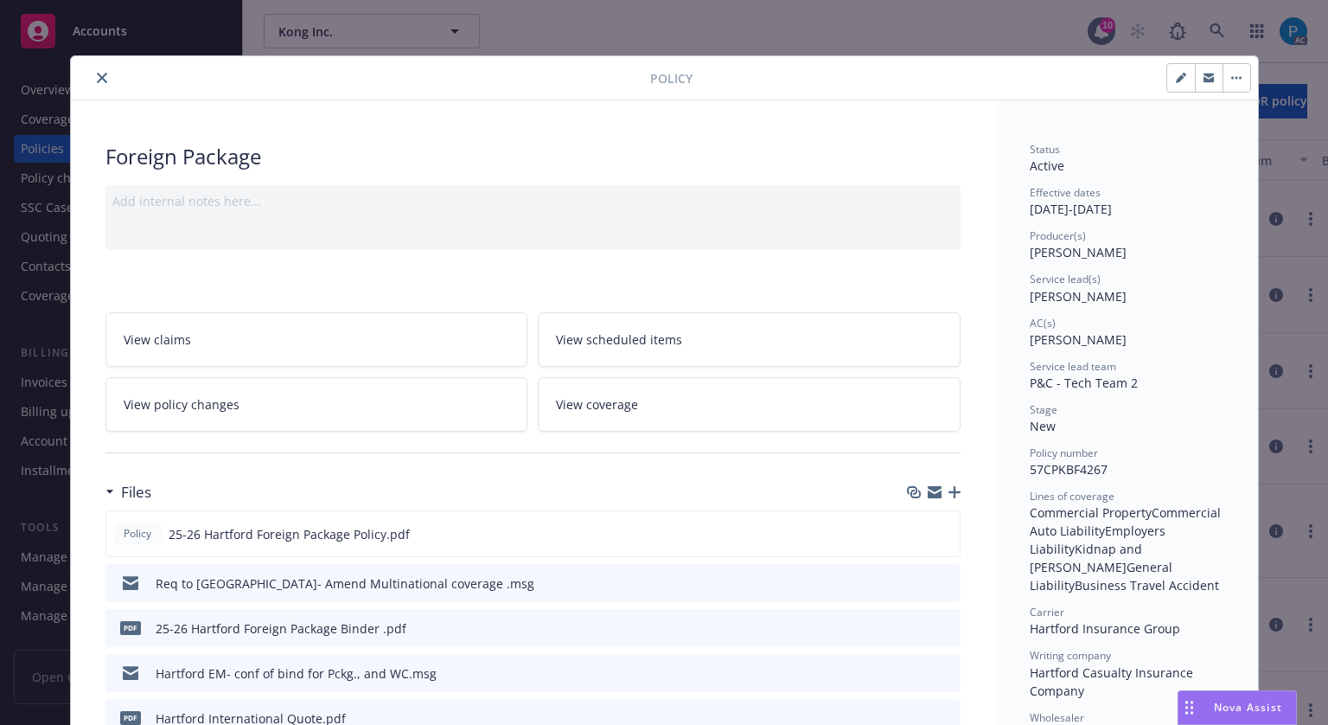
click at [97, 76] on icon "close" at bounding box center [102, 78] width 10 height 10
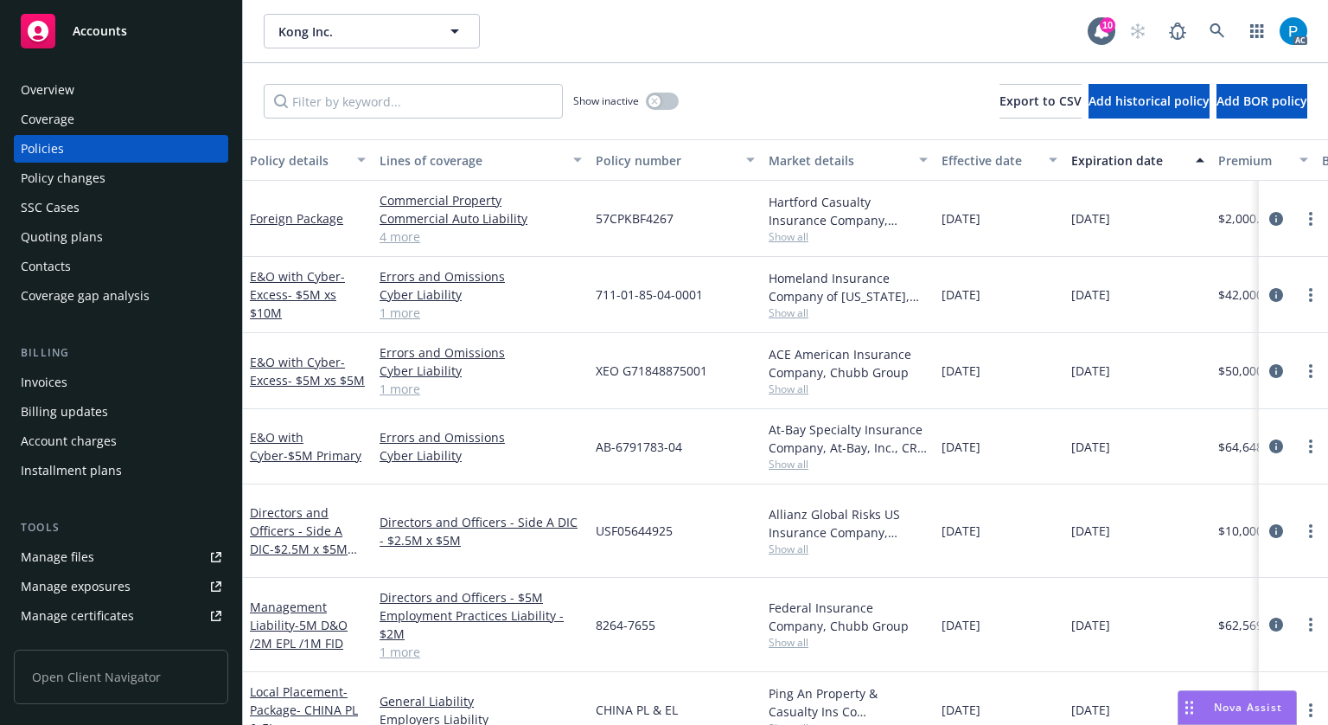
click at [67, 389] on div "Invoices" at bounding box center [121, 382] width 201 height 28
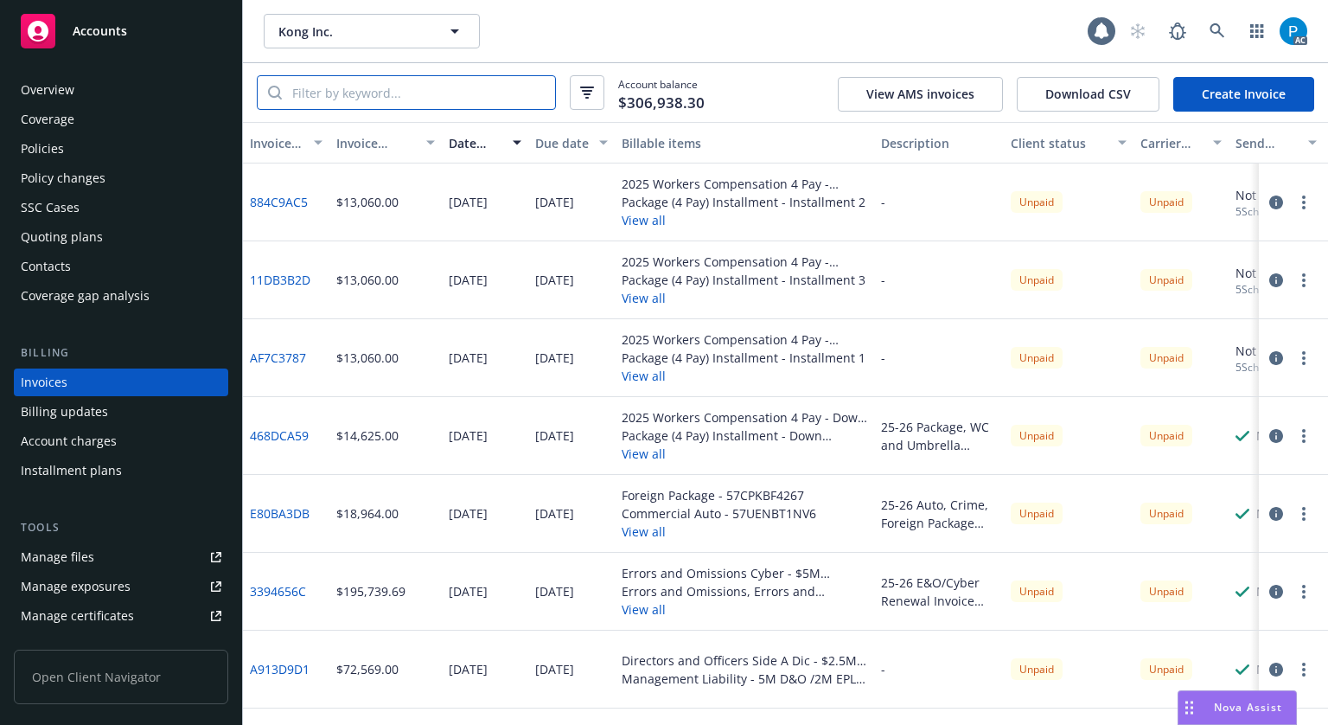
click at [416, 86] on input "search" at bounding box center [418, 92] width 273 height 33
paste input "57CPKBF4267"
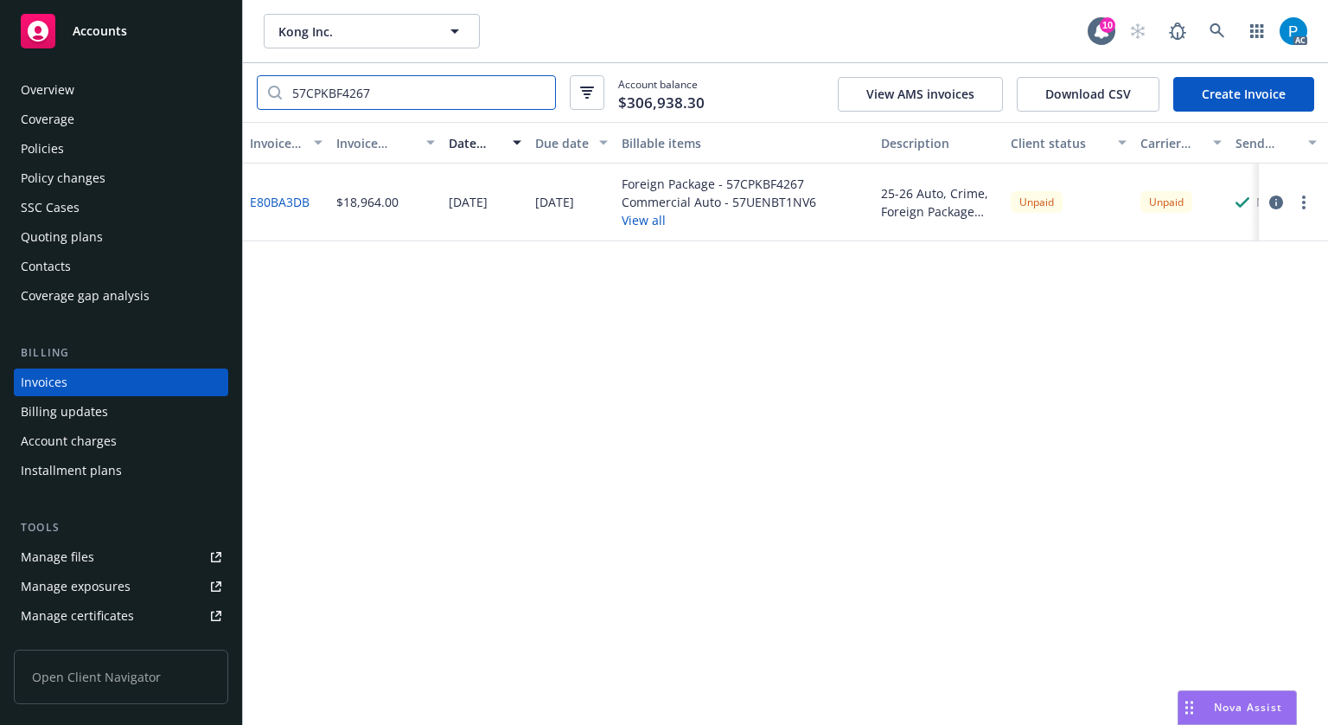
type input "57CPKBF4267"
click at [1269, 202] on button "button" at bounding box center [1276, 202] width 21 height 21
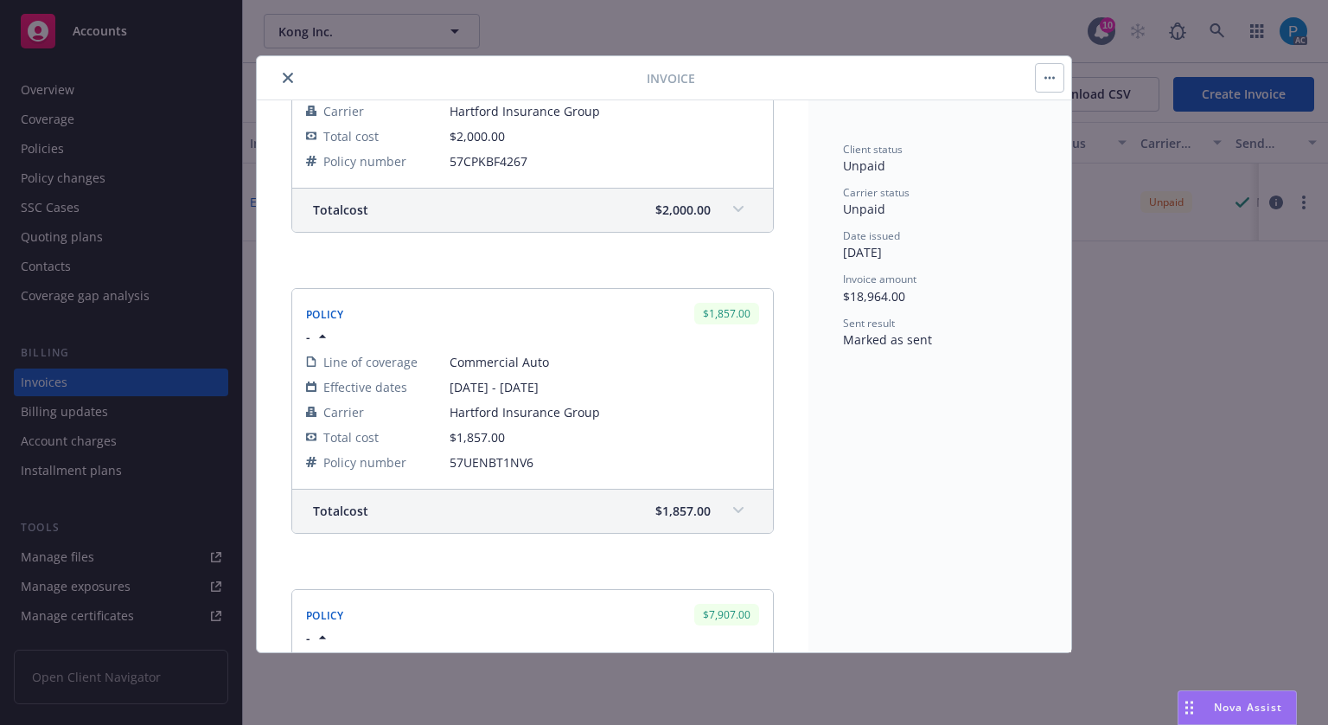
scroll to position [519, 0]
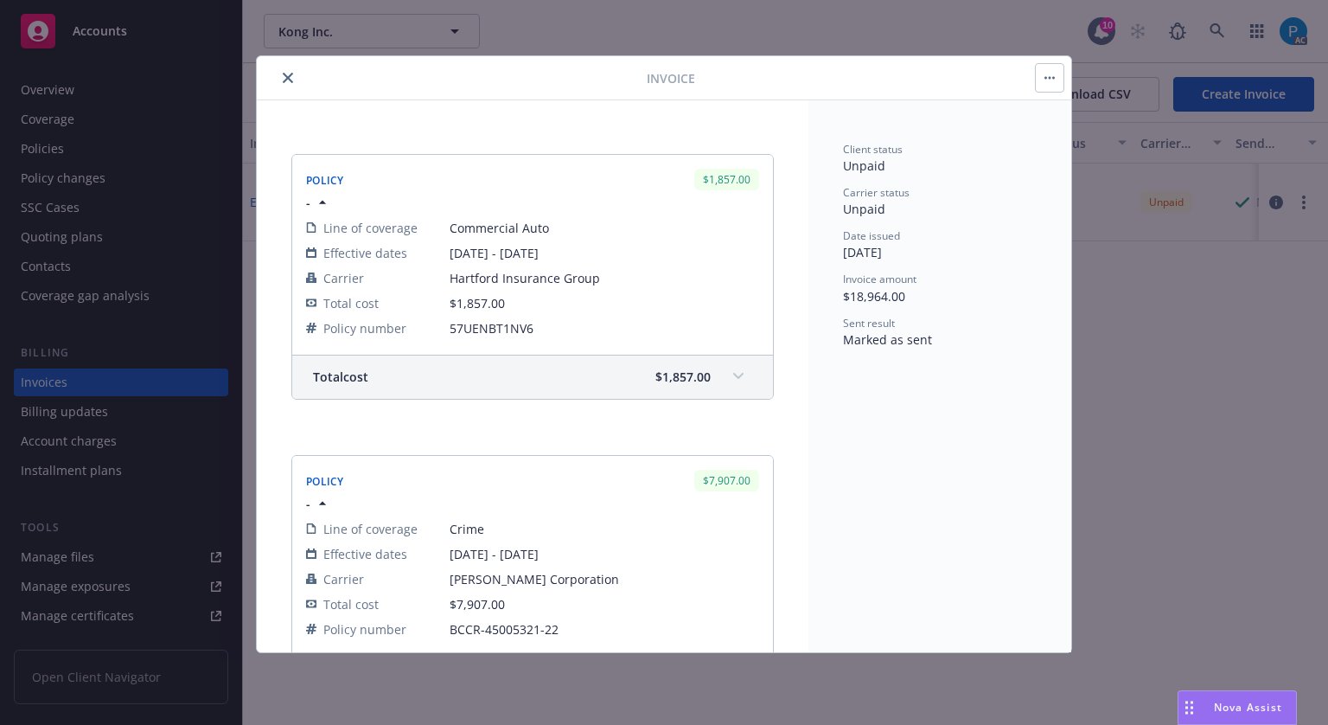
click at [284, 79] on icon "close" at bounding box center [288, 78] width 10 height 10
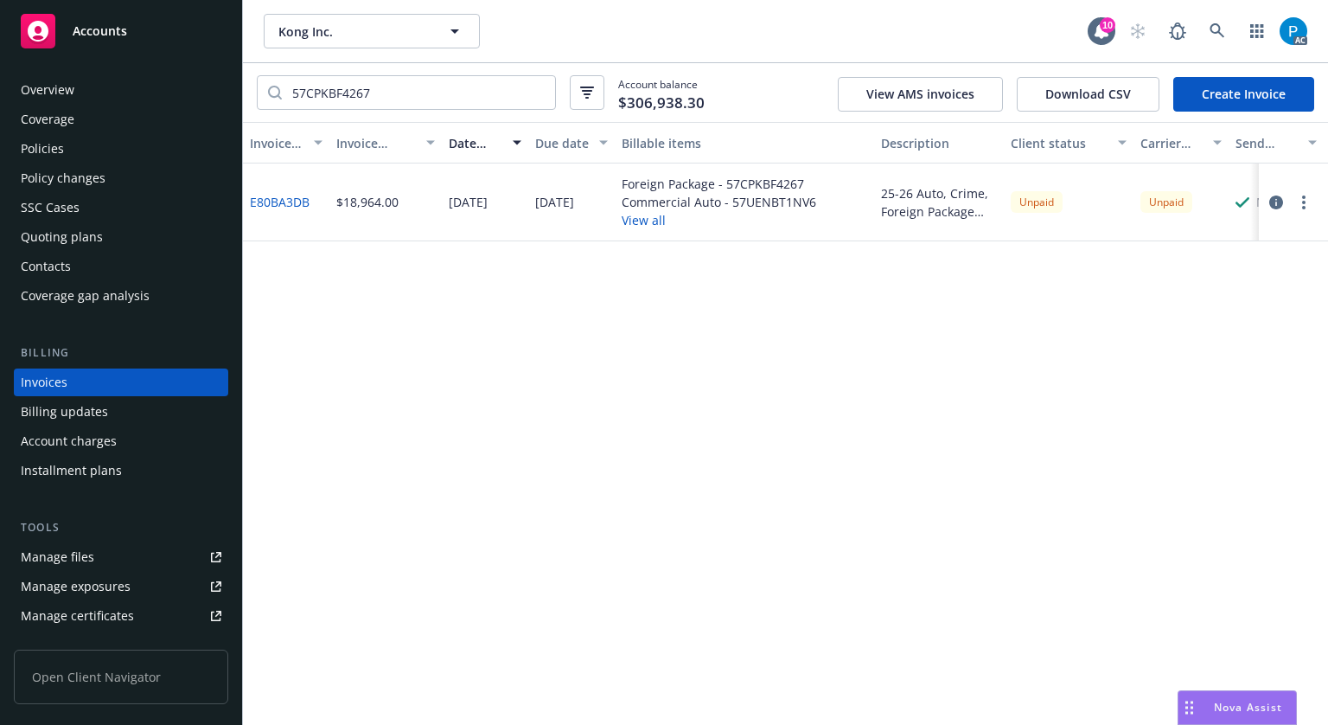
click at [146, 44] on div "Accounts" at bounding box center [121, 31] width 201 height 35
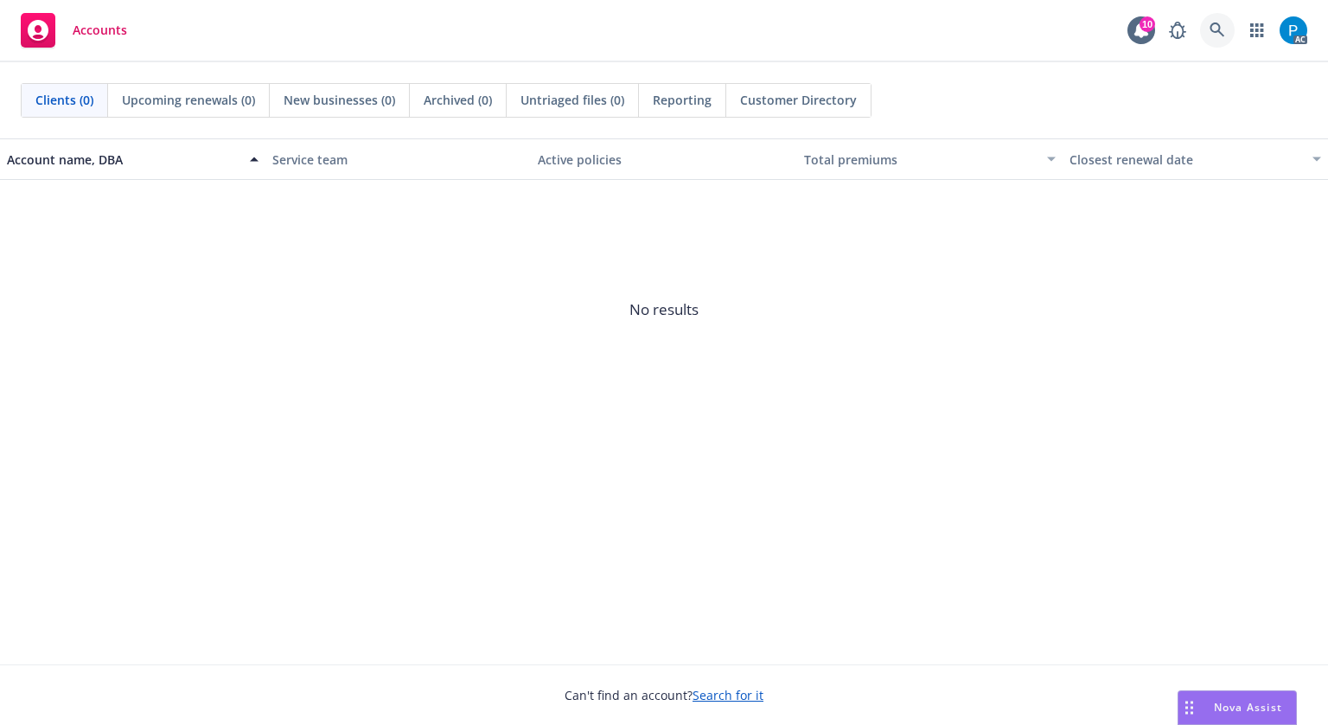
click at [1217, 20] on link at bounding box center [1217, 30] width 35 height 35
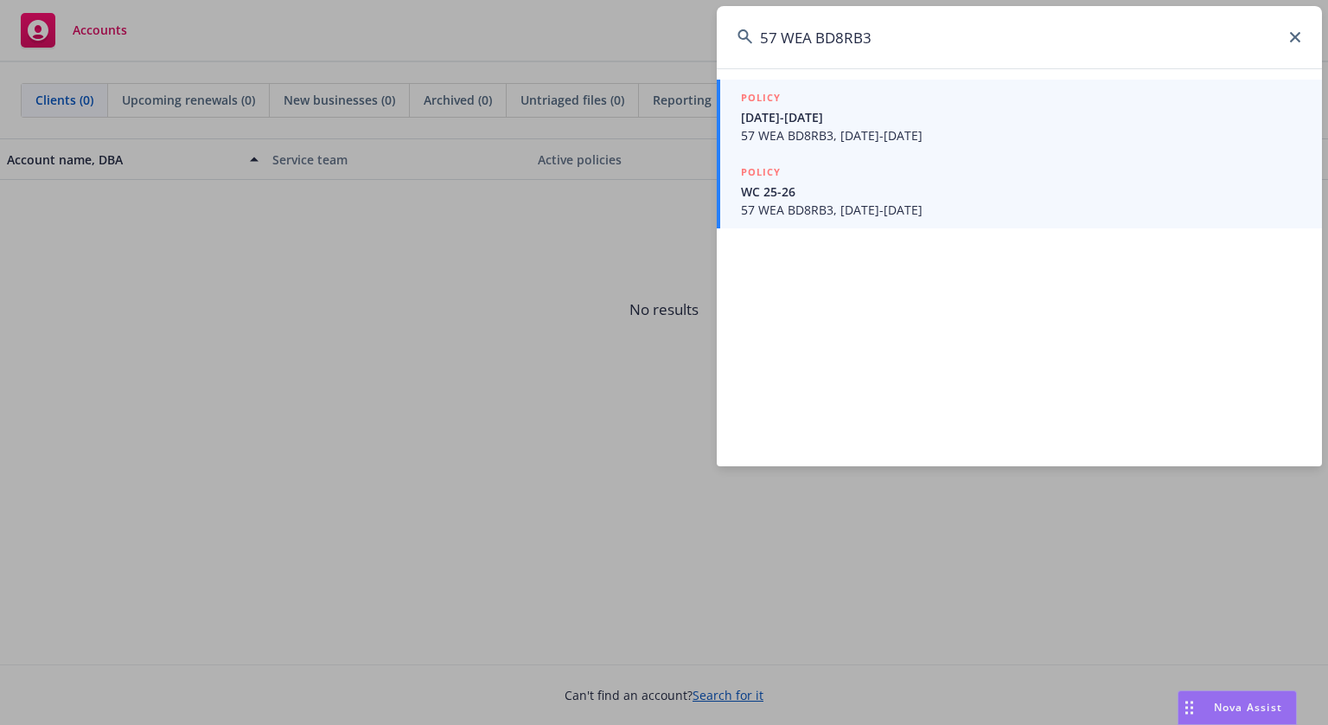
type input "57 WEA BD8RB3"
click at [910, 208] on span "57 WEA BD8RB3, [DATE]-[DATE]" at bounding box center [1021, 210] width 560 height 18
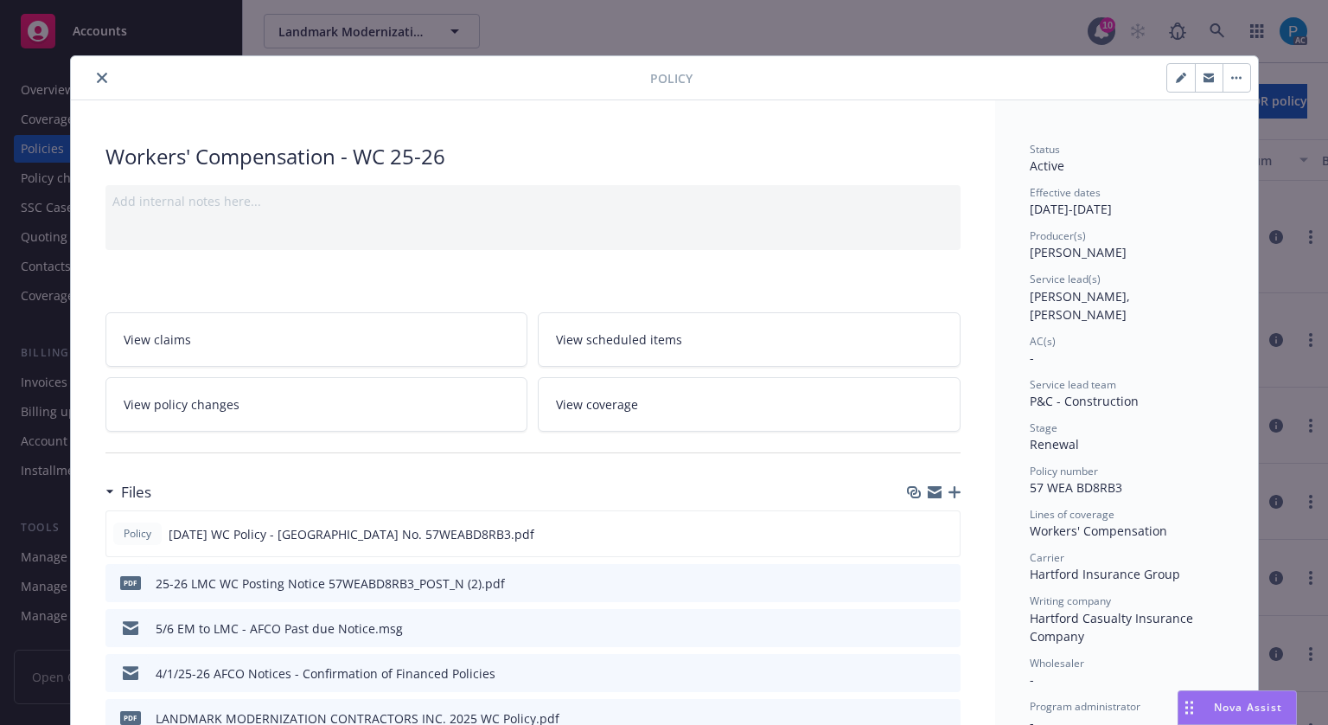
click at [98, 81] on icon "close" at bounding box center [102, 78] width 10 height 10
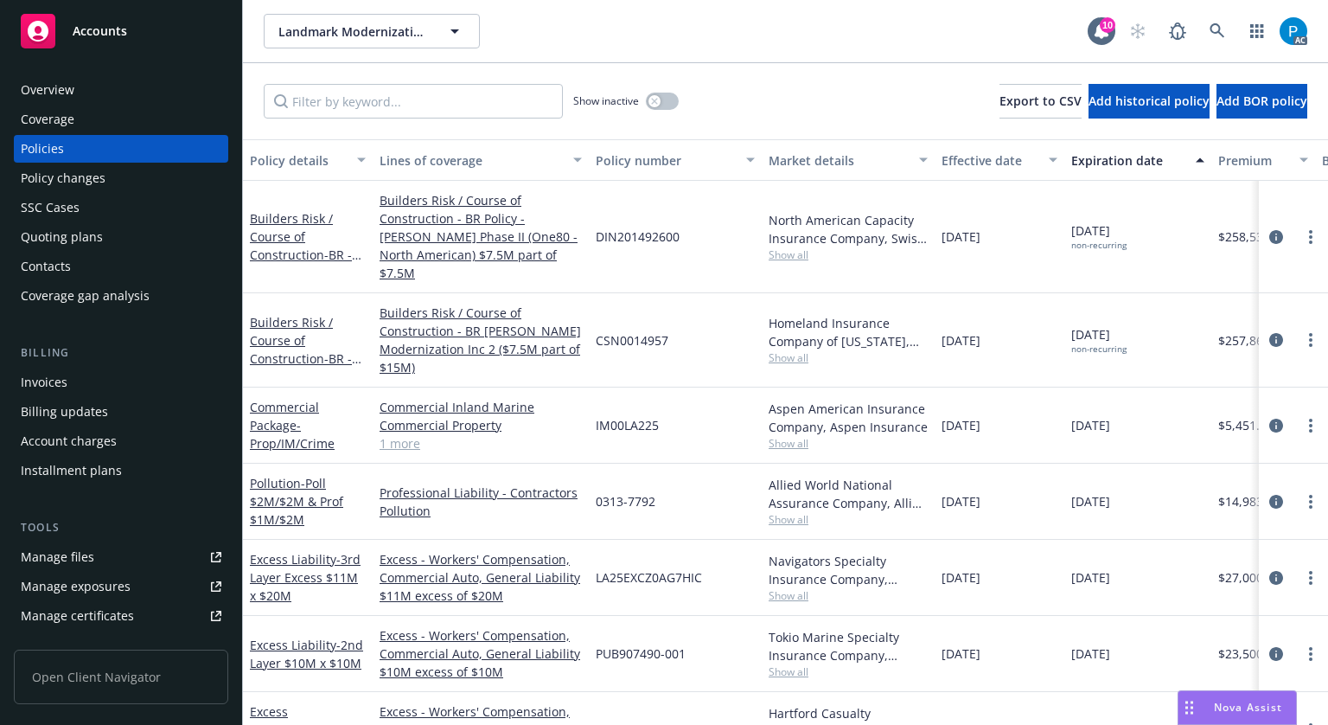
click at [65, 393] on div "Invoices" at bounding box center [44, 382] width 47 height 28
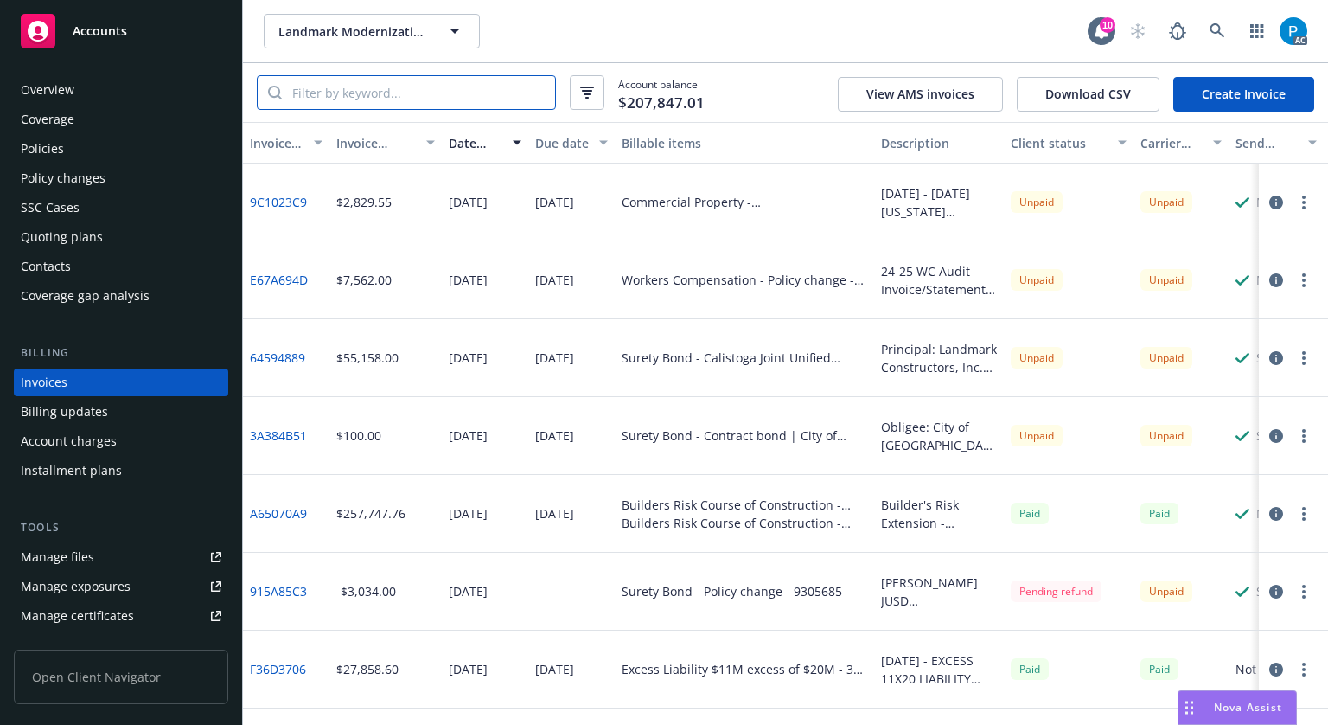
click at [360, 99] on input "search" at bounding box center [418, 92] width 273 height 33
paste input "57 WEA BD8RB3"
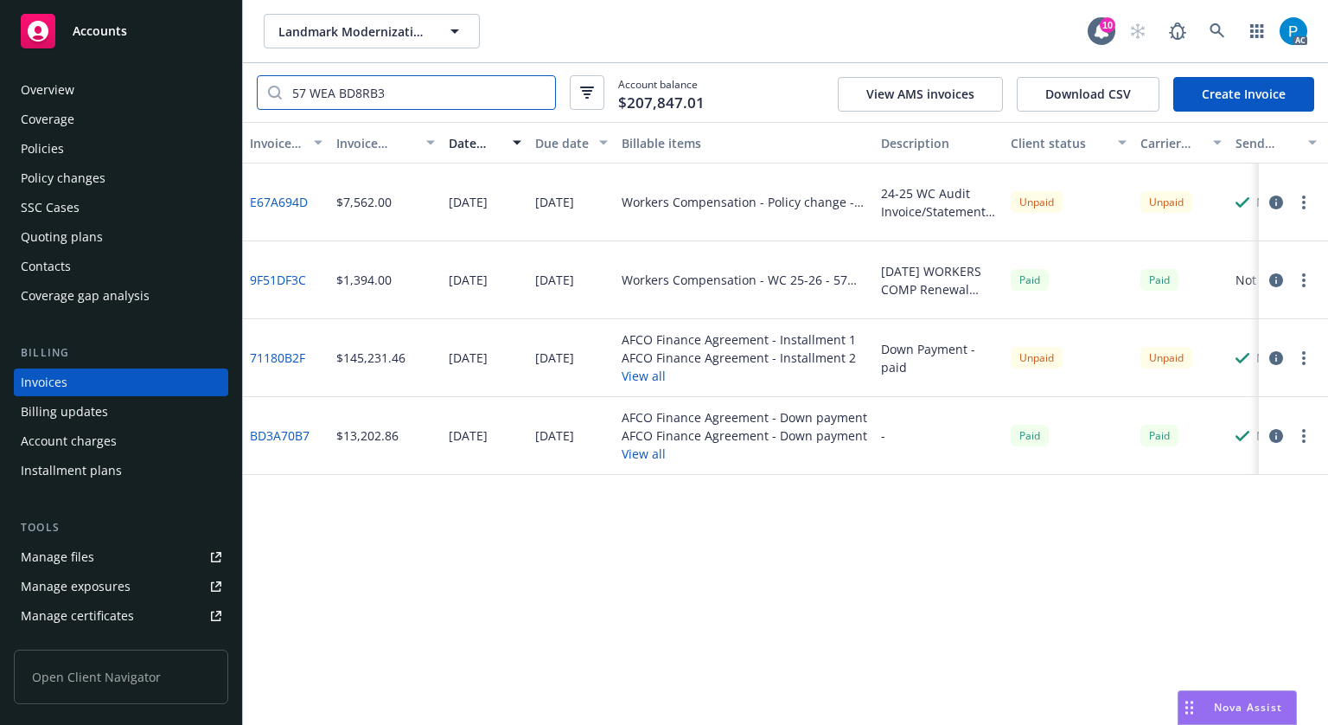
type input "57 WEA BD8RB3"
click at [134, 33] on div "Accounts" at bounding box center [121, 31] width 201 height 35
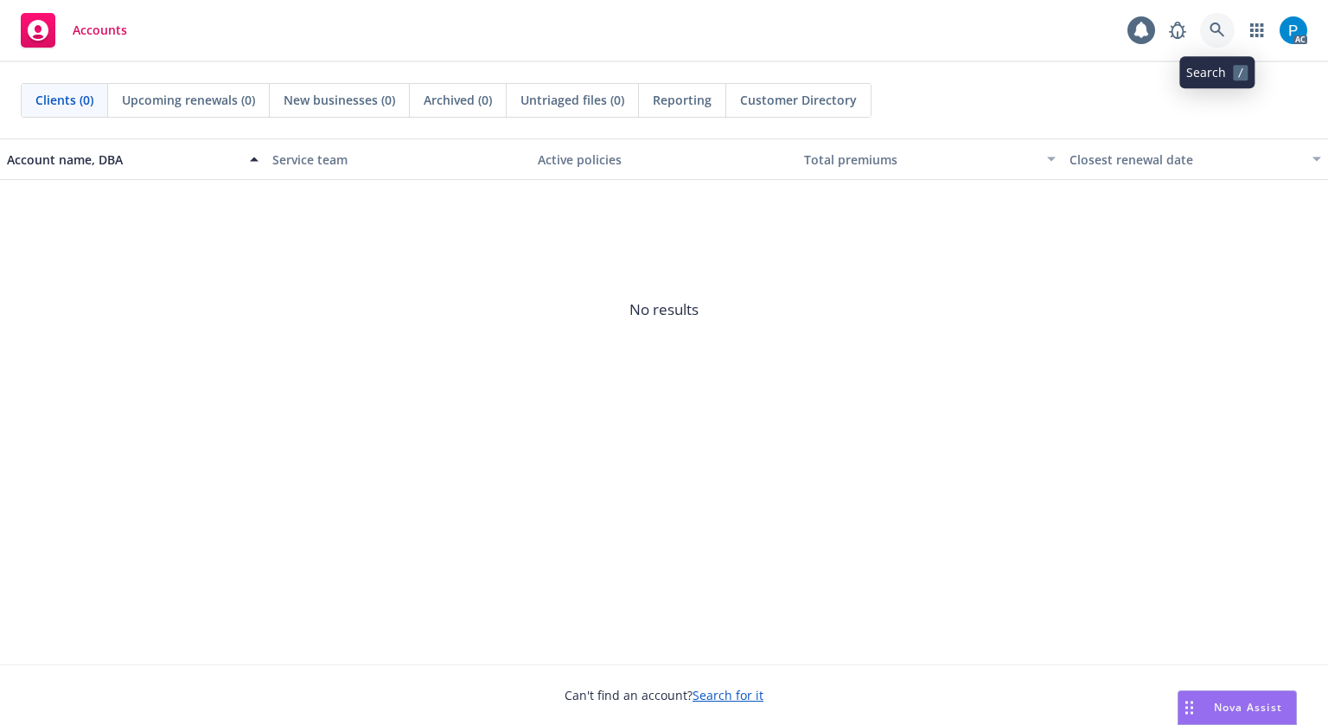
click at [1221, 25] on icon at bounding box center [1218, 30] width 16 height 16
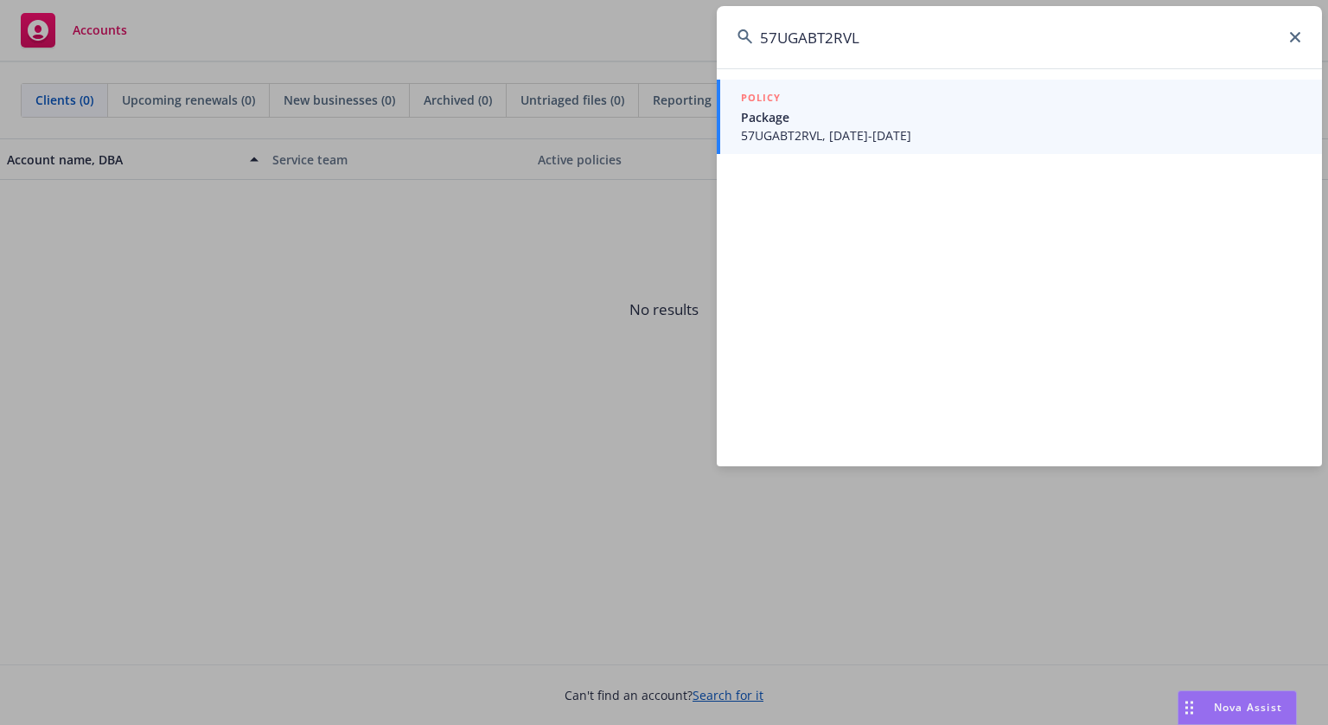
type input "57UGABT2RVL"
click at [861, 131] on span "57UGABT2RVL, [DATE]-[DATE]" at bounding box center [1021, 135] width 560 height 18
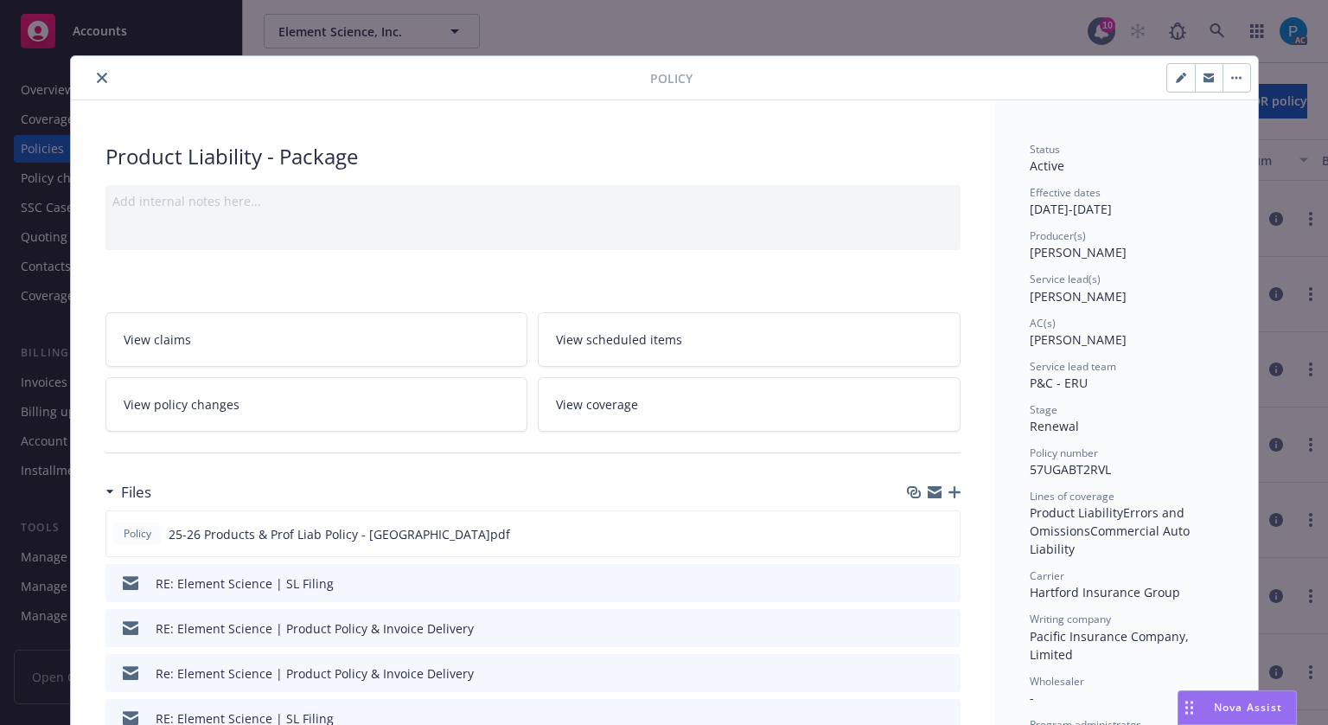
click at [97, 78] on icon "close" at bounding box center [102, 78] width 10 height 10
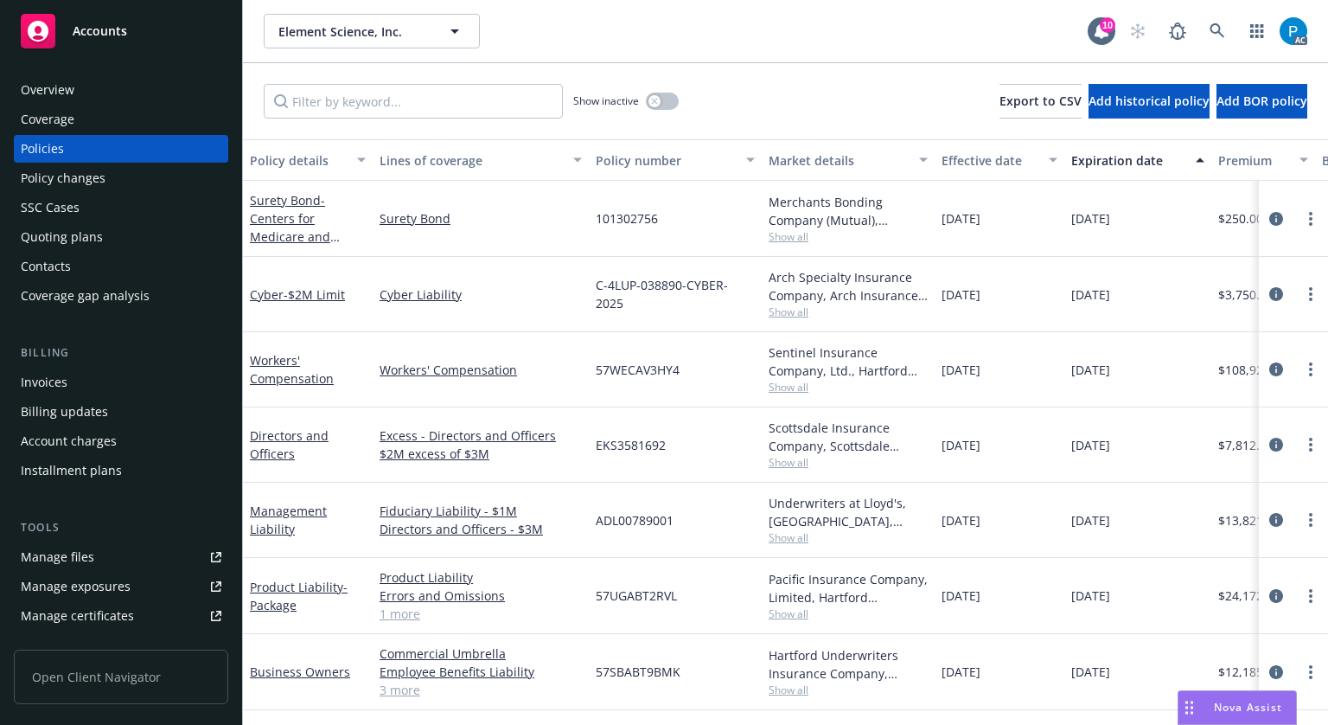
click at [55, 388] on div "Invoices" at bounding box center [44, 382] width 47 height 28
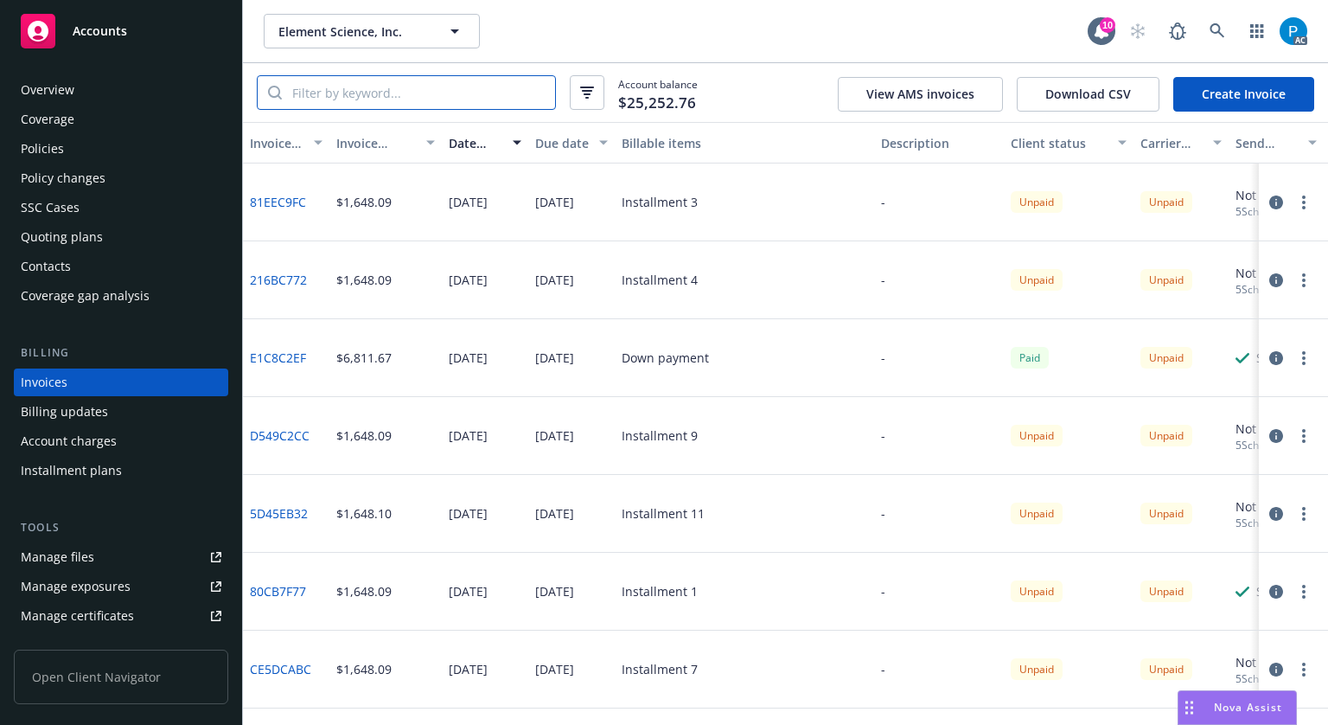
click at [405, 93] on input "search" at bounding box center [418, 92] width 273 height 33
paste input "57UGABT2RVL"
type input "57UGABT2RVL"
click at [1270, 359] on icon "button" at bounding box center [1277, 358] width 14 height 14
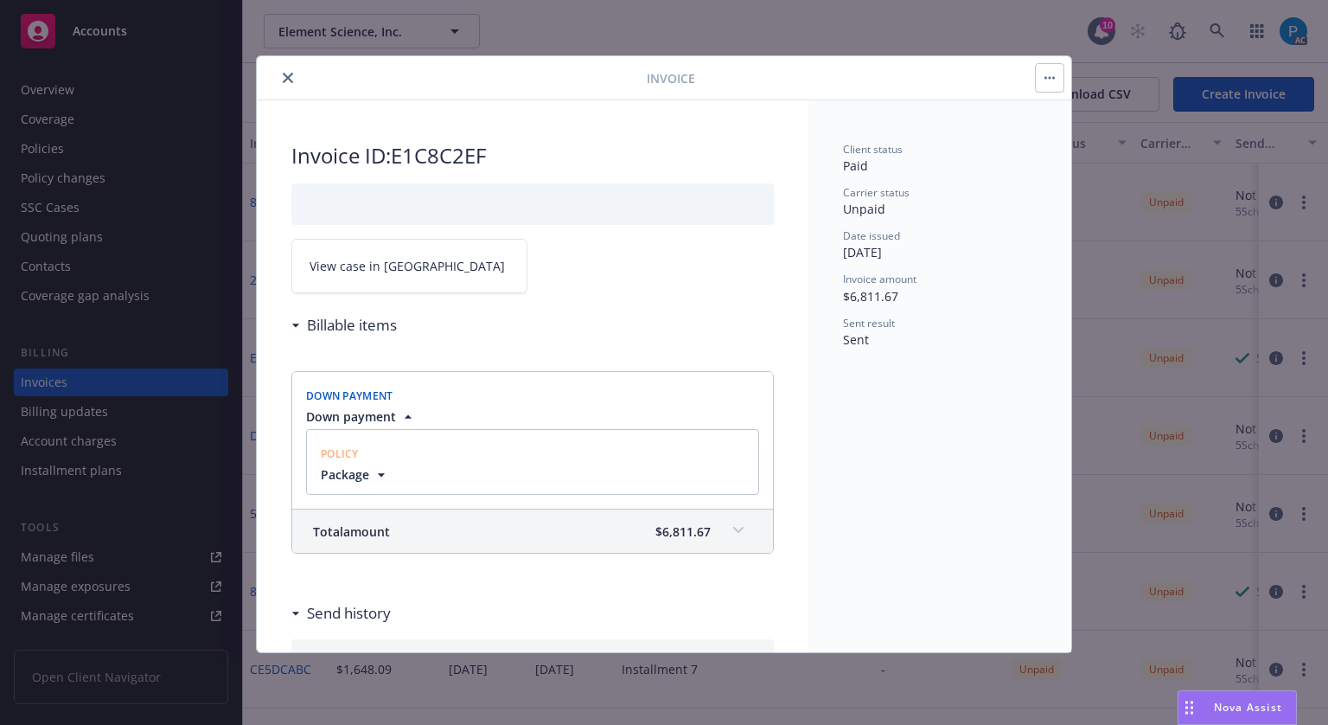
scroll to position [259, 0]
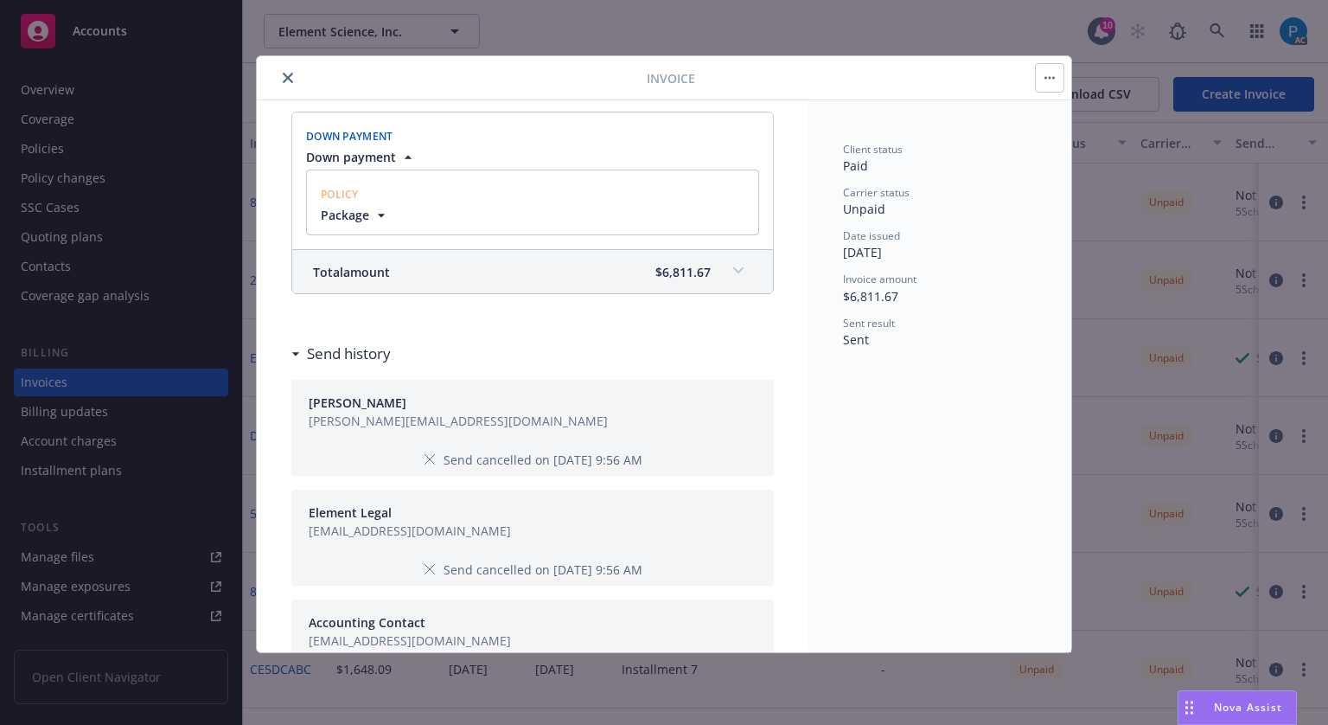
click at [656, 271] on span "$6,811.67" at bounding box center [683, 272] width 55 height 18
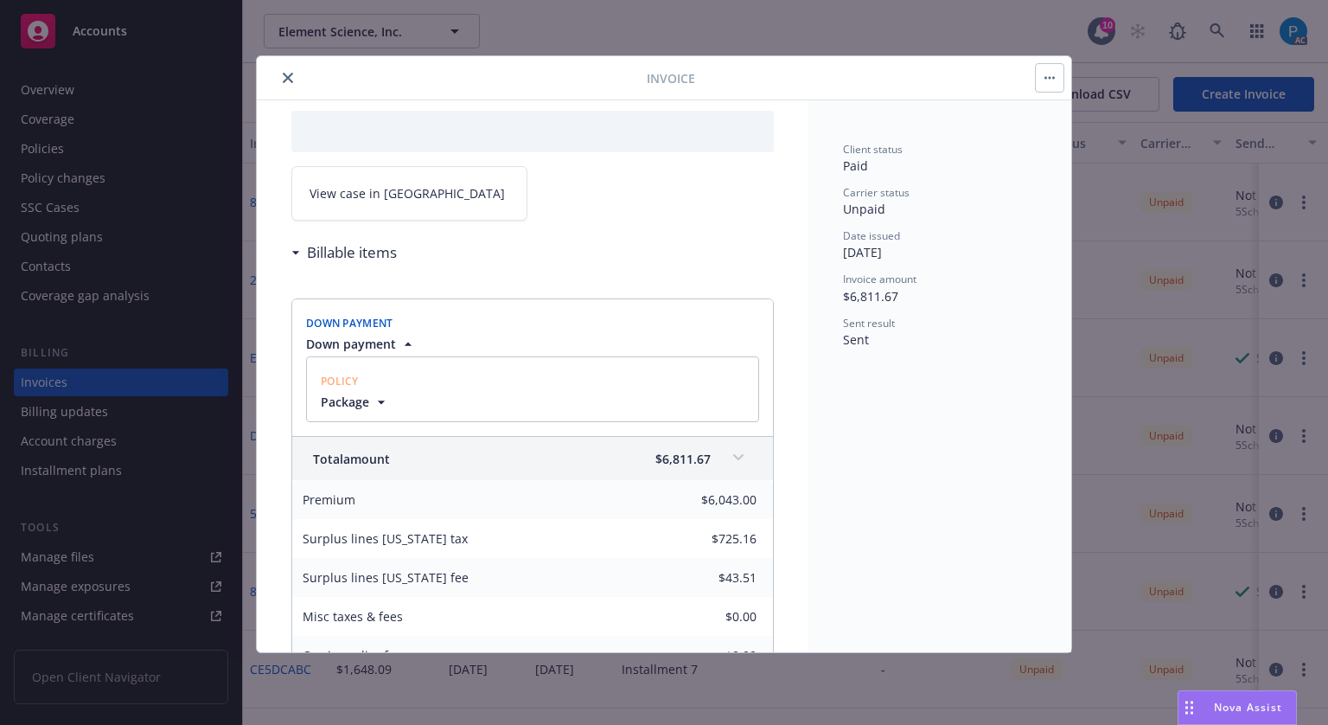
scroll to position [0, 0]
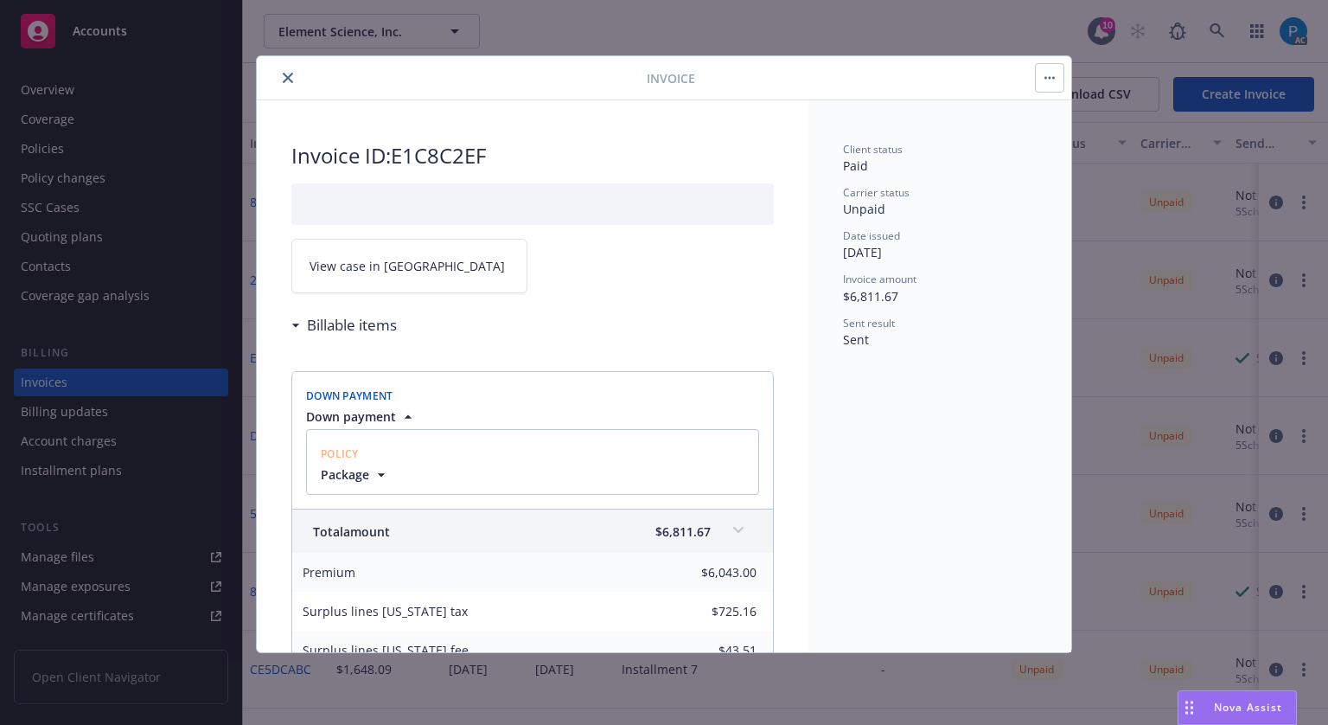
click at [381, 257] on span "View case in [GEOGRAPHIC_DATA]" at bounding box center [407, 266] width 195 height 18
